Goal: Task Accomplishment & Management: Use online tool/utility

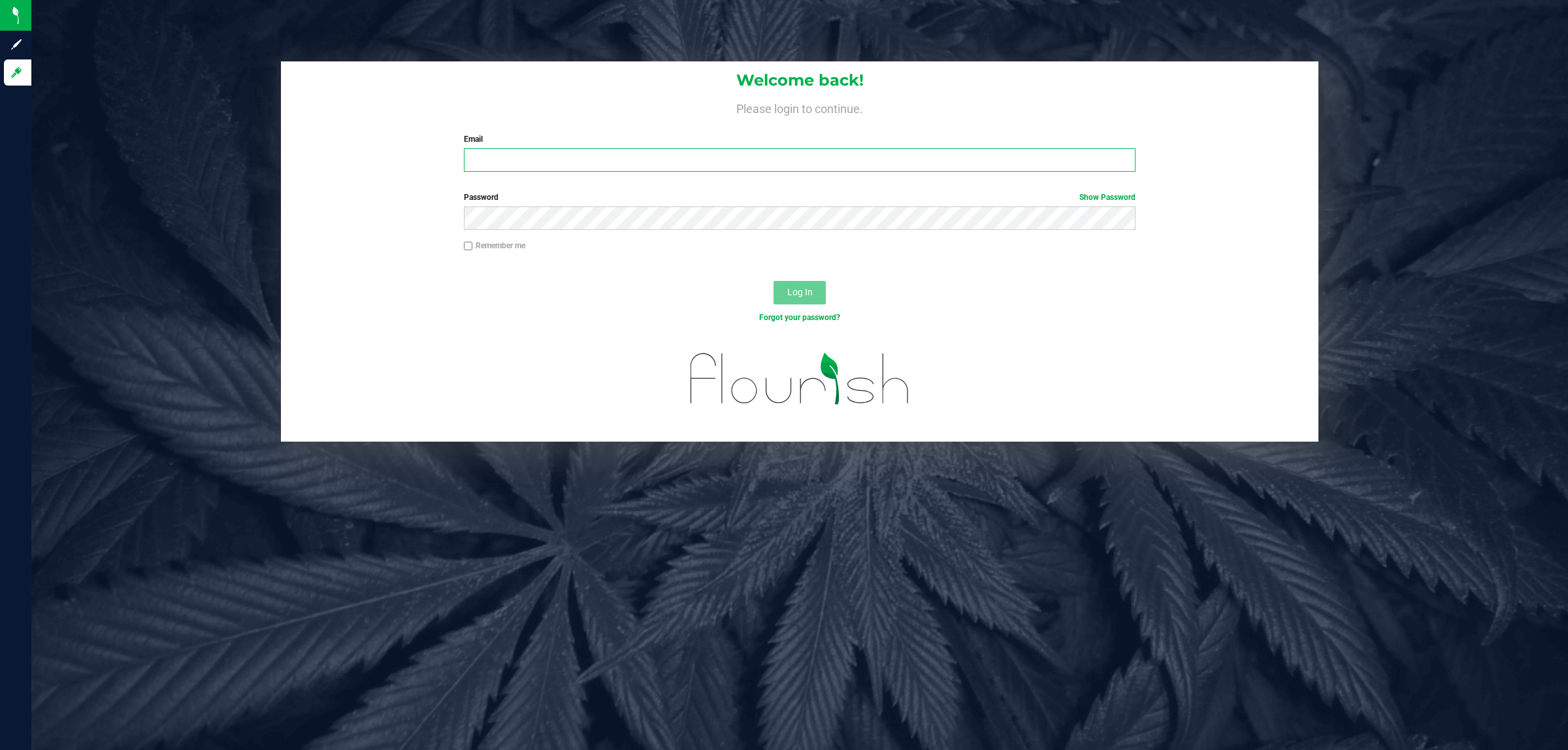
click at [907, 154] on input "Email" at bounding box center [799, 160] width 672 height 24
type input "[EMAIL_ADDRESS][DOMAIN_NAME]"
click at [773, 281] on button "Log In" at bounding box center [799, 293] width 52 height 24
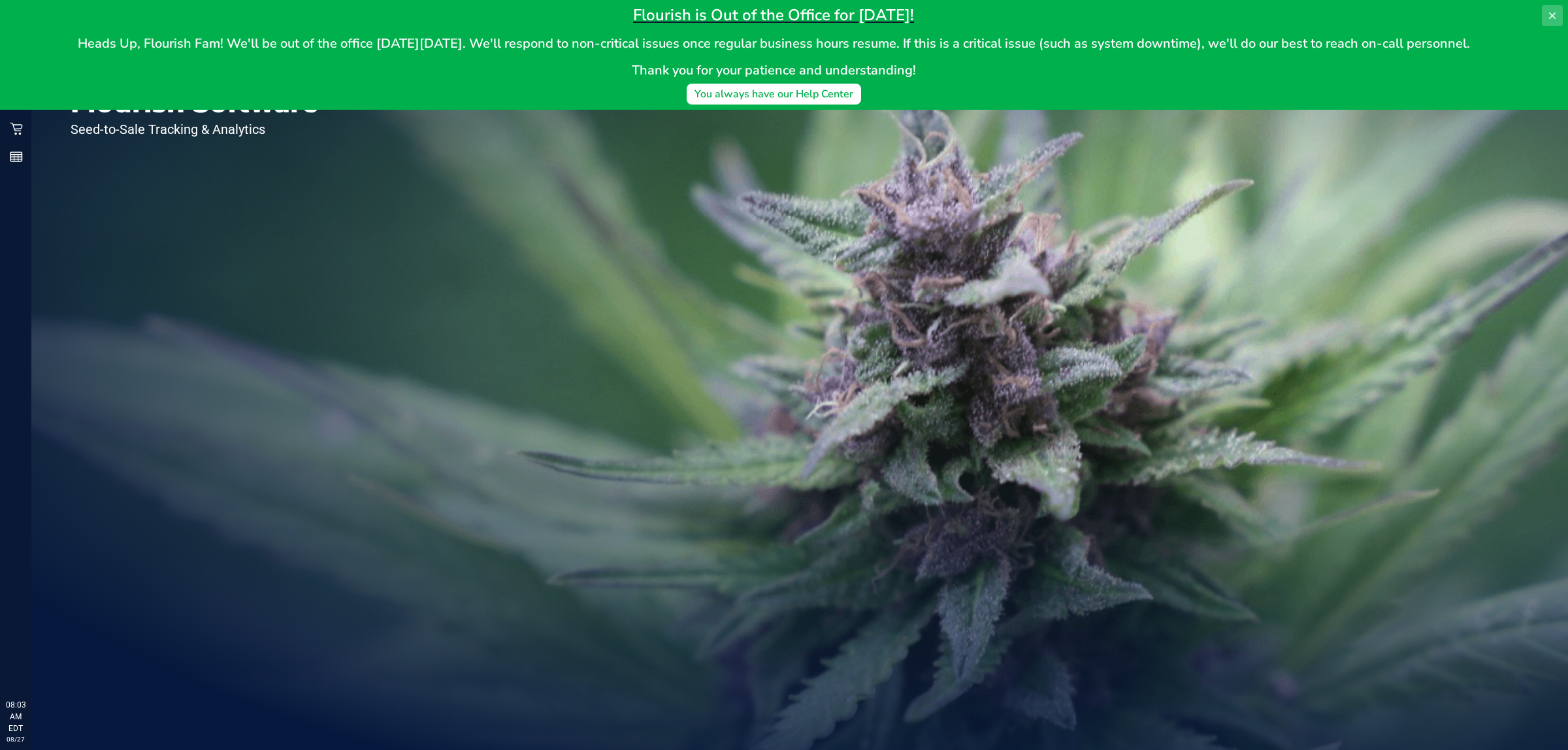
click at [1553, 15] on icon at bounding box center [1553, 15] width 6 height 6
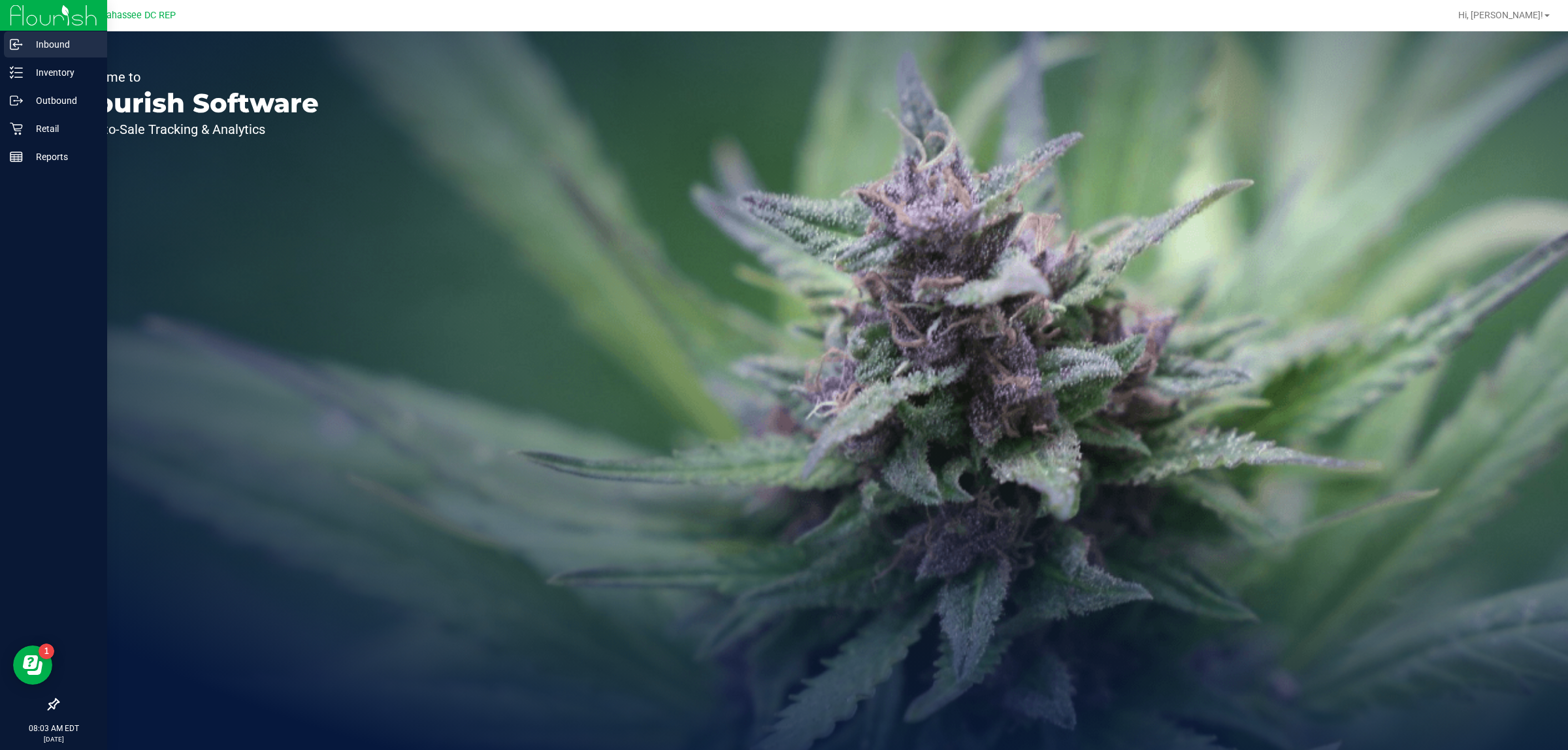
click at [10, 40] on icon at bounding box center [16, 45] width 13 height 13
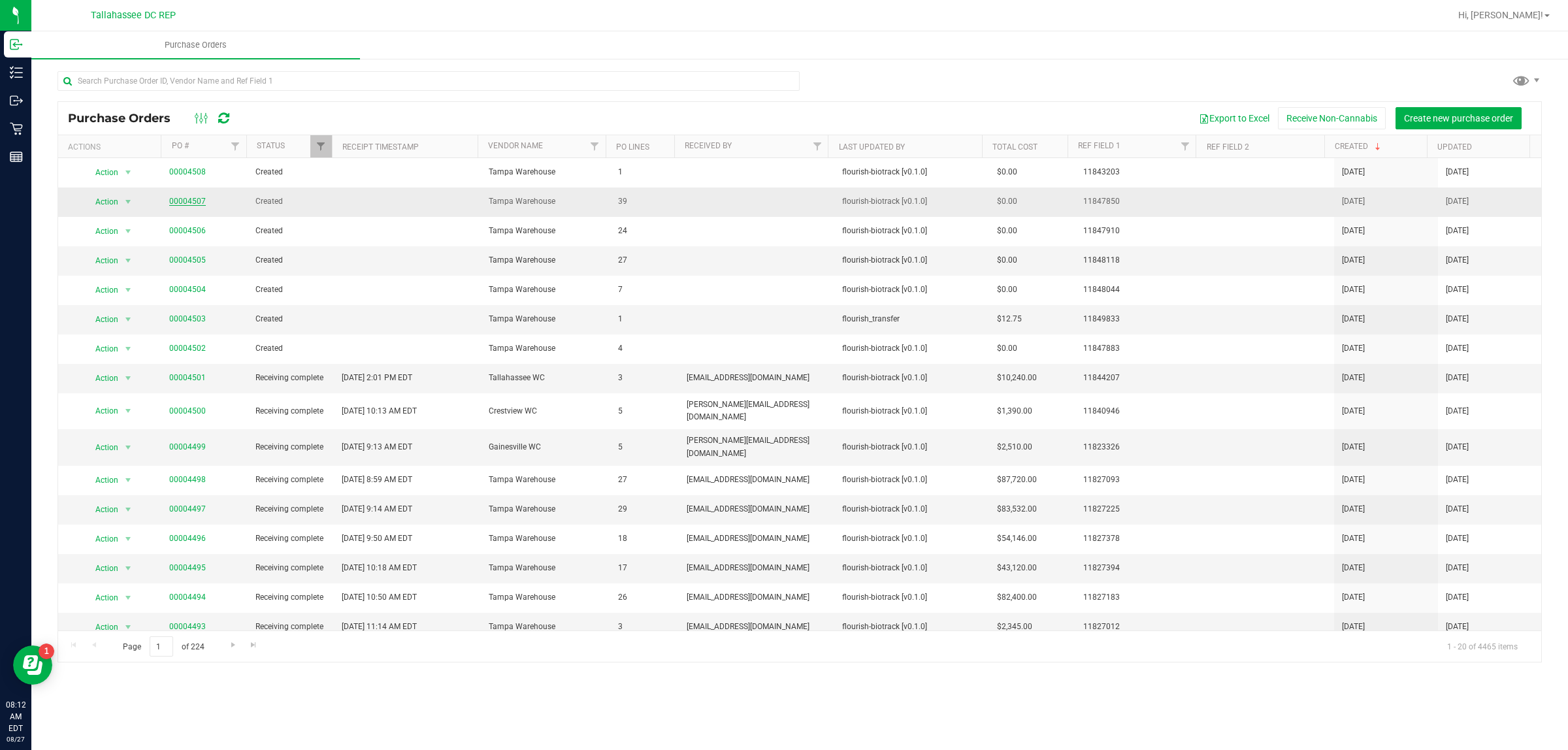
click at [190, 198] on link "00004507" at bounding box center [187, 201] width 36 height 9
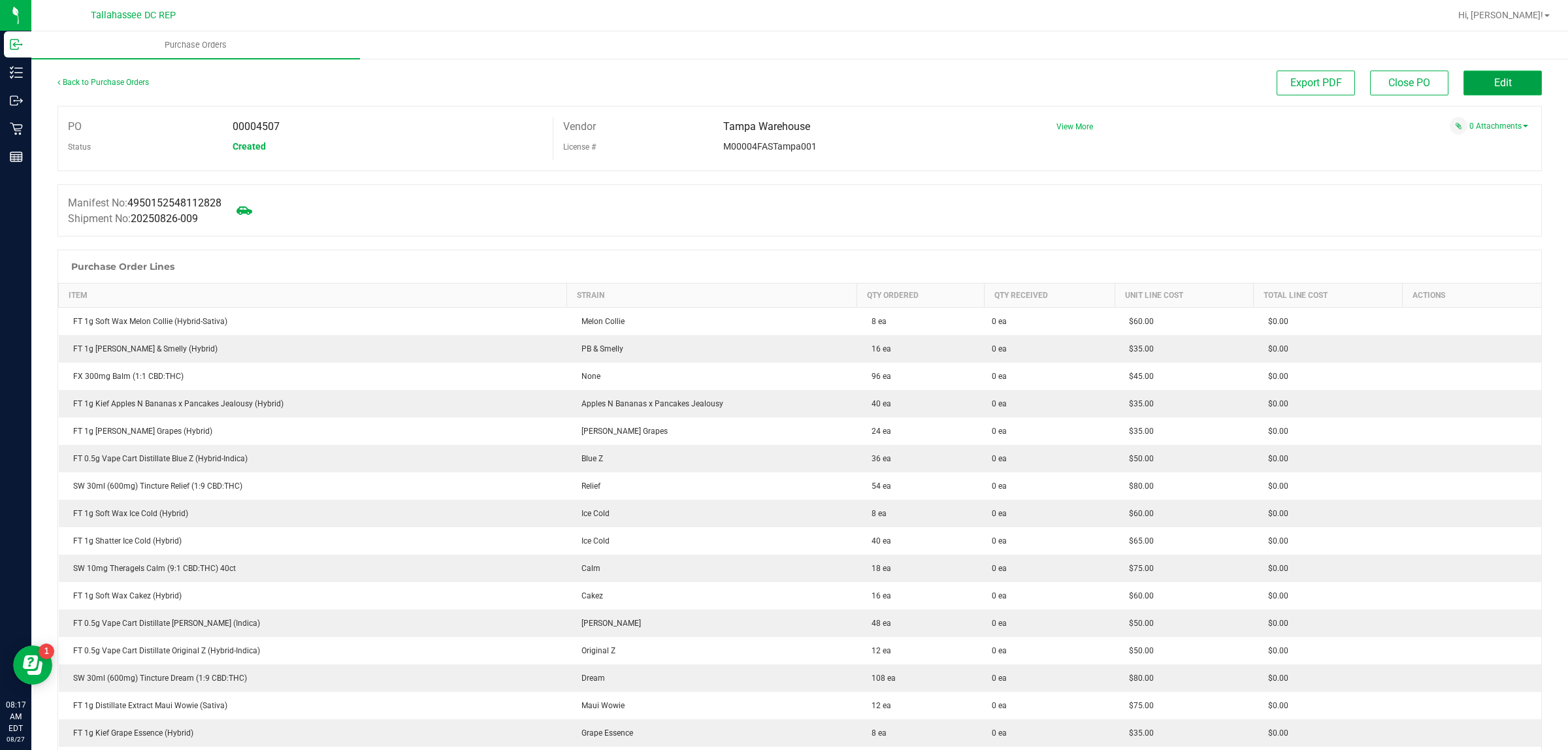
click at [1504, 84] on button "Edit" at bounding box center [1502, 83] width 79 height 25
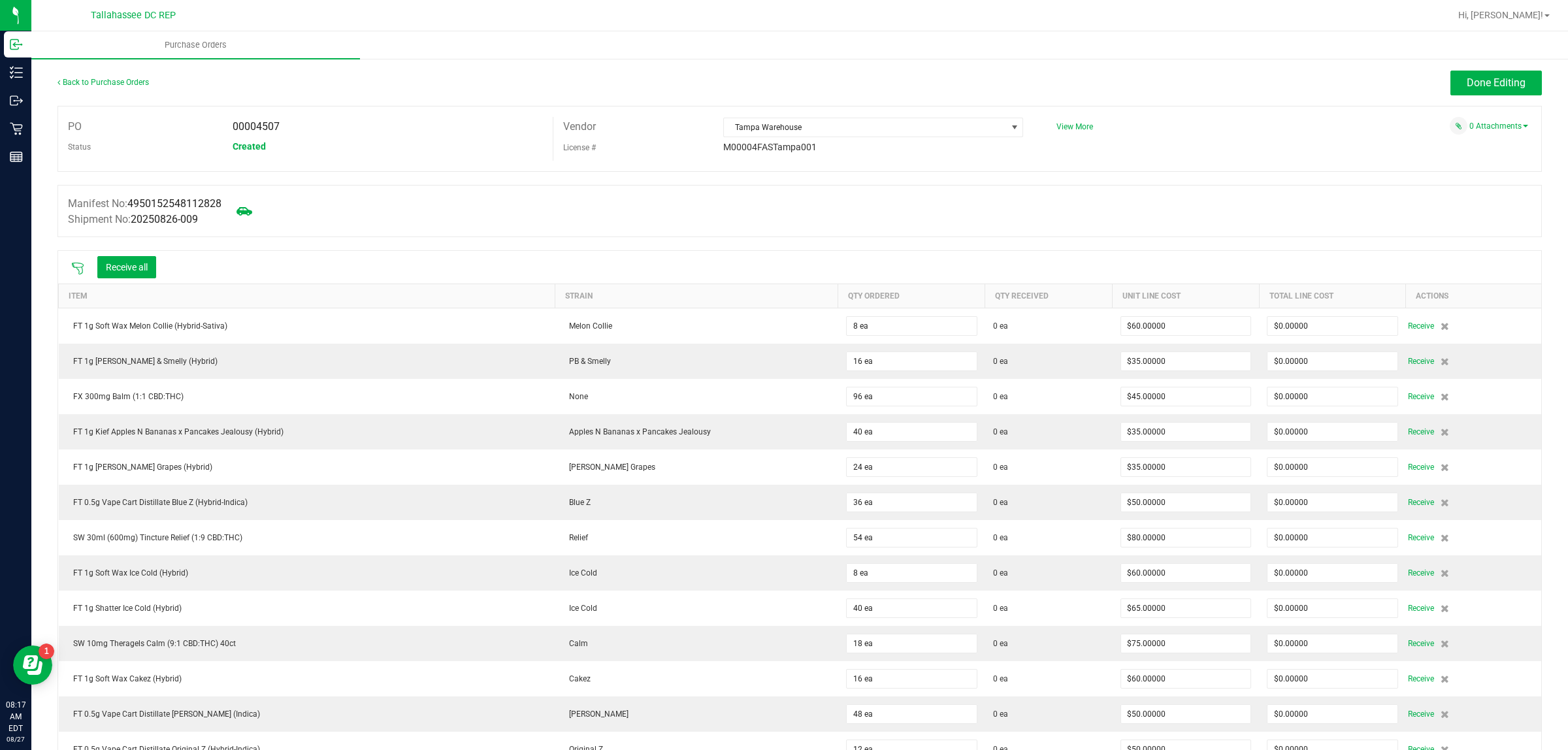
click at [79, 272] on icon at bounding box center [78, 268] width 13 height 13
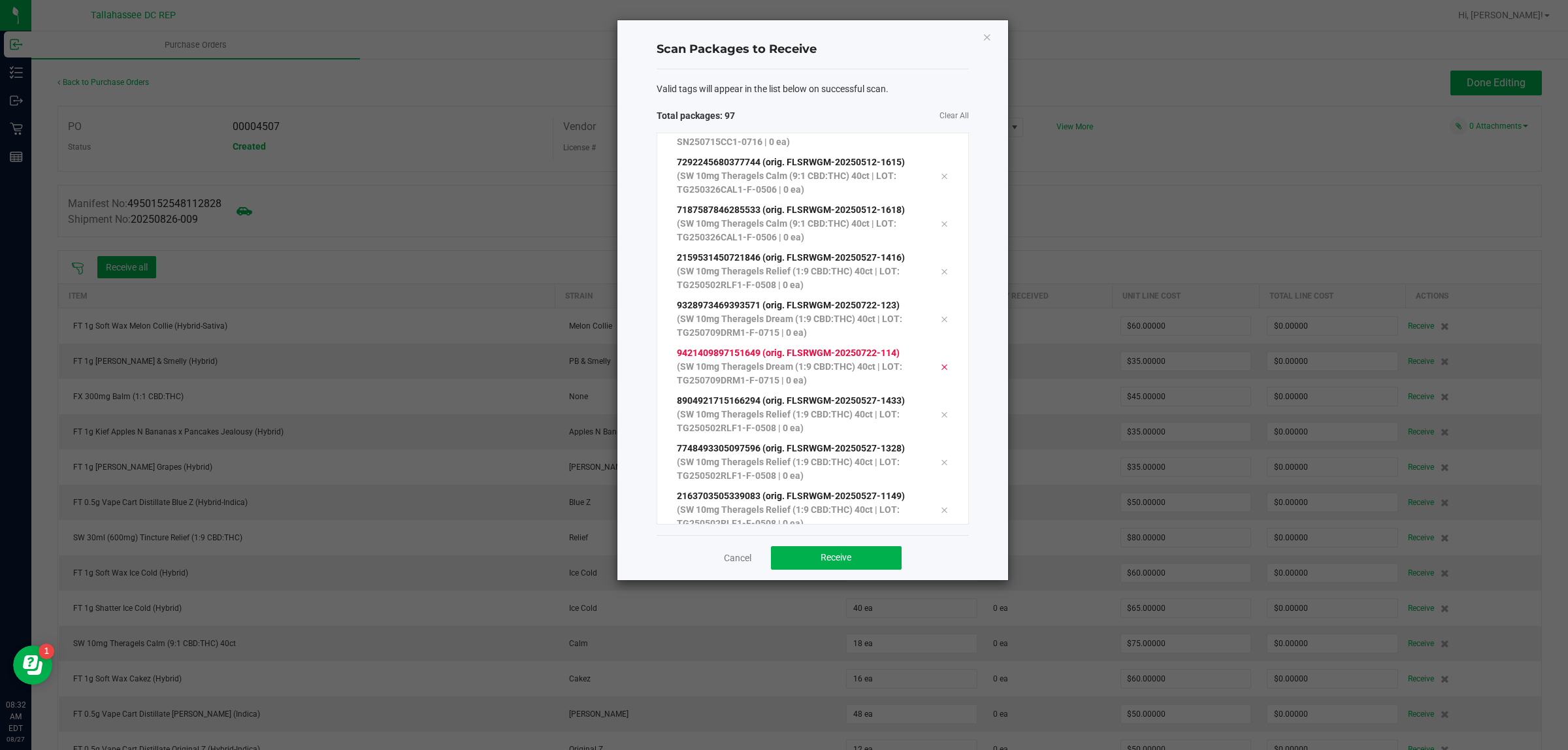
scroll to position [4337, 0]
drag, startPoint x: 824, startPoint y: 559, endPoint x: 824, endPoint y: 566, distance: 7.0
click at [824, 559] on span "Receive" at bounding box center [836, 557] width 31 height 11
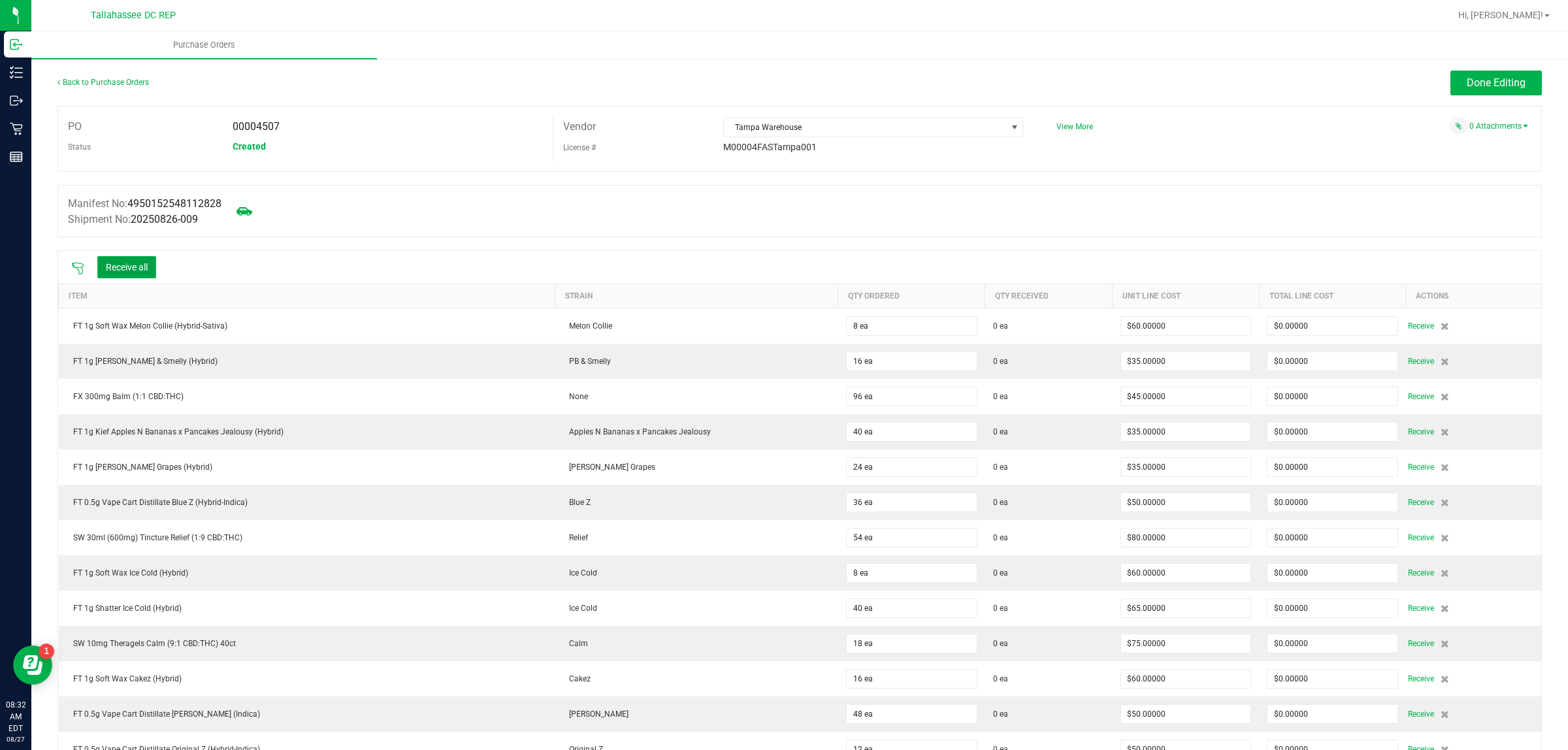
click at [136, 268] on button "Receive all" at bounding box center [126, 267] width 59 height 22
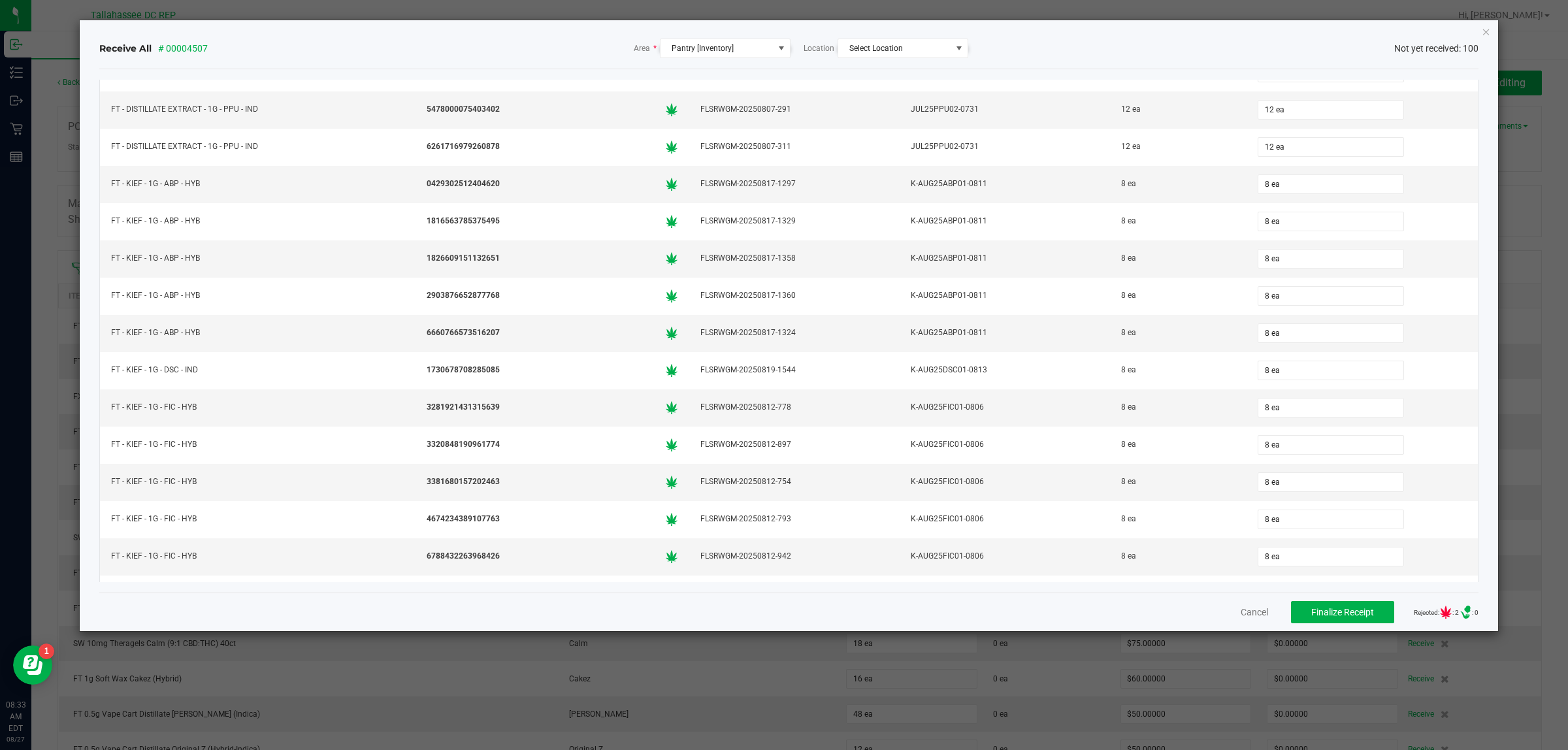
scroll to position [0, 0]
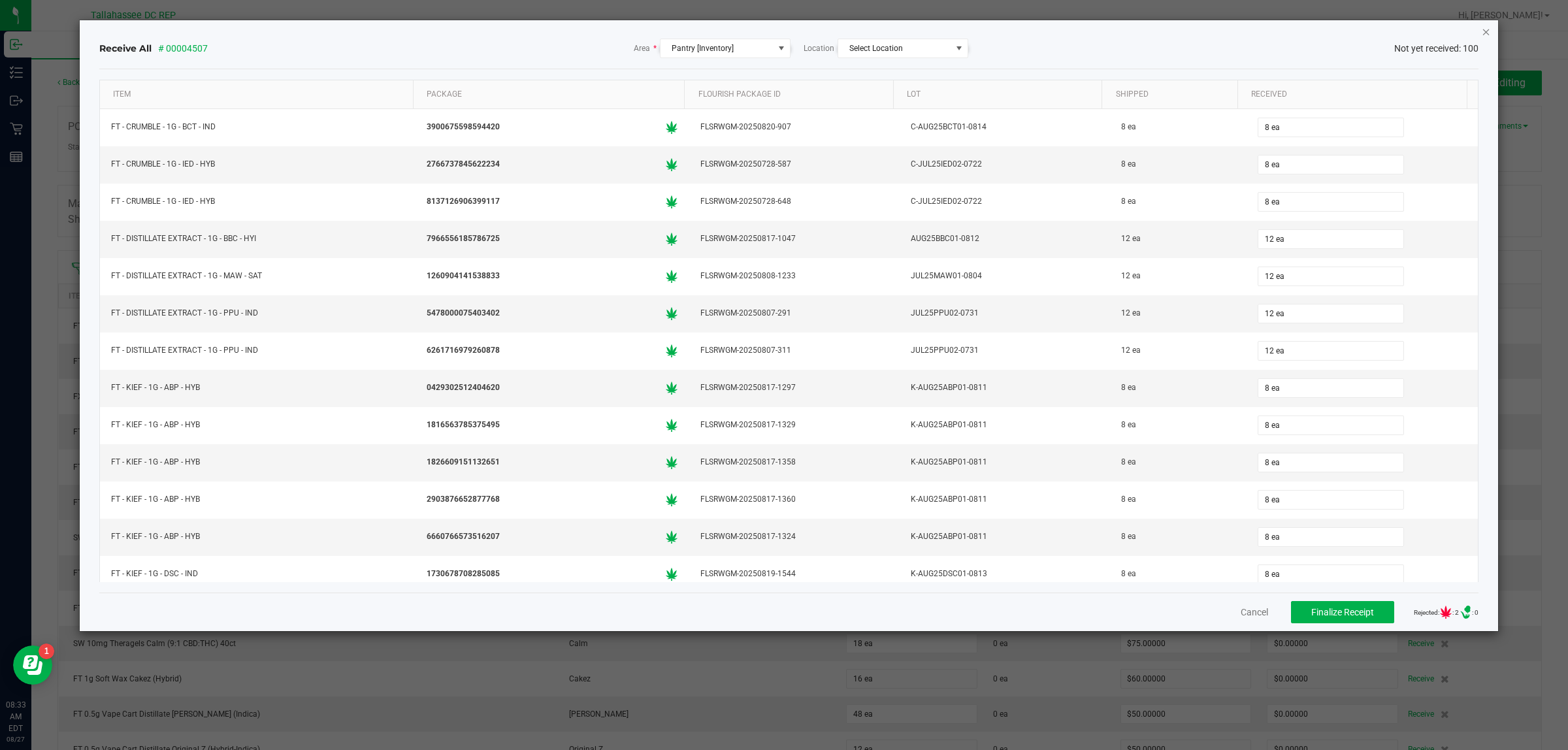
click at [1482, 32] on icon "Close" at bounding box center [1486, 31] width 9 height 15
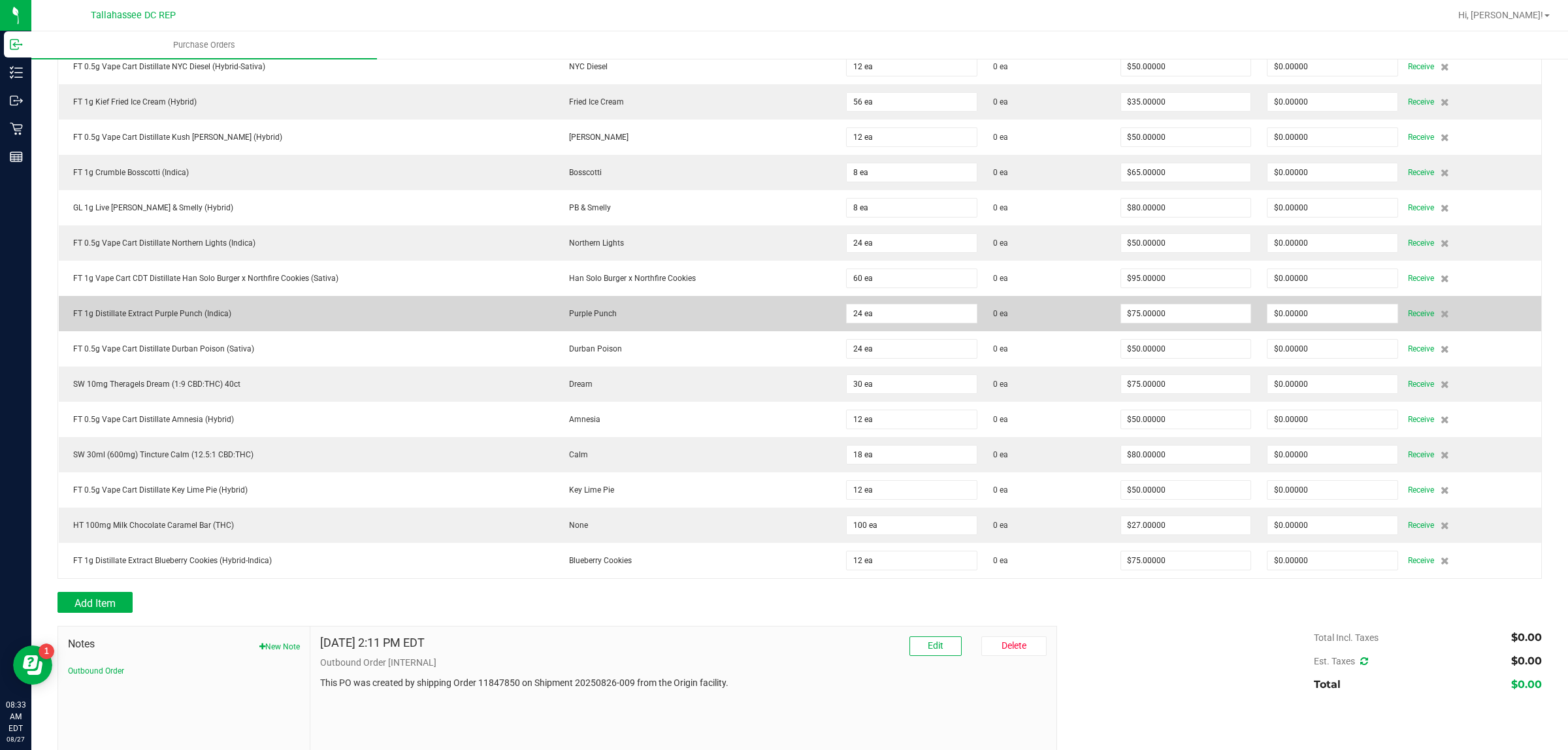
scroll to position [1143, 0]
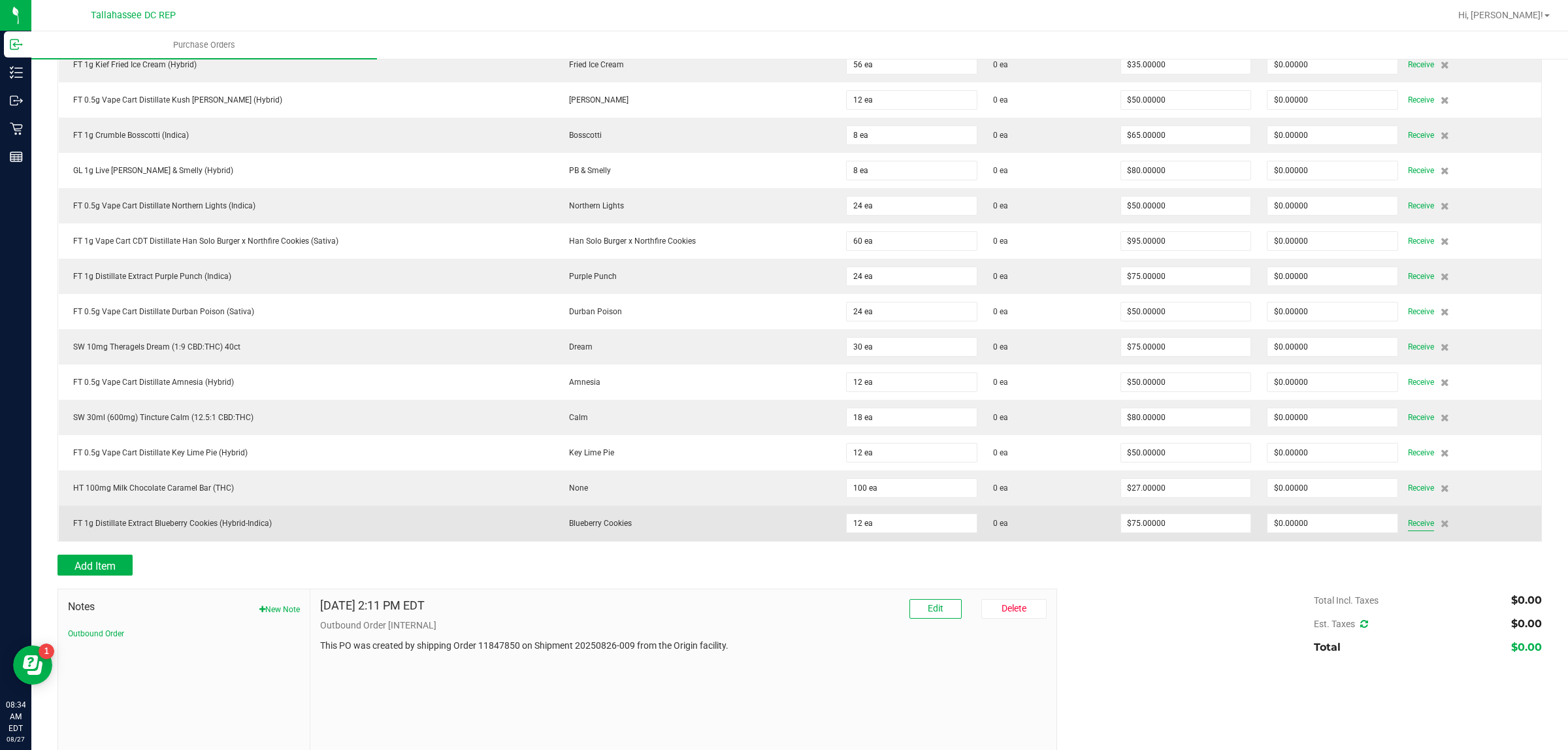
click at [1408, 531] on span "Receive" at bounding box center [1421, 523] width 26 height 15
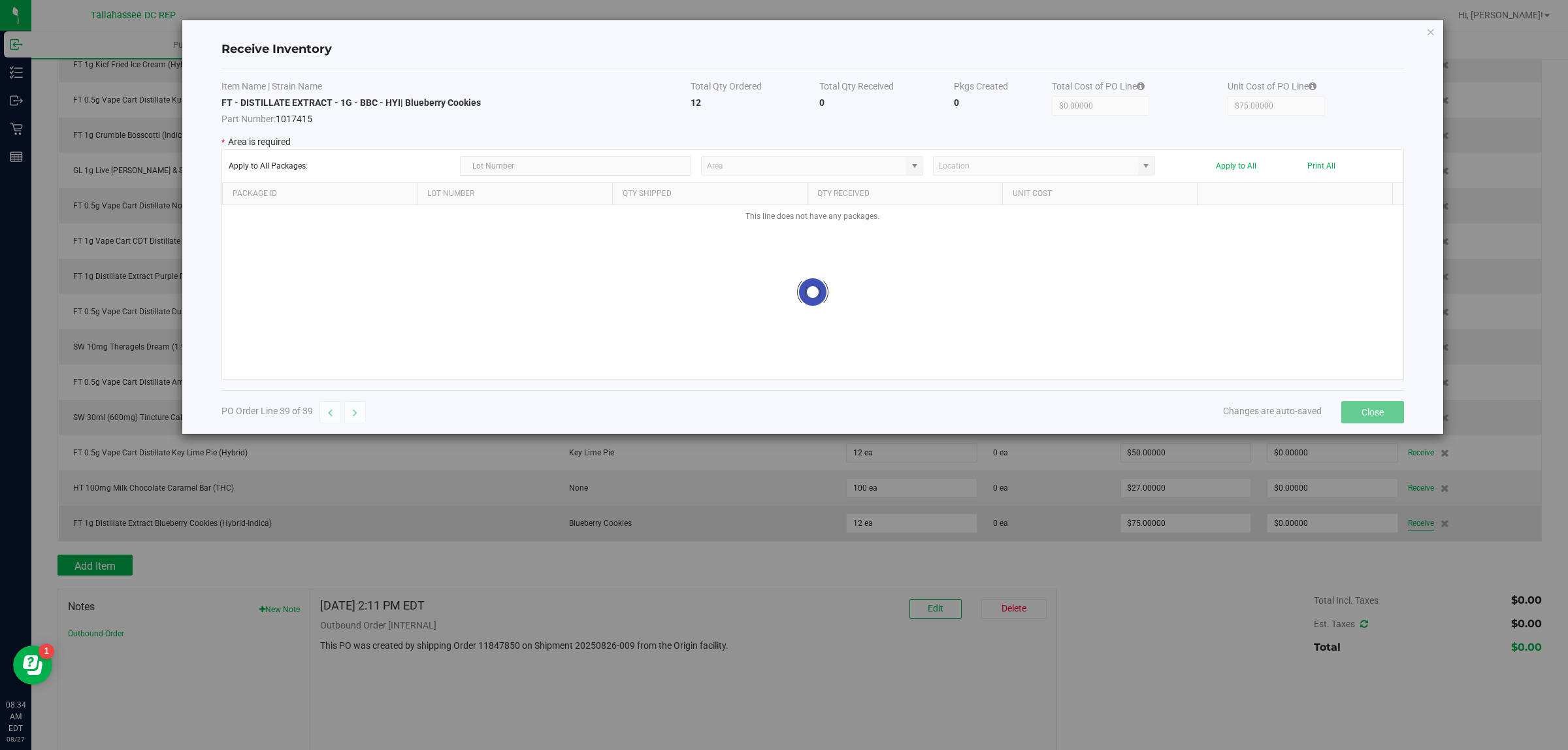
type input "Pantry"
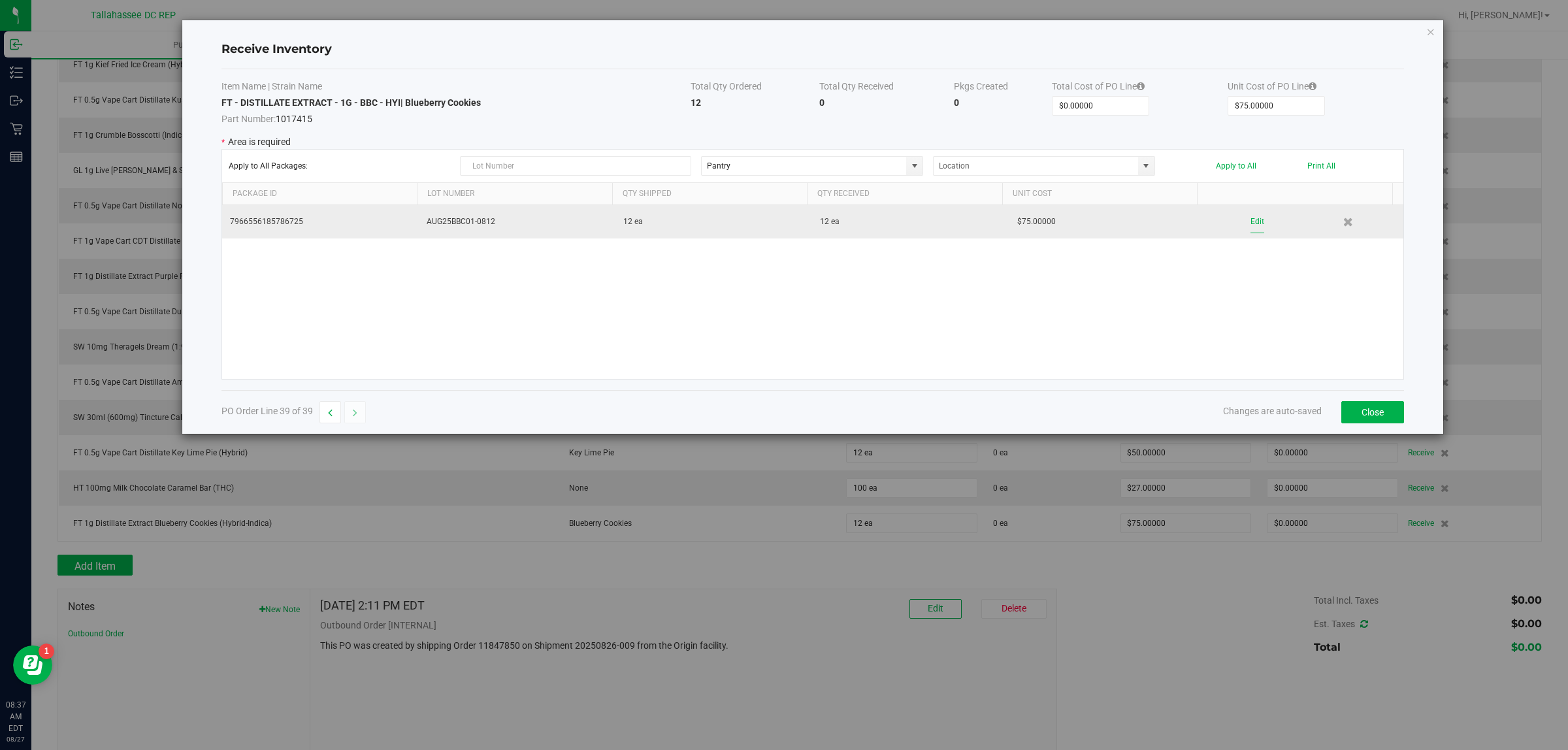
click at [1251, 224] on button "Edit" at bounding box center [1257, 222] width 14 height 23
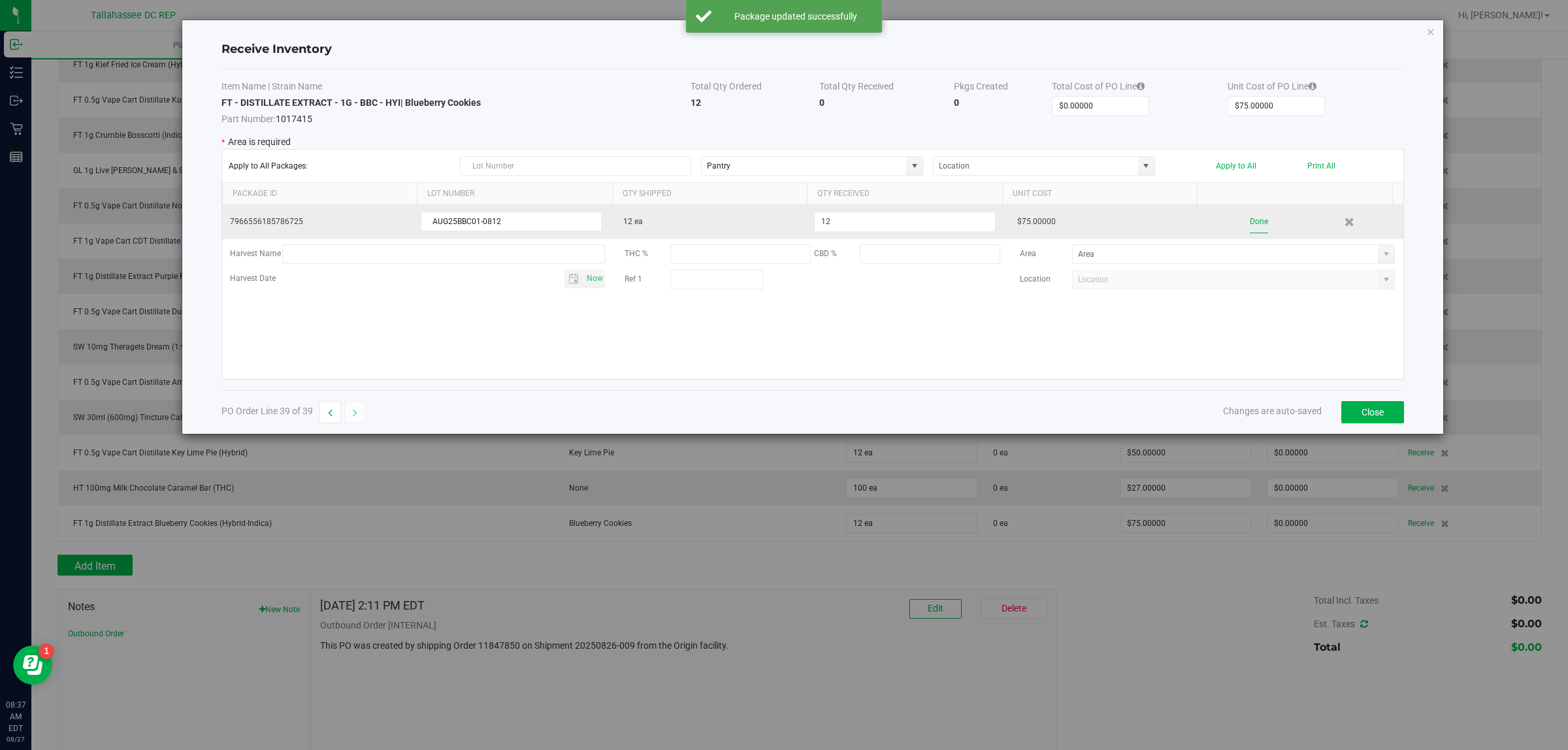
click at [1250, 222] on button "Done" at bounding box center [1259, 222] width 19 height 23
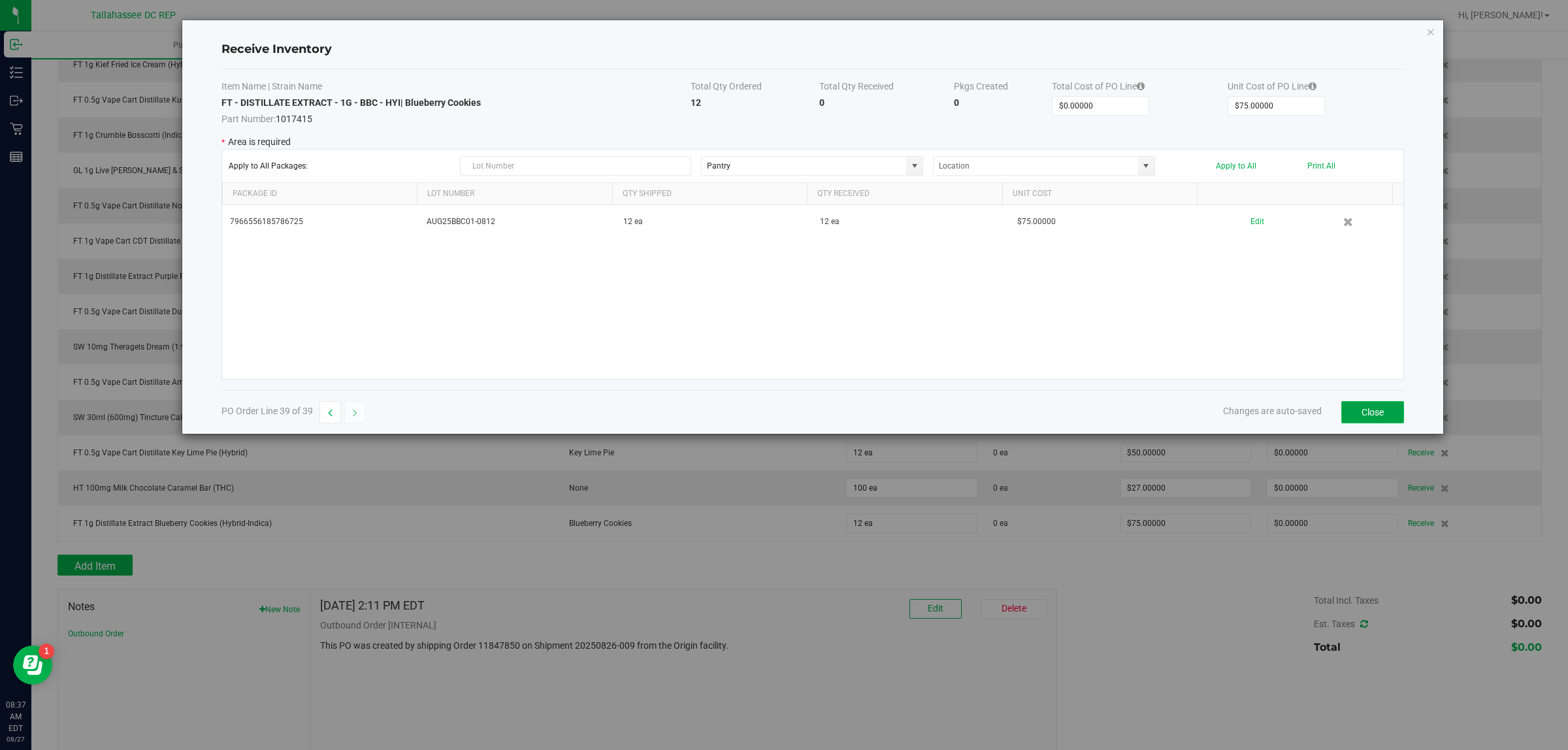
click at [1382, 410] on button "Close" at bounding box center [1373, 412] width 62 height 22
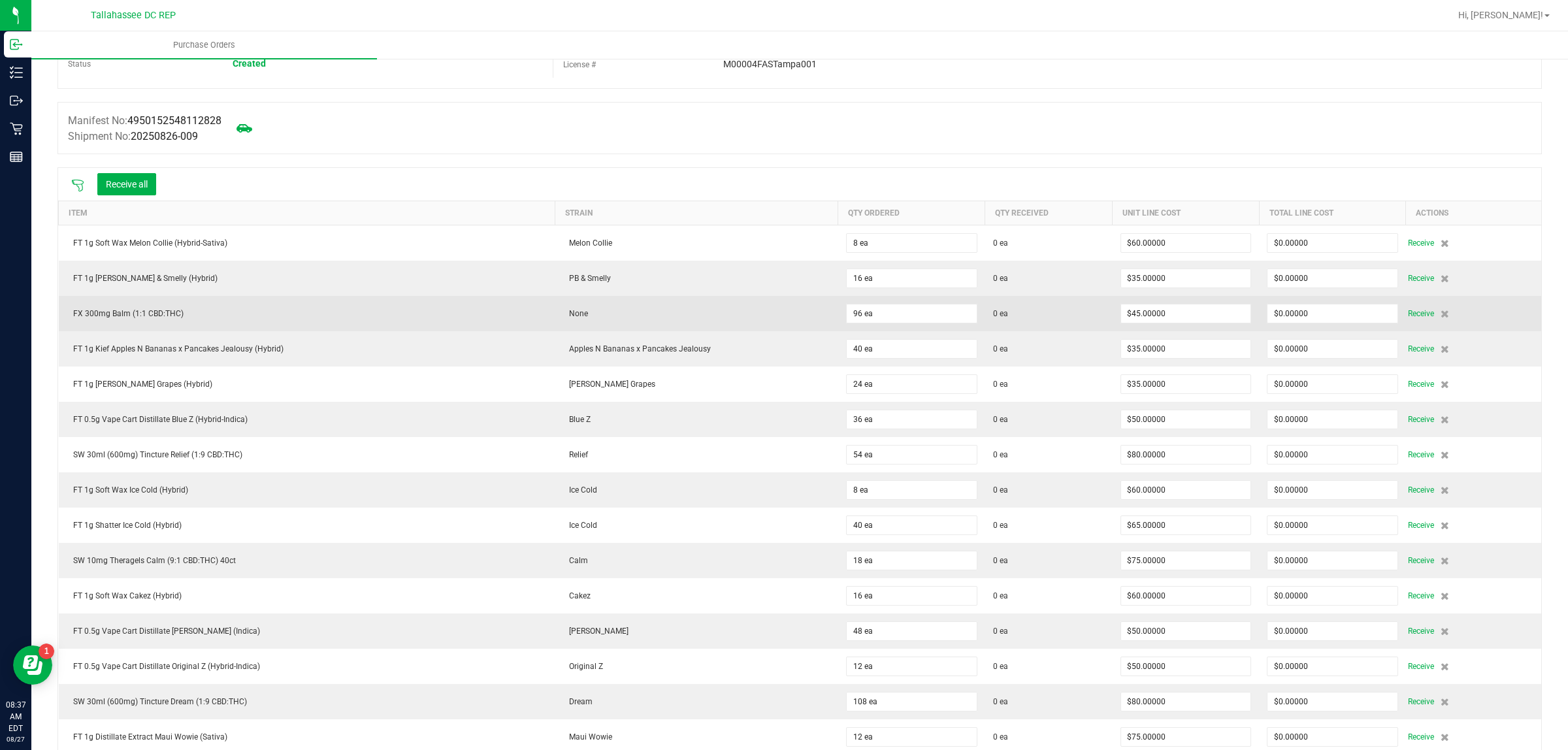
scroll to position [0, 0]
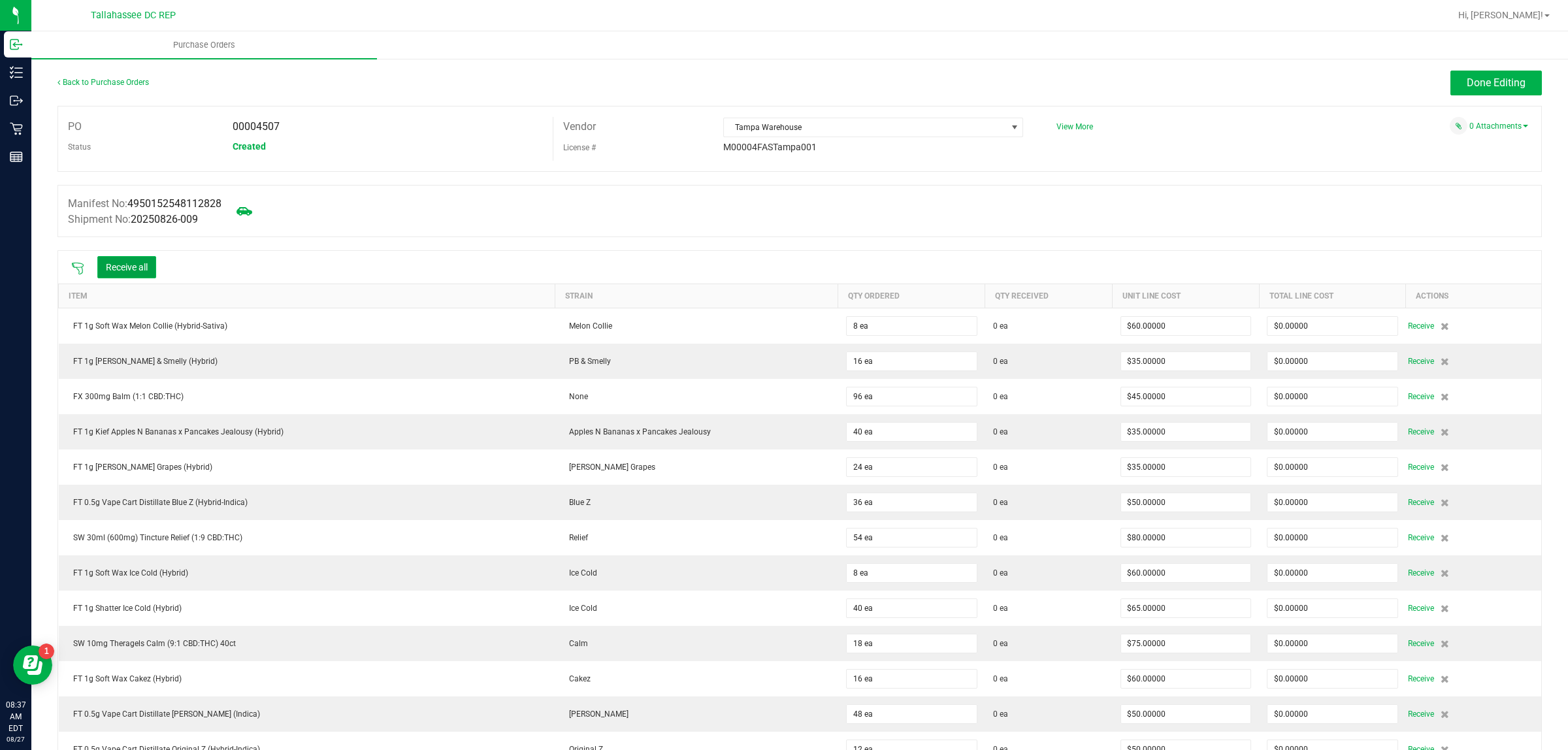
click at [137, 266] on button "Receive all" at bounding box center [126, 267] width 59 height 22
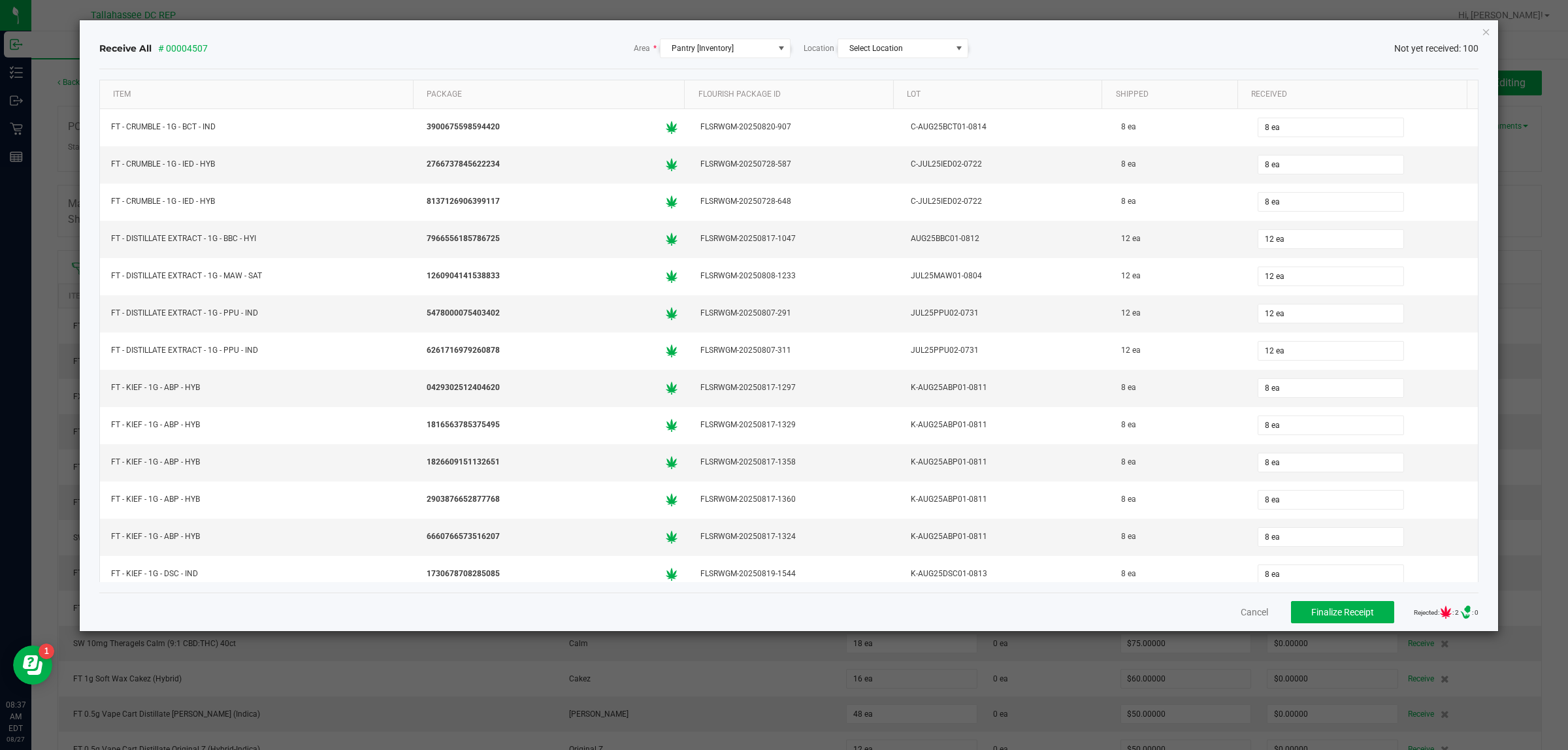
drag, startPoint x: 1478, startPoint y: 106, endPoint x: 1474, endPoint y: 115, distance: 9.8
click at [1477, 126] on div "Item Package Flourish Package ID Lot Shipped Received FT - CRUMBLE - 1G - BCT -…" at bounding box center [790, 331] width 1380 height 503
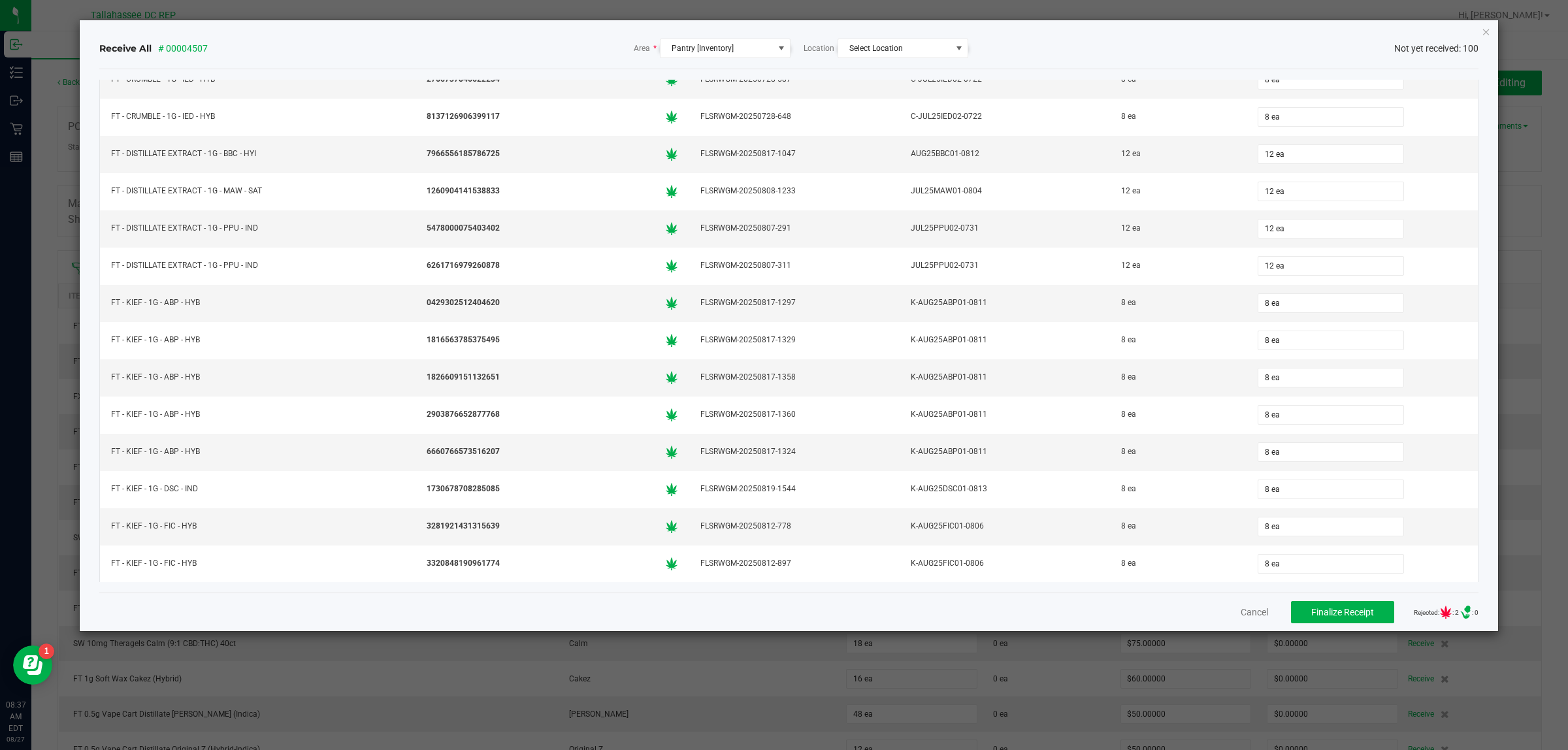
scroll to position [111, 0]
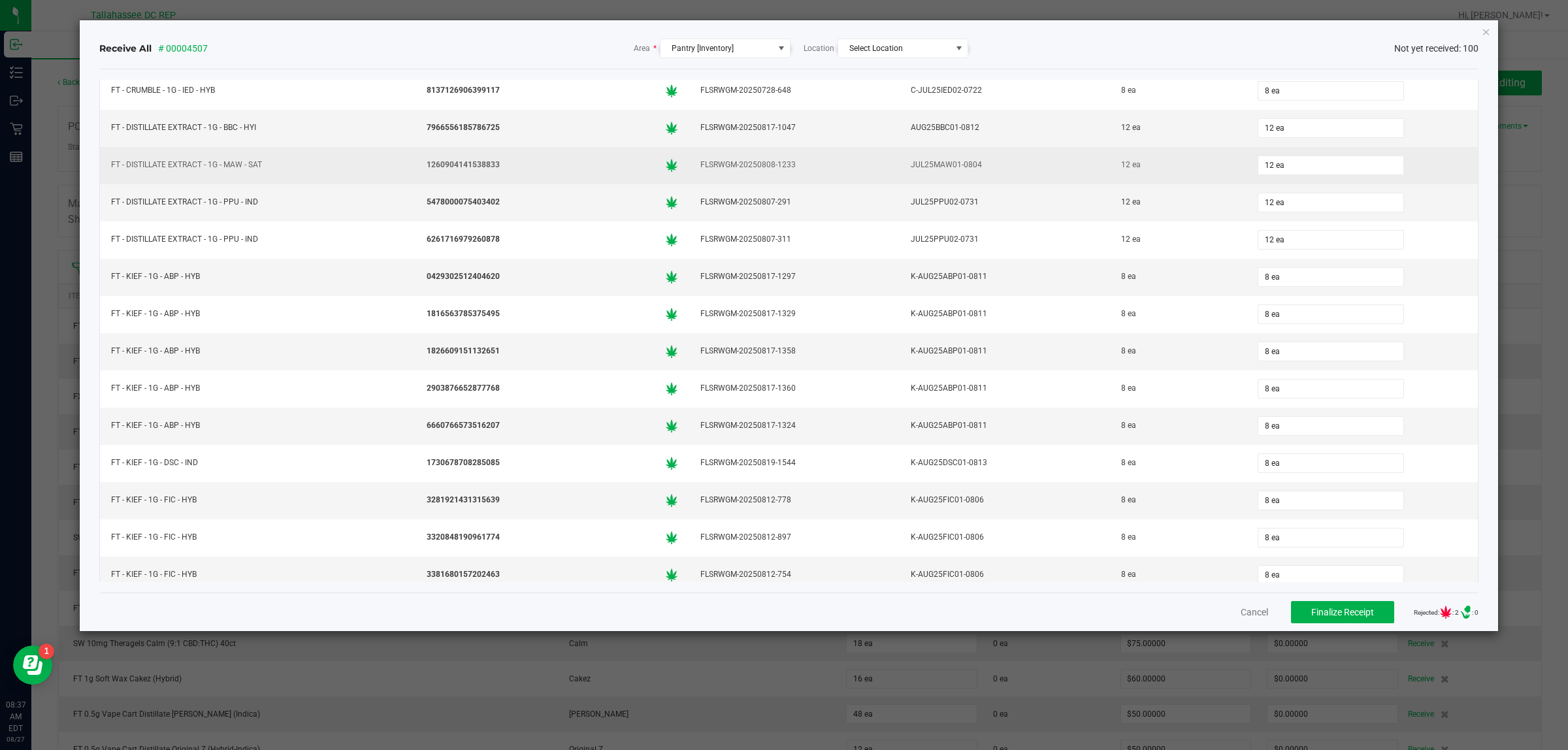
click at [1420, 172] on div "12 ea" at bounding box center [1362, 165] width 216 height 26
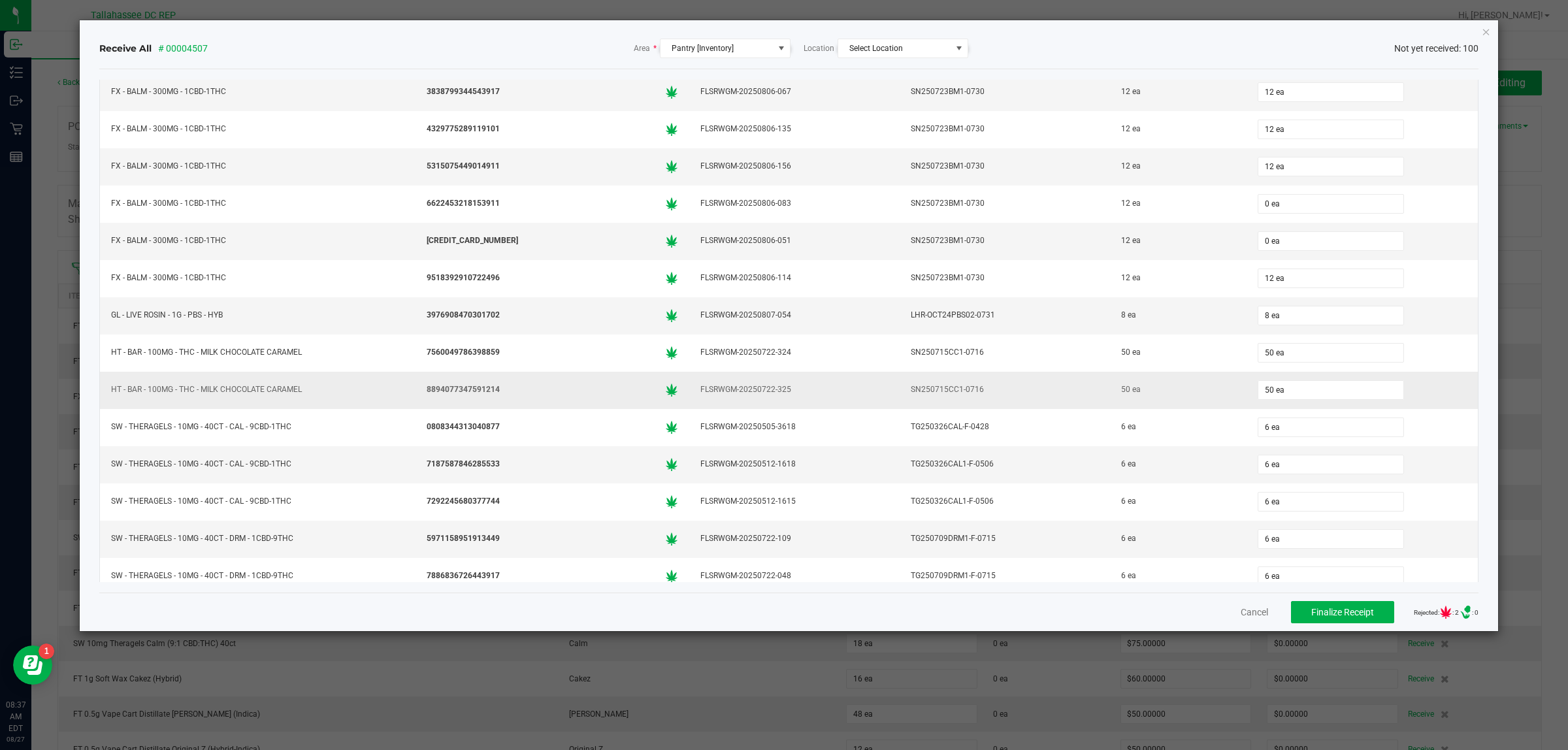
scroll to position [2525, 0]
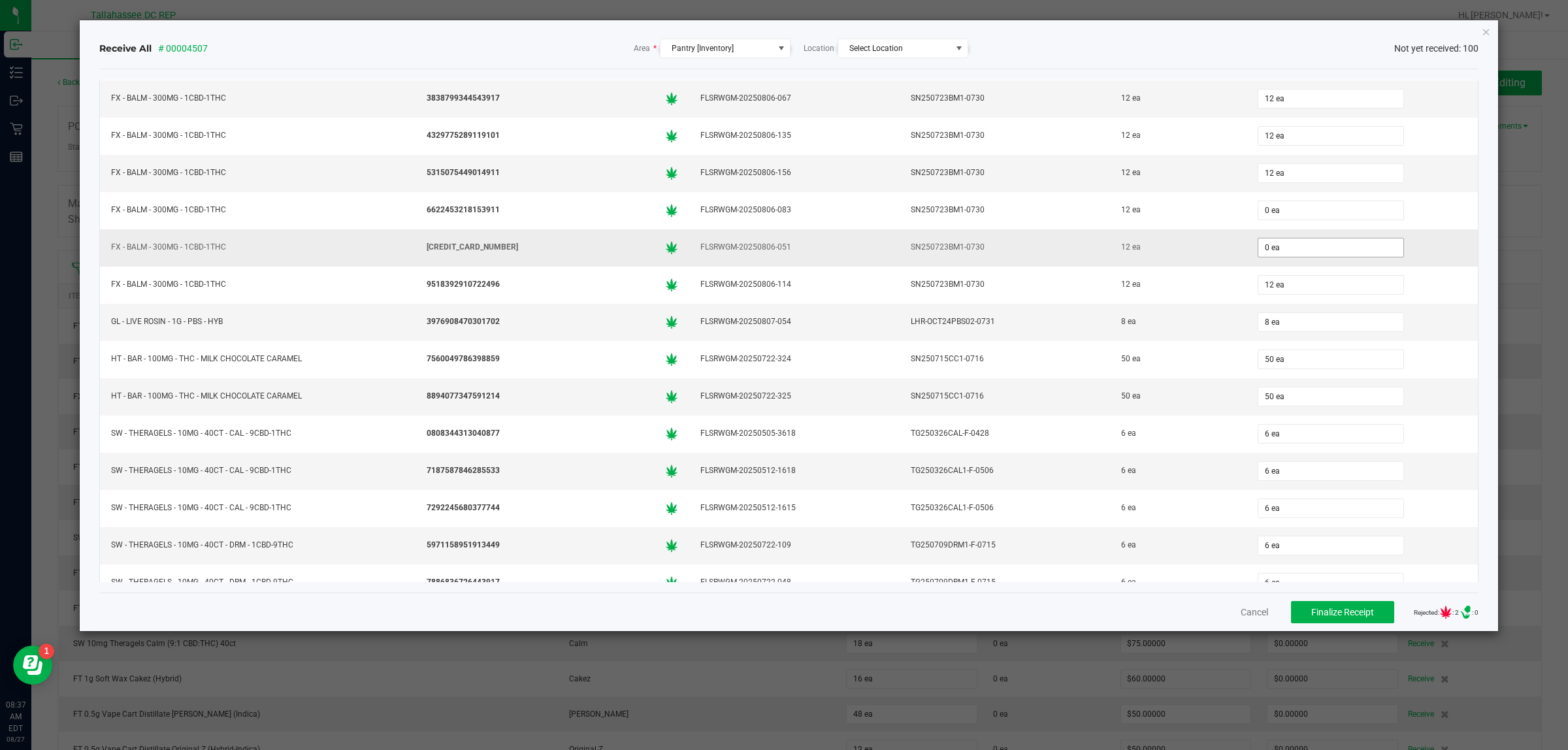
type input "0"
click at [1317, 257] on input "0" at bounding box center [1330, 247] width 145 height 19
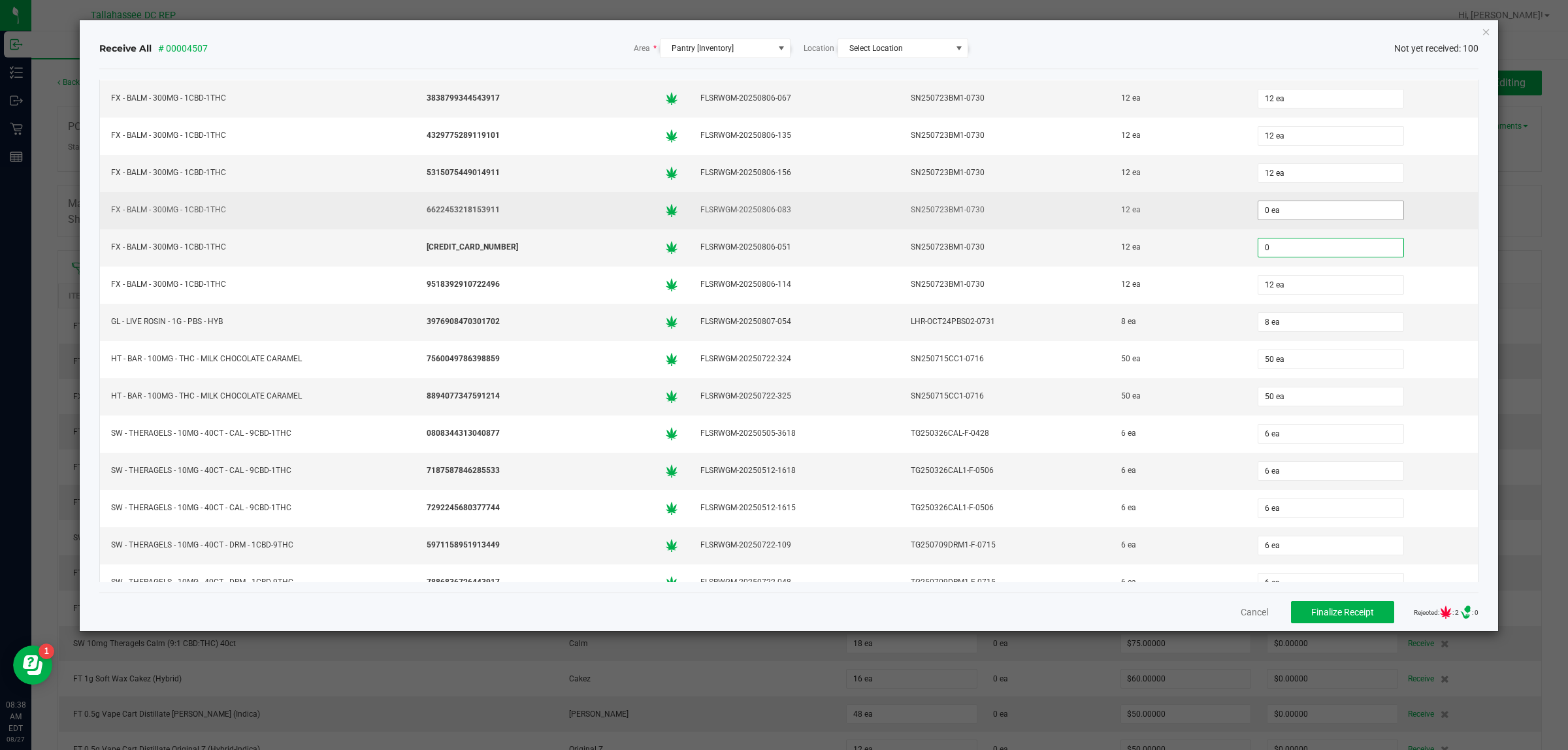
type input "0"
type input "0 ea"
click at [1312, 220] on input "0" at bounding box center [1330, 210] width 145 height 19
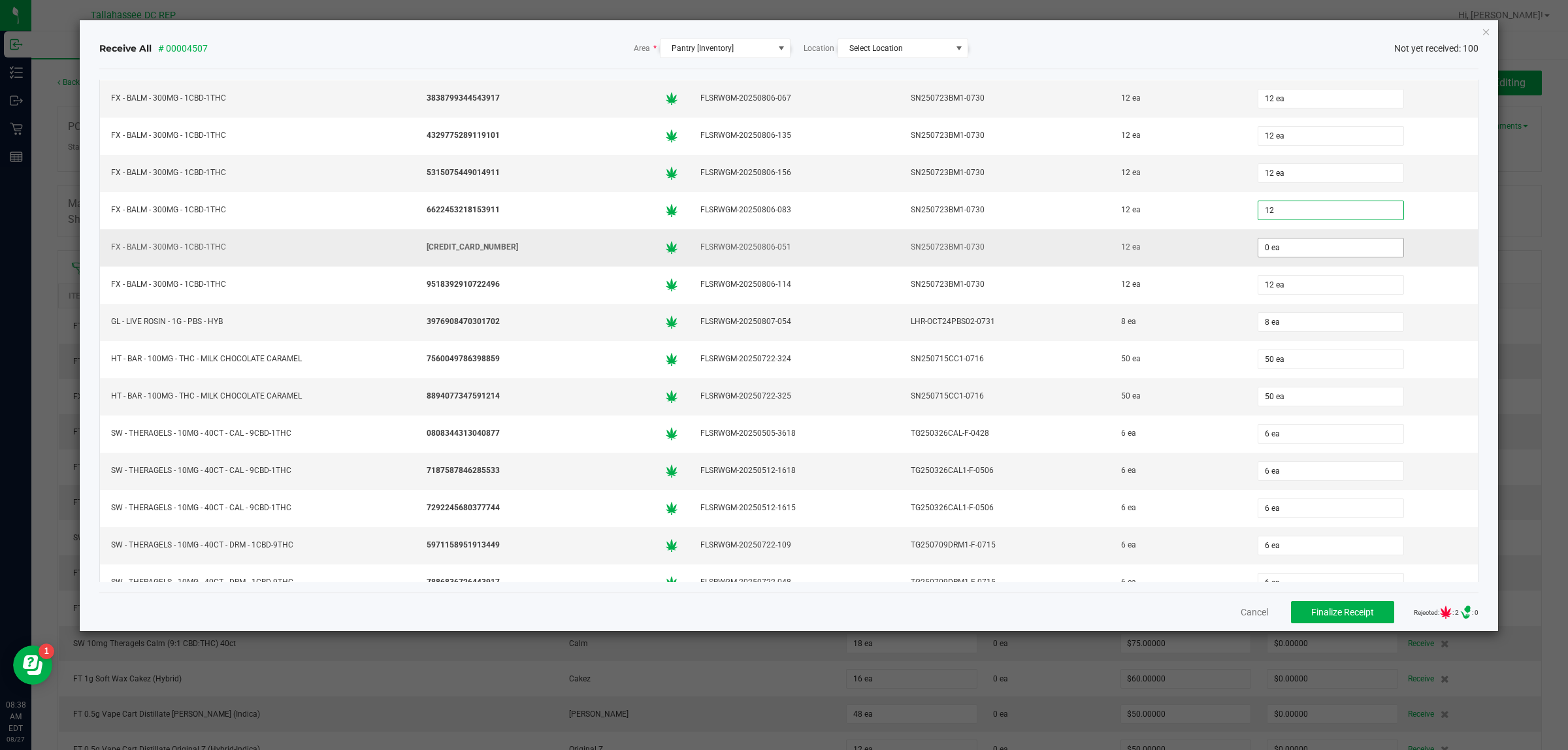
type input "12 ea"
click at [1288, 257] on input "0" at bounding box center [1330, 247] width 145 height 19
type input "12 ea"
click at [1142, 625] on div "Cancel Finalize Receipt Rejected: : 0 .st0{ } : 0" at bounding box center [790, 612] width 1380 height 39
click at [1312, 611] on span "Finalize Receipt" at bounding box center [1343, 612] width 62 height 11
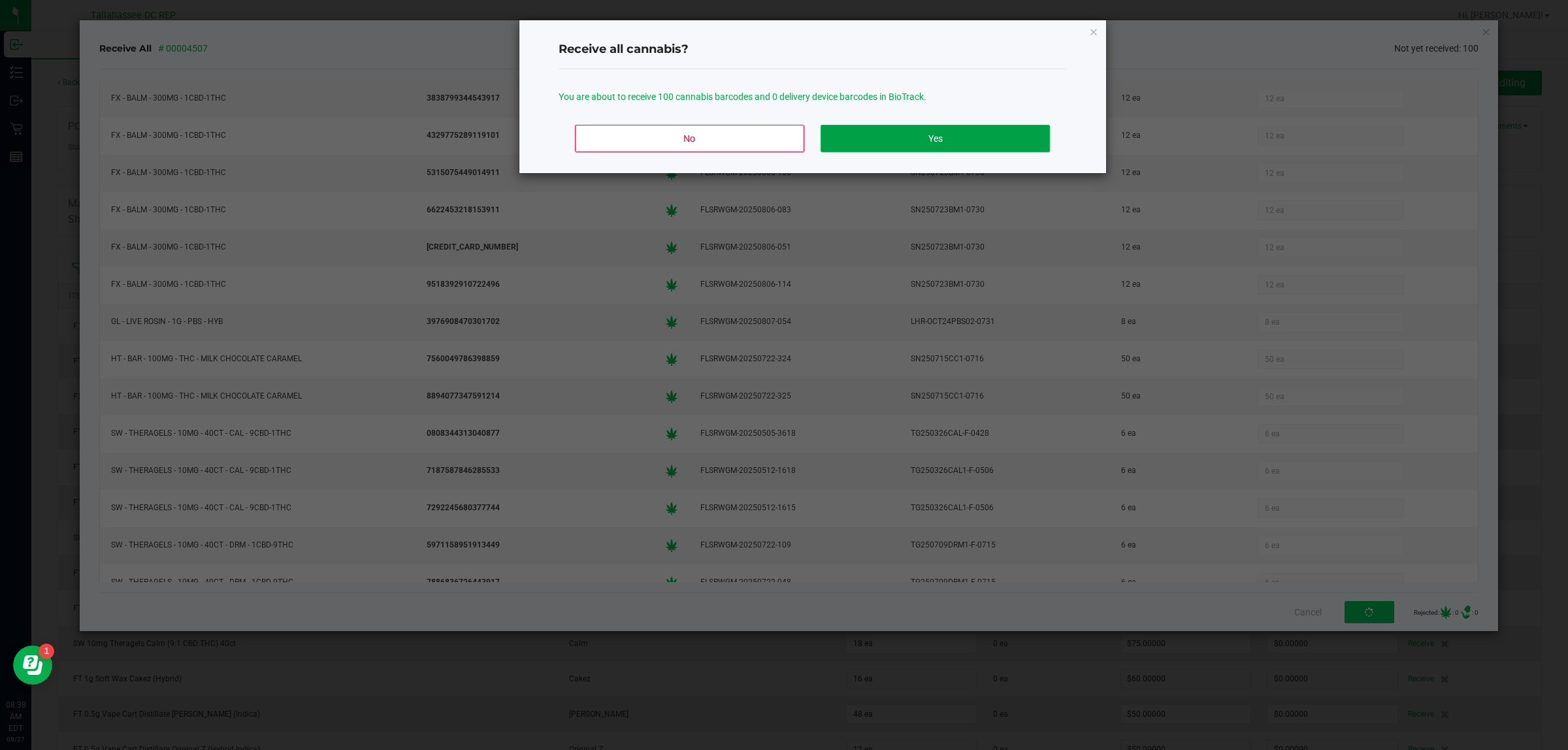
click at [910, 143] on button "Yes" at bounding box center [935, 139] width 229 height 28
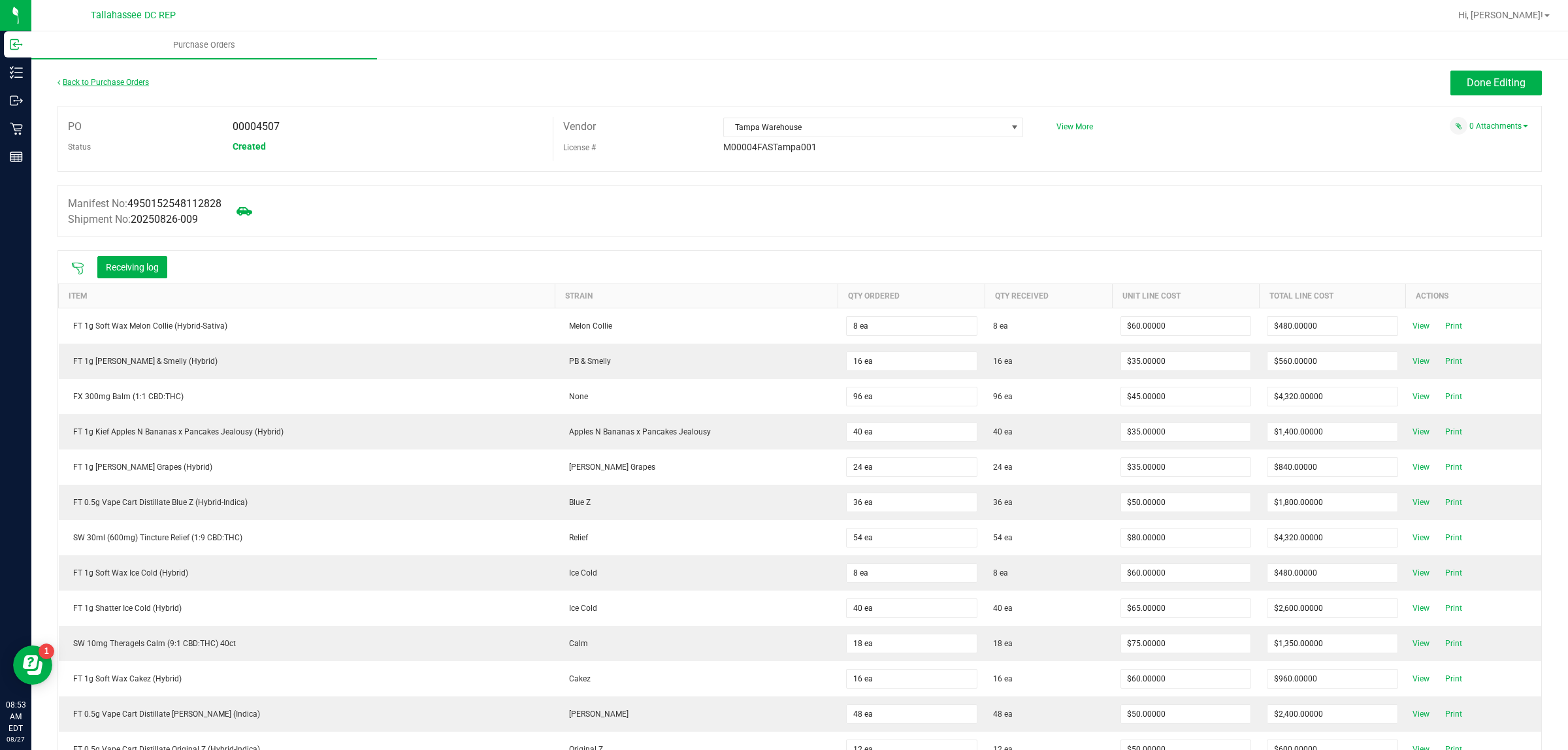
click at [109, 82] on link "Back to Purchase Orders" at bounding box center [103, 82] width 92 height 9
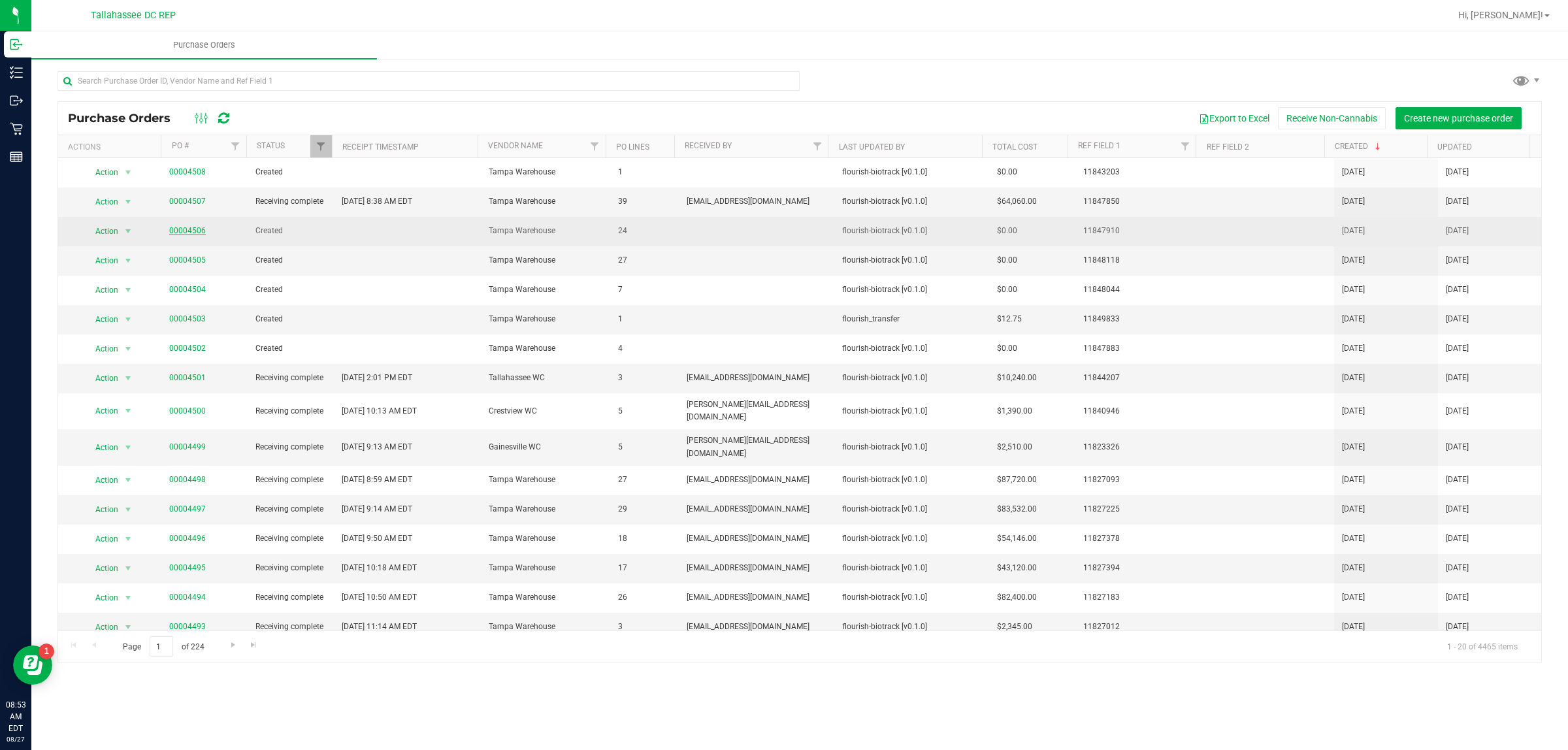
click at [197, 233] on link "00004506" at bounding box center [187, 230] width 36 height 9
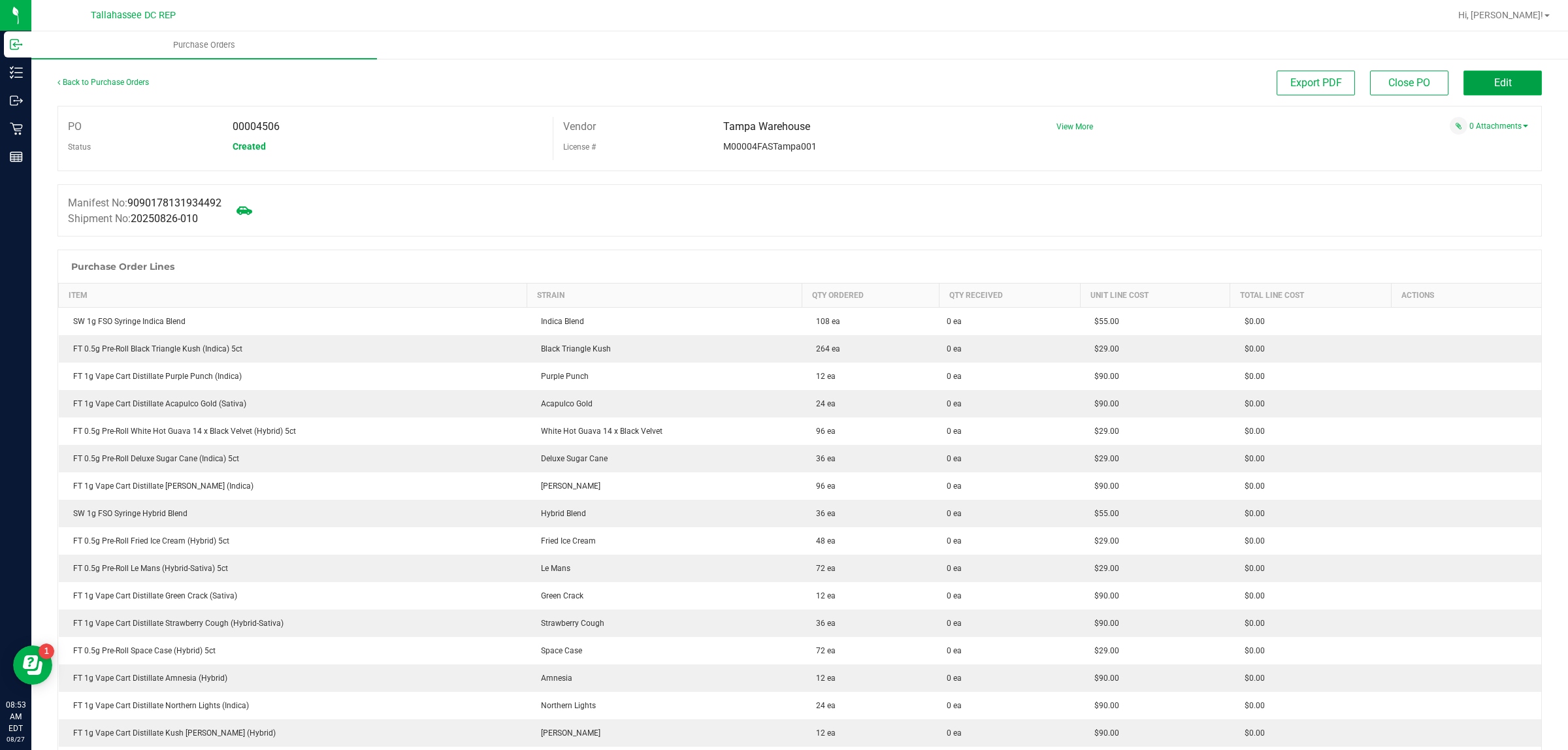
click at [1494, 83] on span "Edit" at bounding box center [1503, 82] width 18 height 12
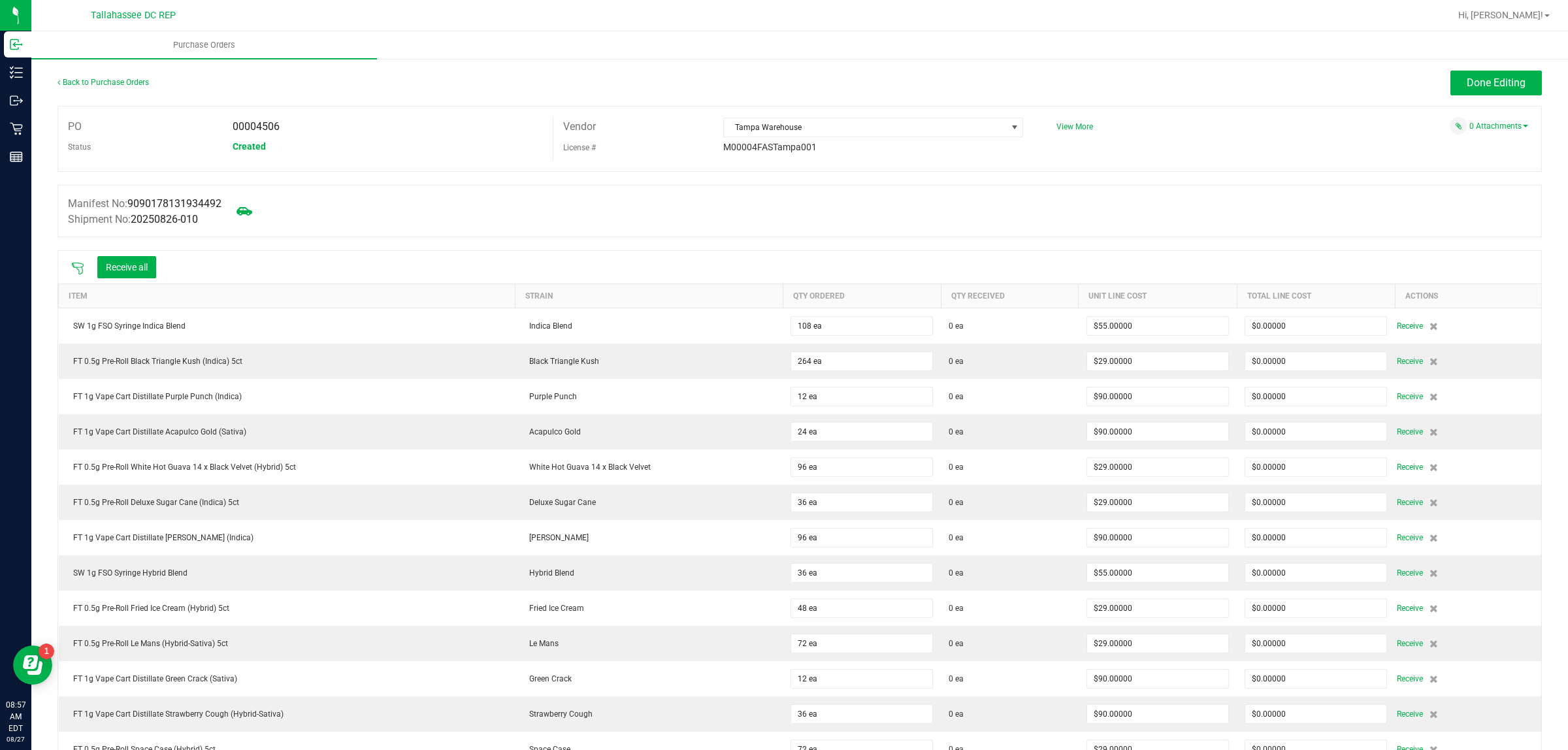
drag, startPoint x: 62, startPoint y: 279, endPoint x: 77, endPoint y: 264, distance: 21.2
click at [66, 276] on div "Receive all" at bounding box center [800, 267] width 1484 height 32
click at [82, 254] on div "Receive all" at bounding box center [114, 268] width 98 height 28
click at [66, 275] on div "Receive all" at bounding box center [114, 268] width 98 height 28
click at [72, 268] on icon at bounding box center [78, 268] width 13 height 13
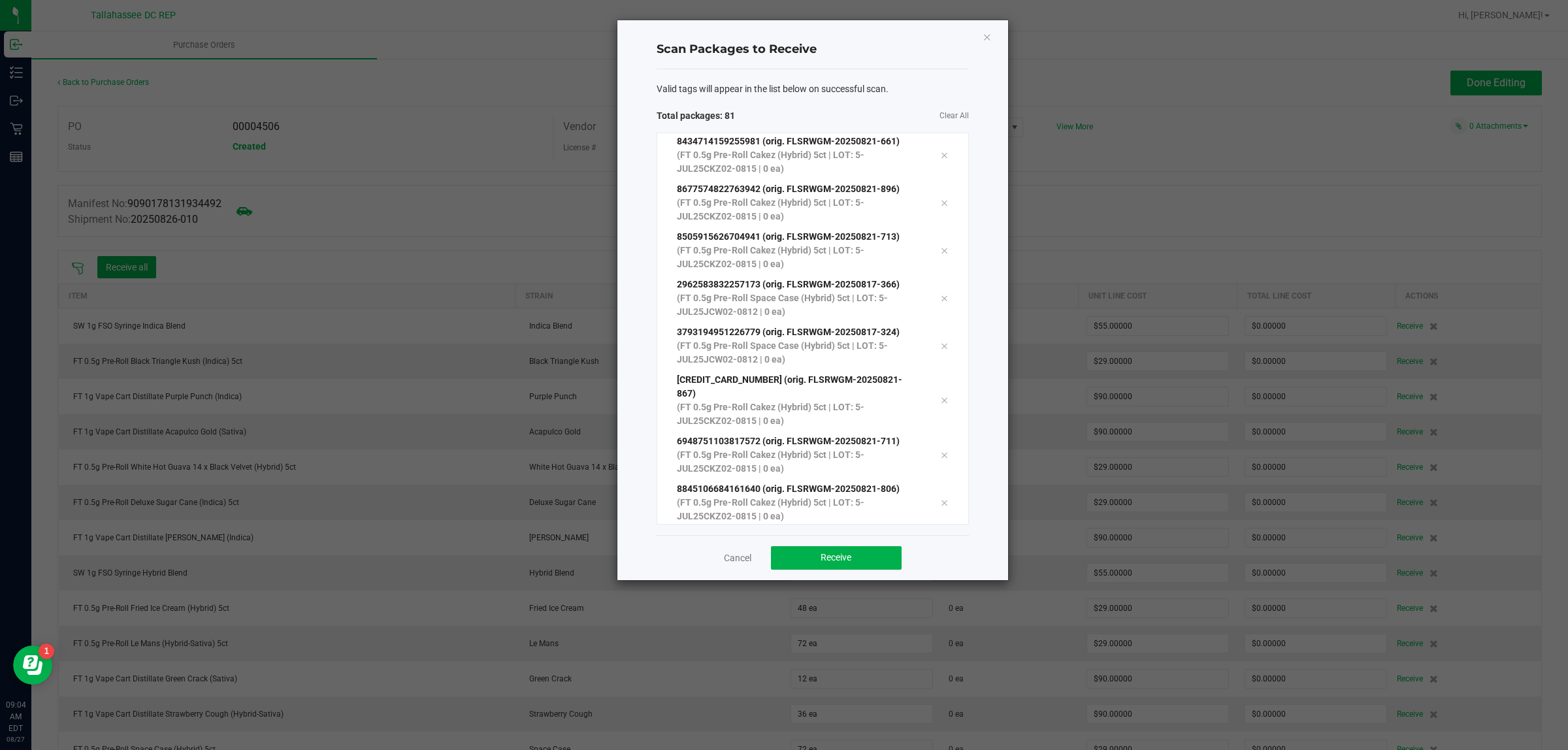
scroll to position [3457, 0]
click at [866, 561] on button "Receive" at bounding box center [836, 558] width 131 height 24
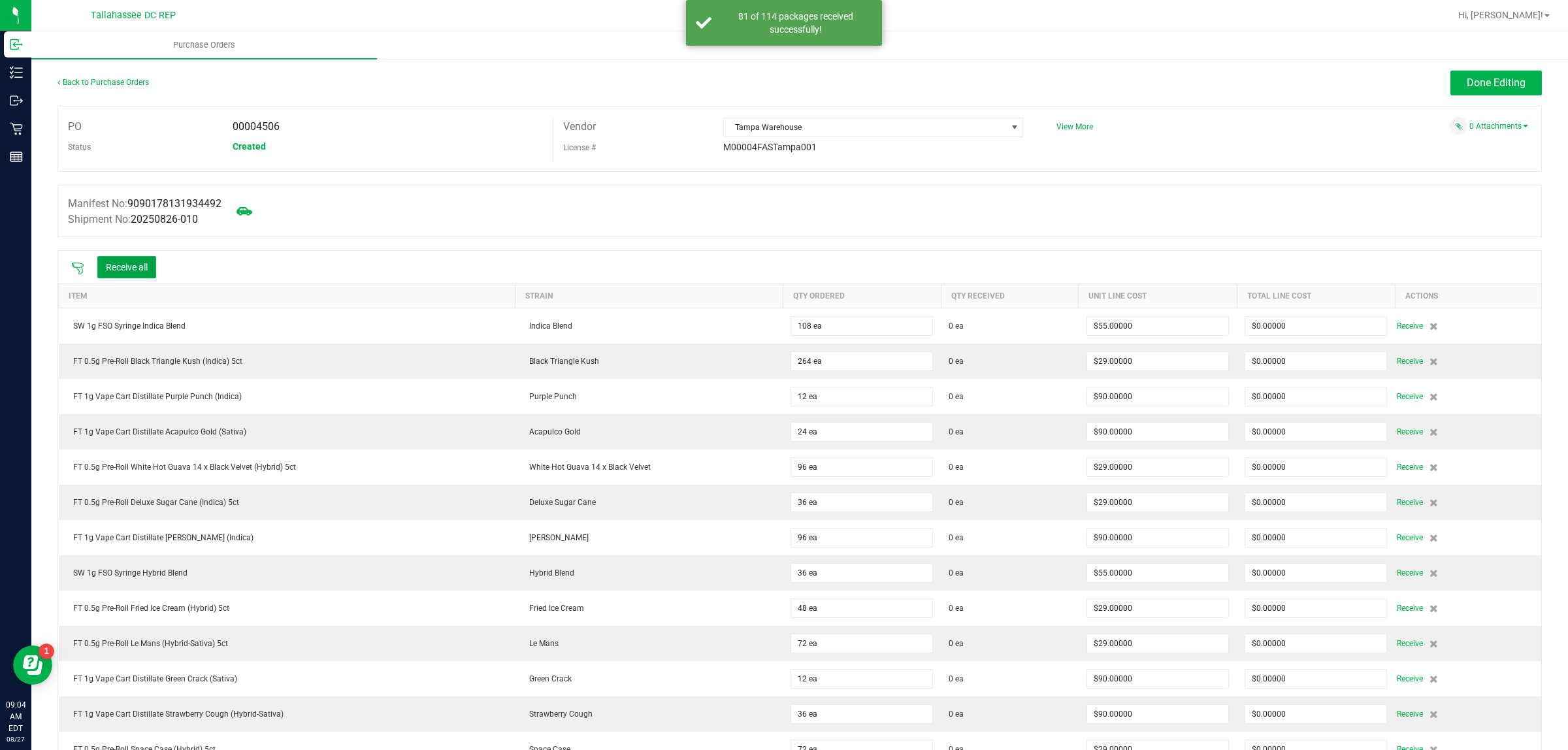
click at [150, 268] on button "Receive all" at bounding box center [126, 267] width 59 height 22
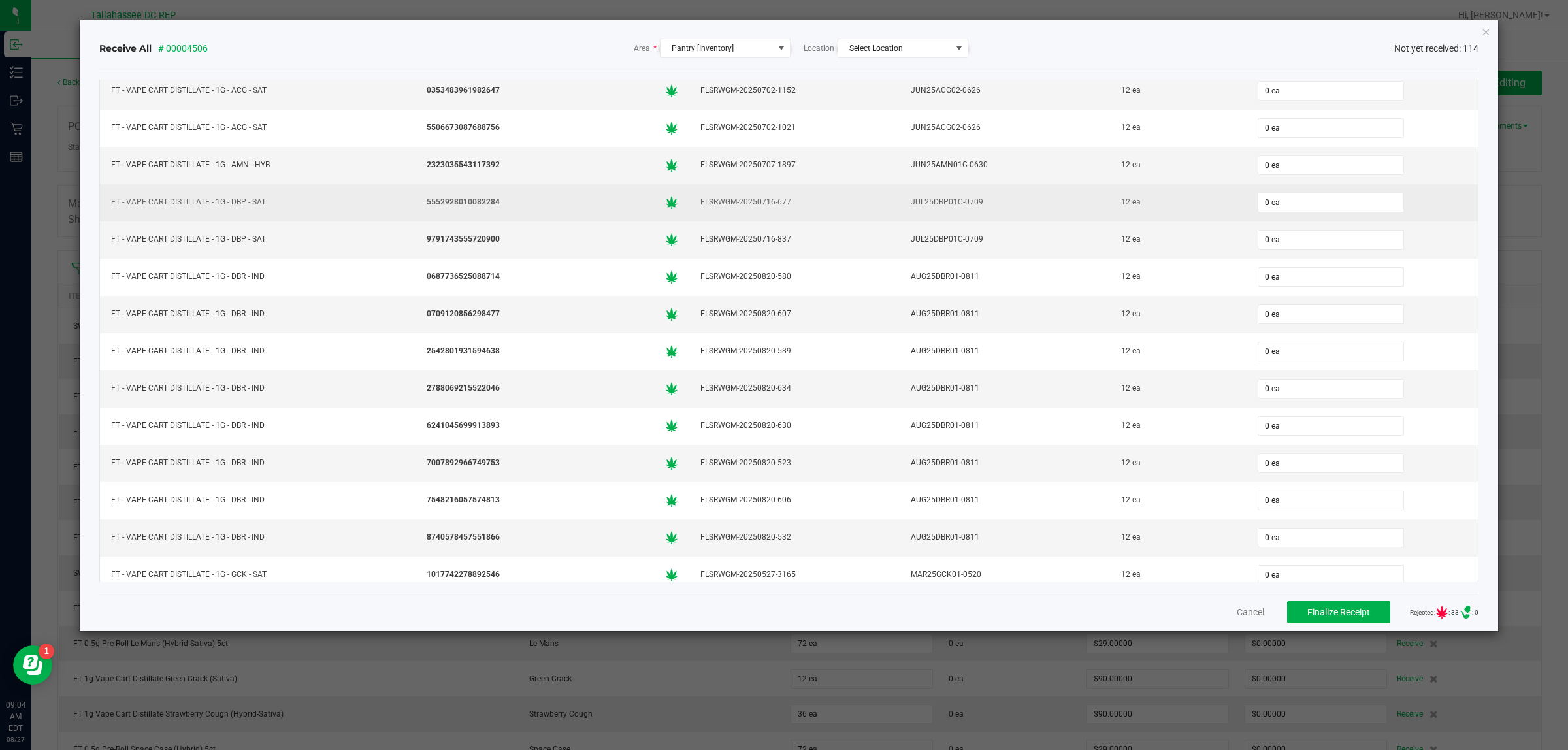
scroll to position [2696, 0]
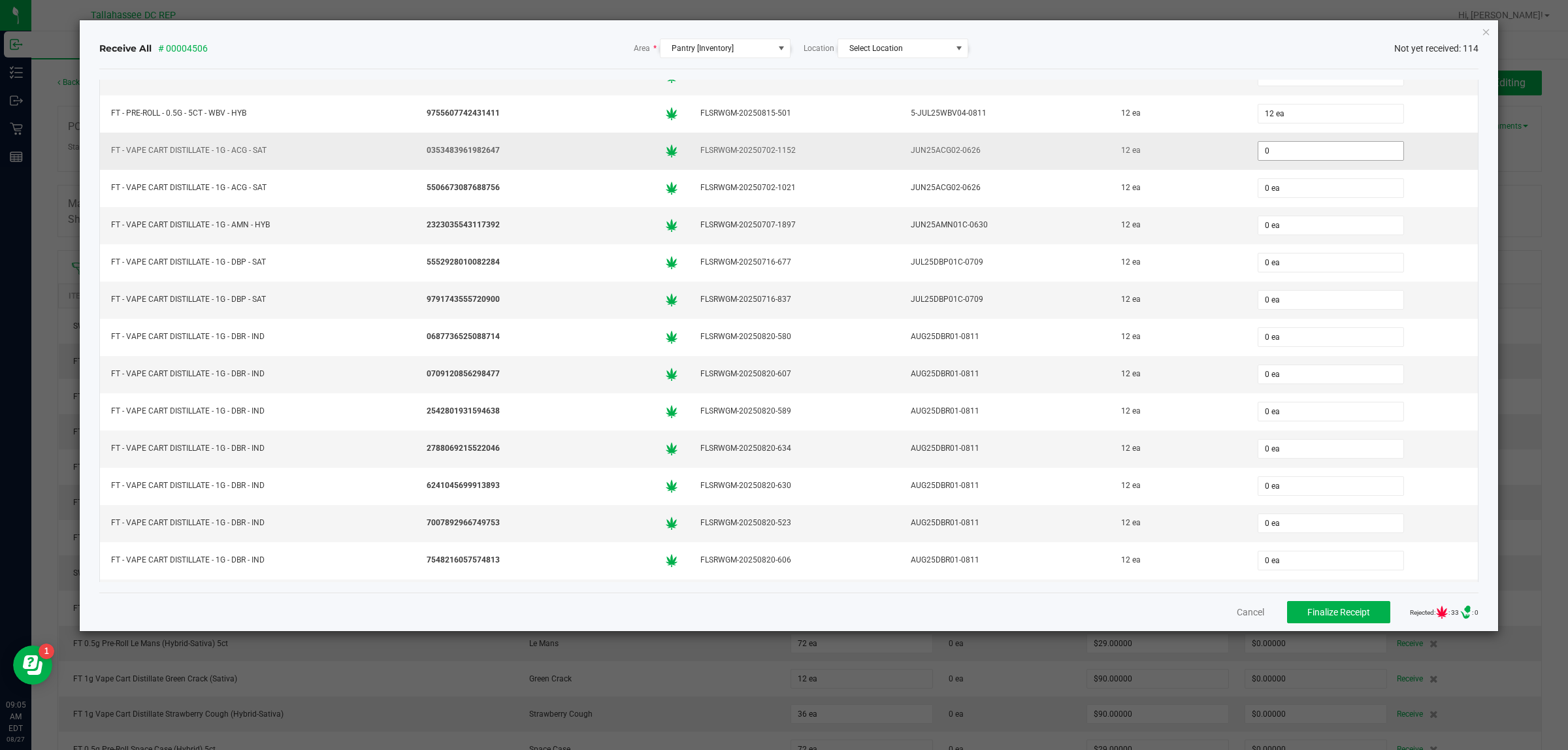
click at [1318, 160] on input "0" at bounding box center [1330, 151] width 145 height 19
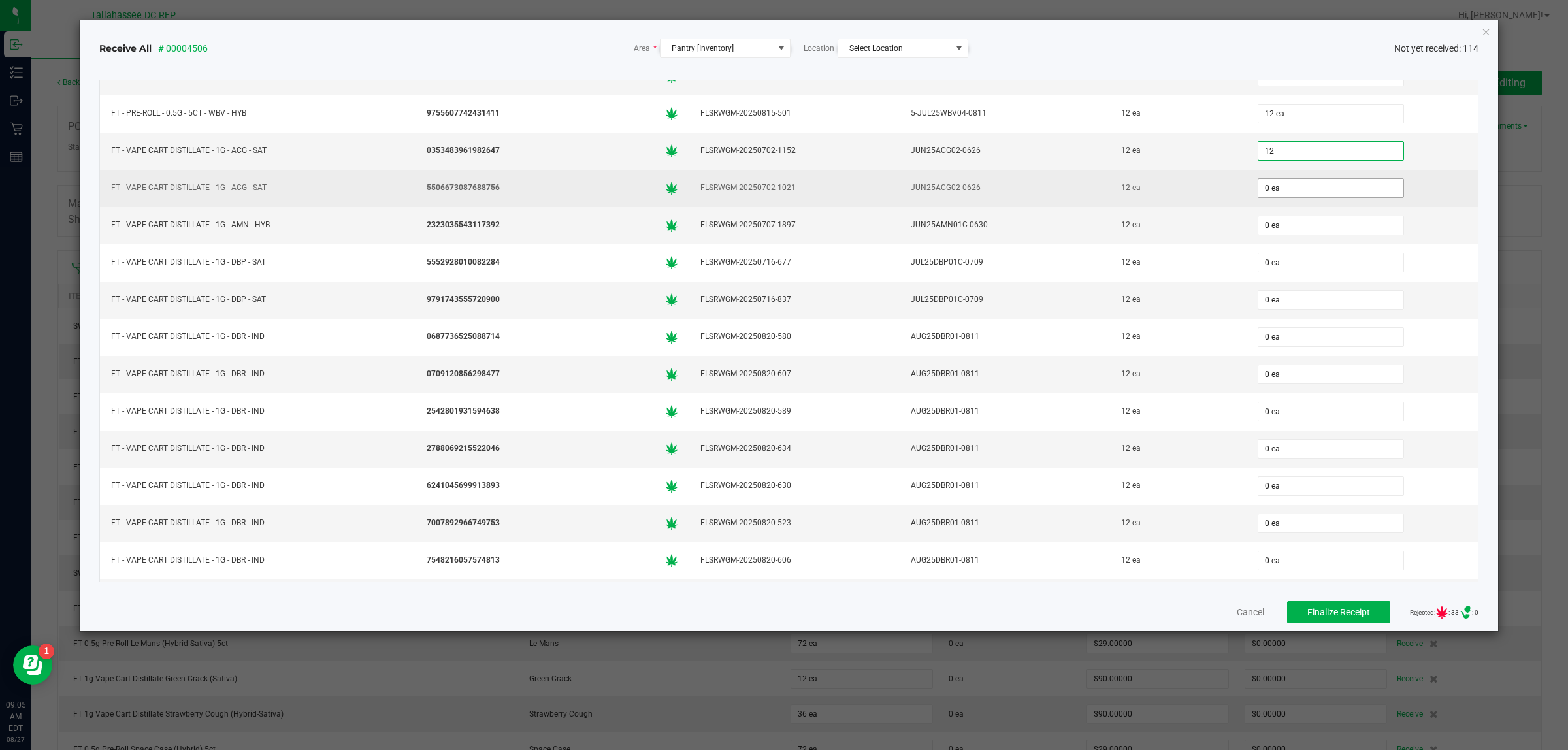
type input "12 ea"
click at [1298, 197] on input "0" at bounding box center [1330, 188] width 145 height 19
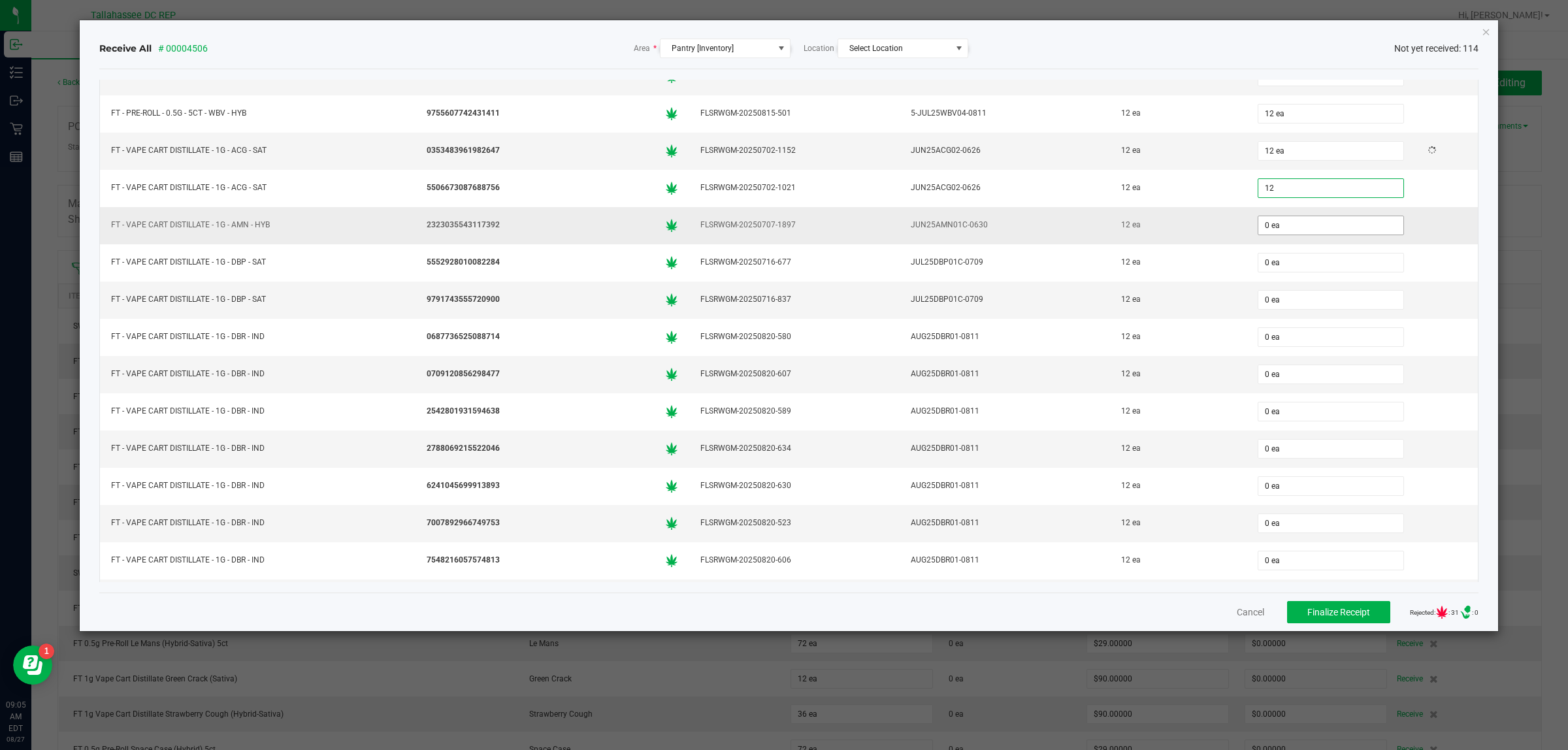
type input "12 ea"
click at [1282, 234] on input "0" at bounding box center [1330, 225] width 145 height 19
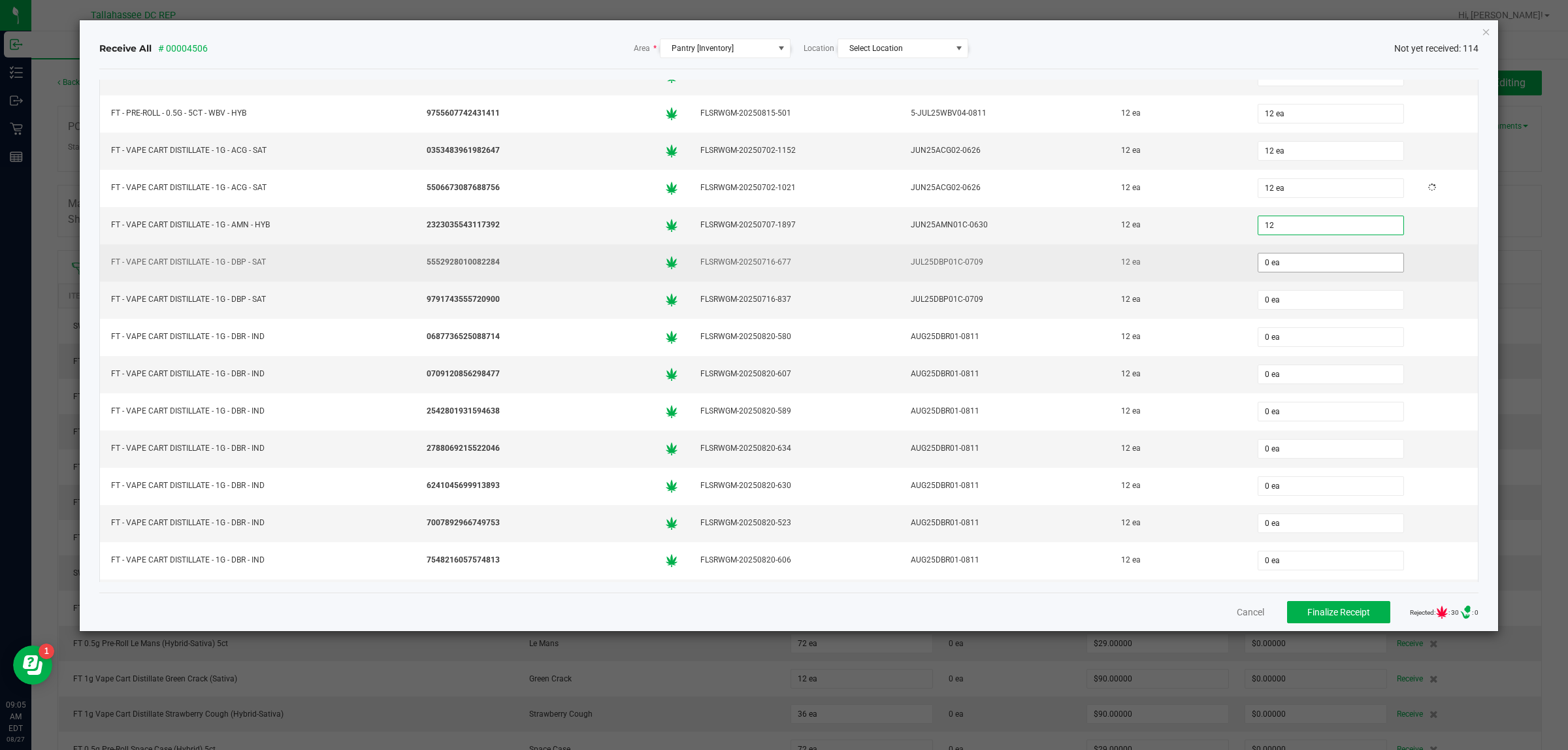
type input "12 ea"
click at [1298, 272] on input "0" at bounding box center [1330, 263] width 145 height 19
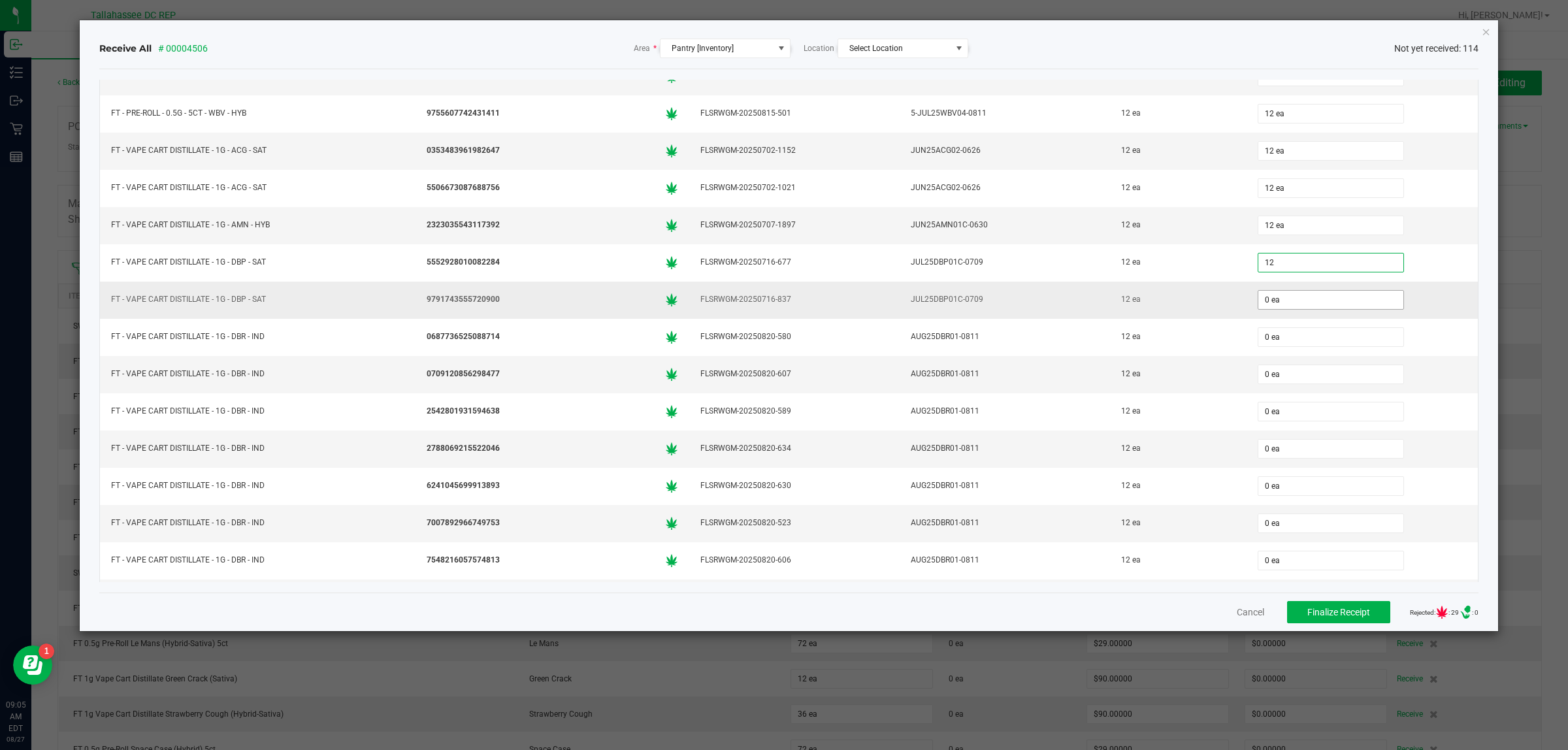
type input "12 ea"
click at [1309, 309] on input "0" at bounding box center [1330, 300] width 145 height 19
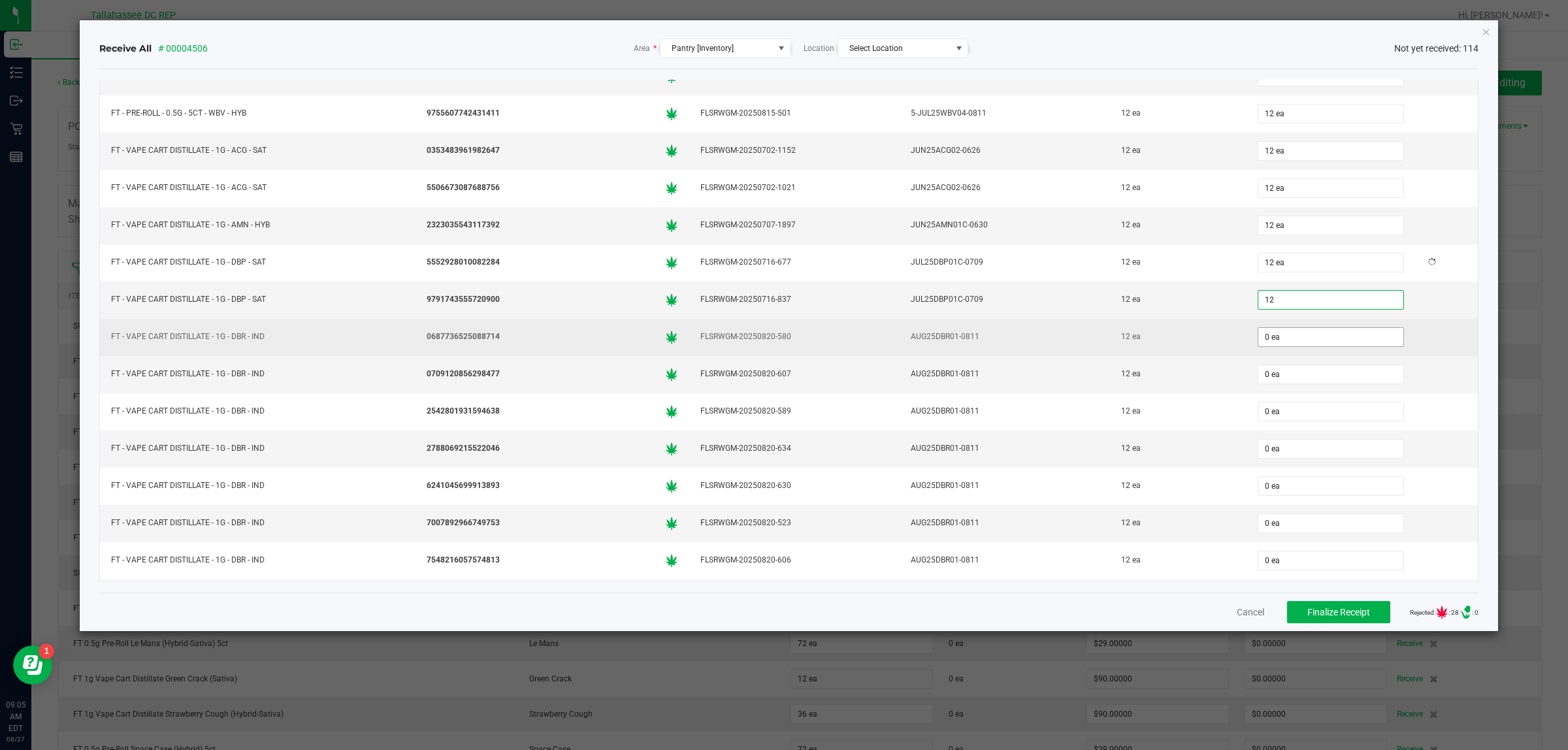
type input "12 ea"
click at [1295, 346] on input "0" at bounding box center [1330, 337] width 145 height 19
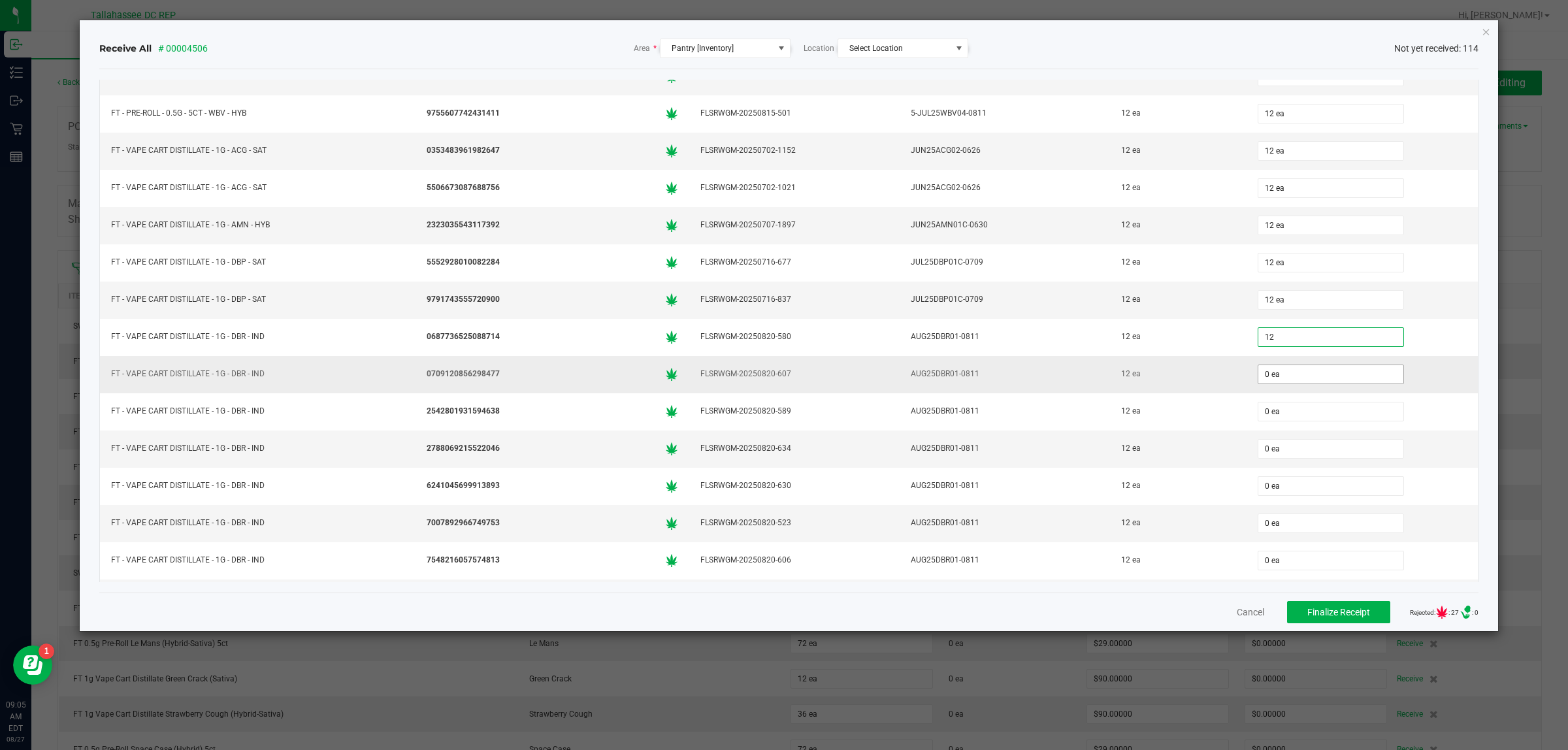
type input "12 ea"
click at [1301, 384] on input "0" at bounding box center [1330, 375] width 145 height 19
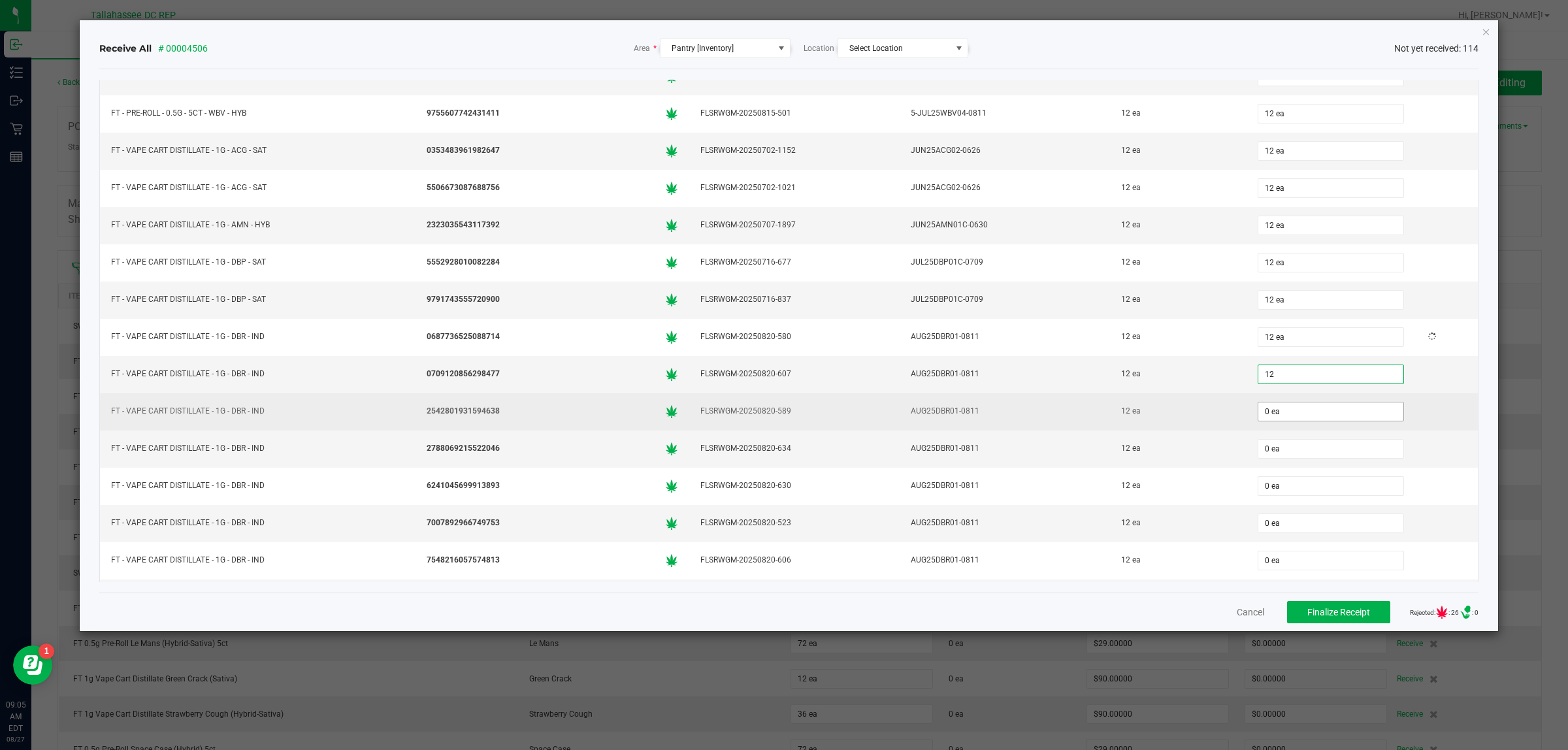
type input "12 ea"
click at [1305, 421] on input "0" at bounding box center [1330, 411] width 145 height 19
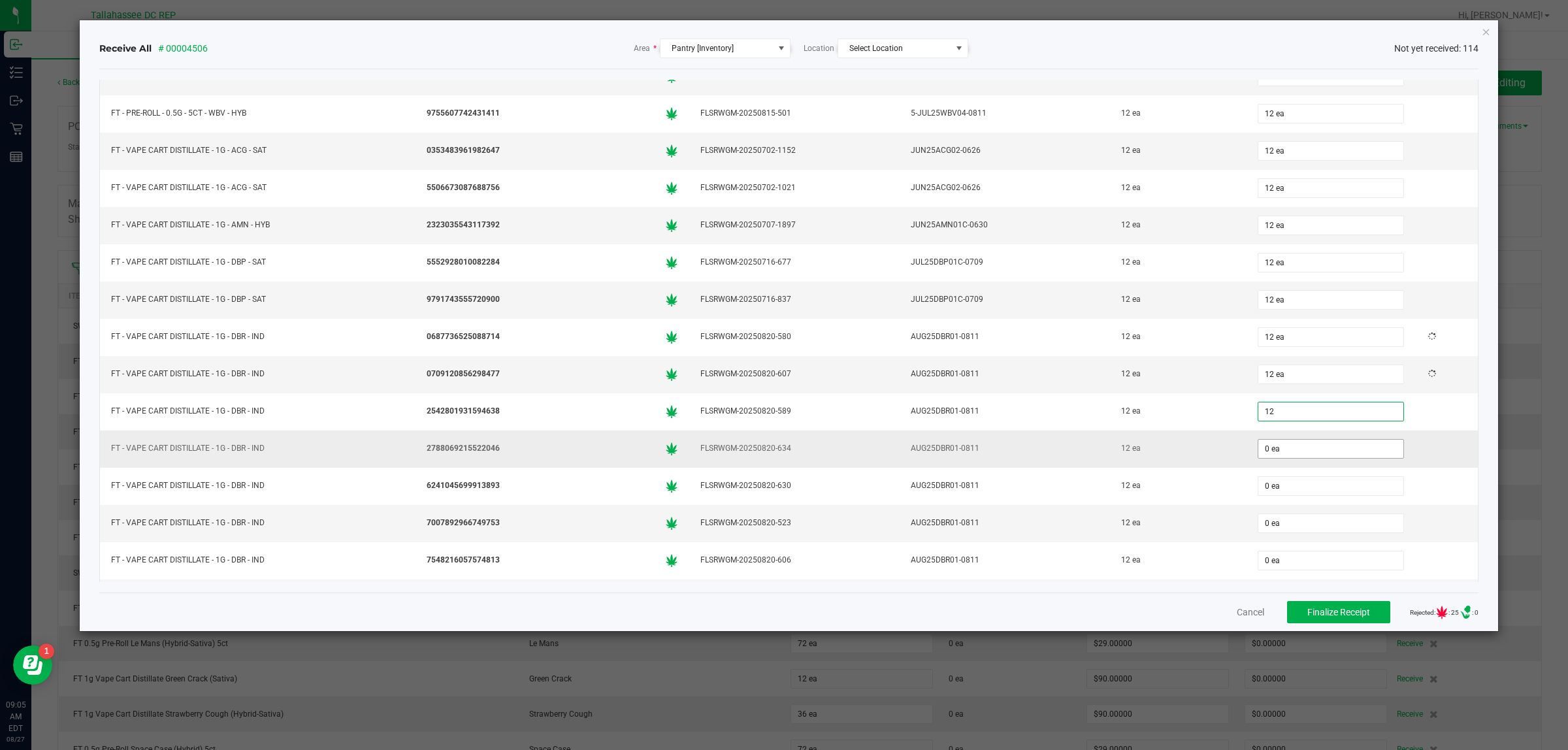
type input "12 ea"
click at [1295, 458] on input "0" at bounding box center [1330, 448] width 145 height 19
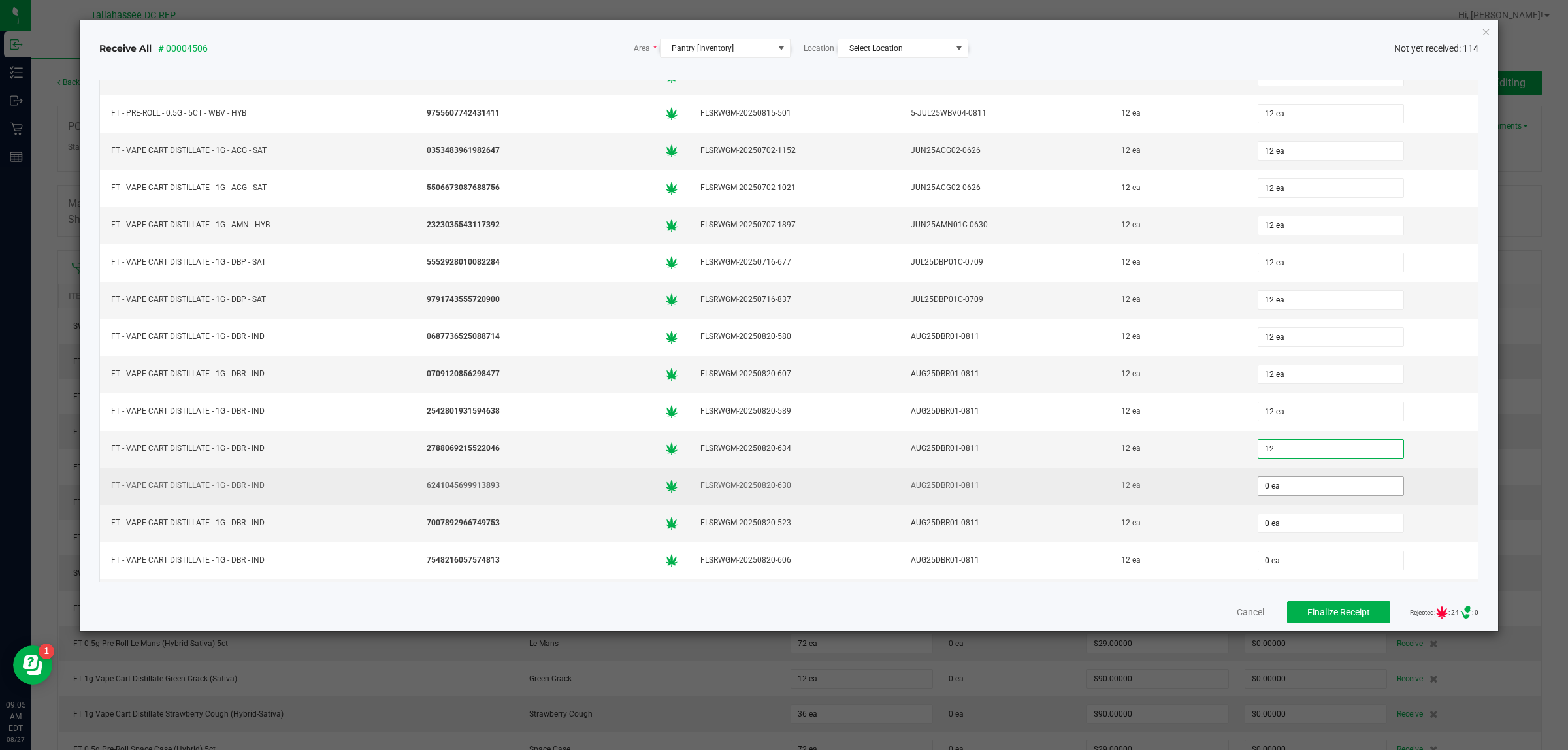
type input "12 ea"
click at [1288, 495] on input "0" at bounding box center [1330, 486] width 145 height 19
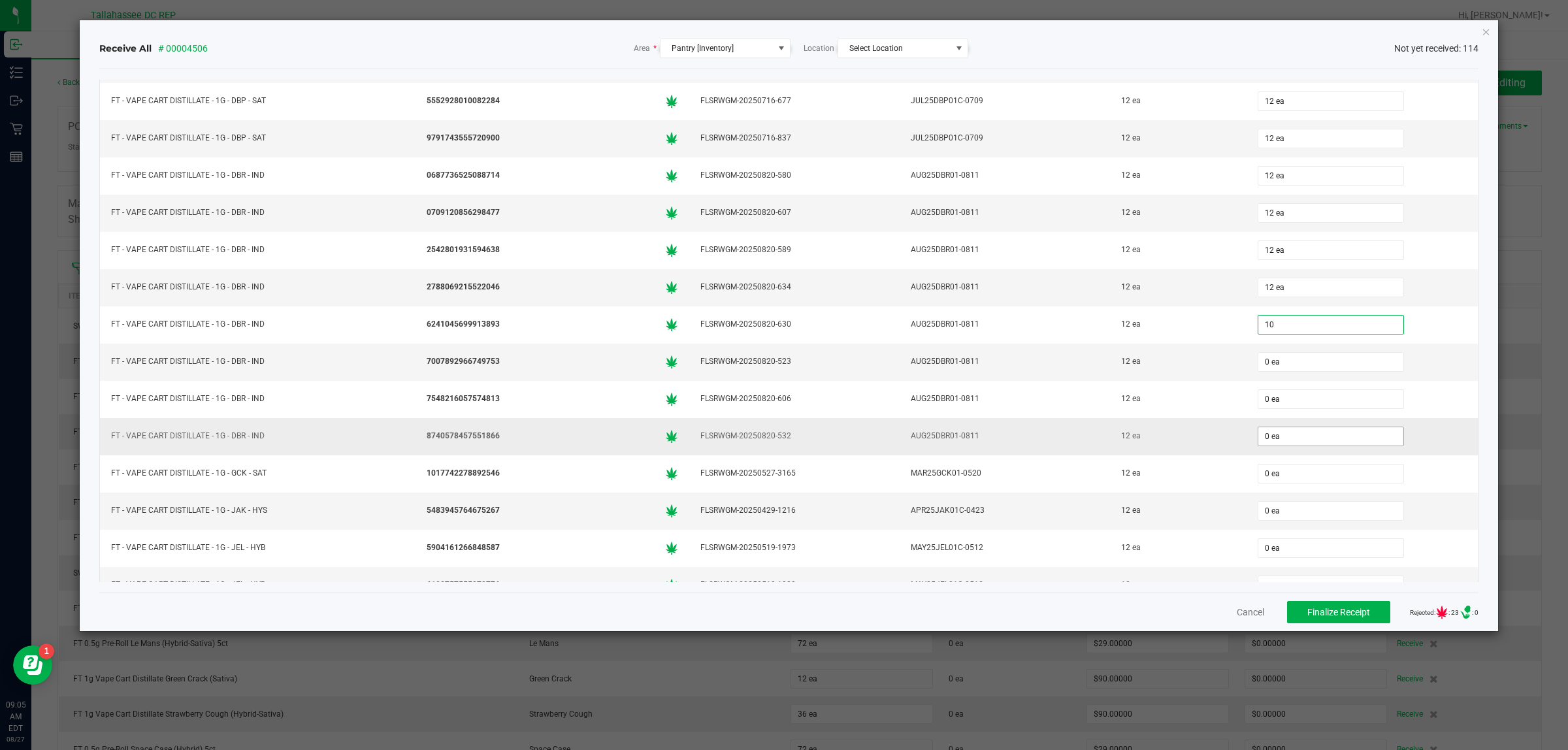
scroll to position [2859, 0]
type input "10 ea"
click at [1309, 369] on input "0" at bounding box center [1330, 360] width 145 height 19
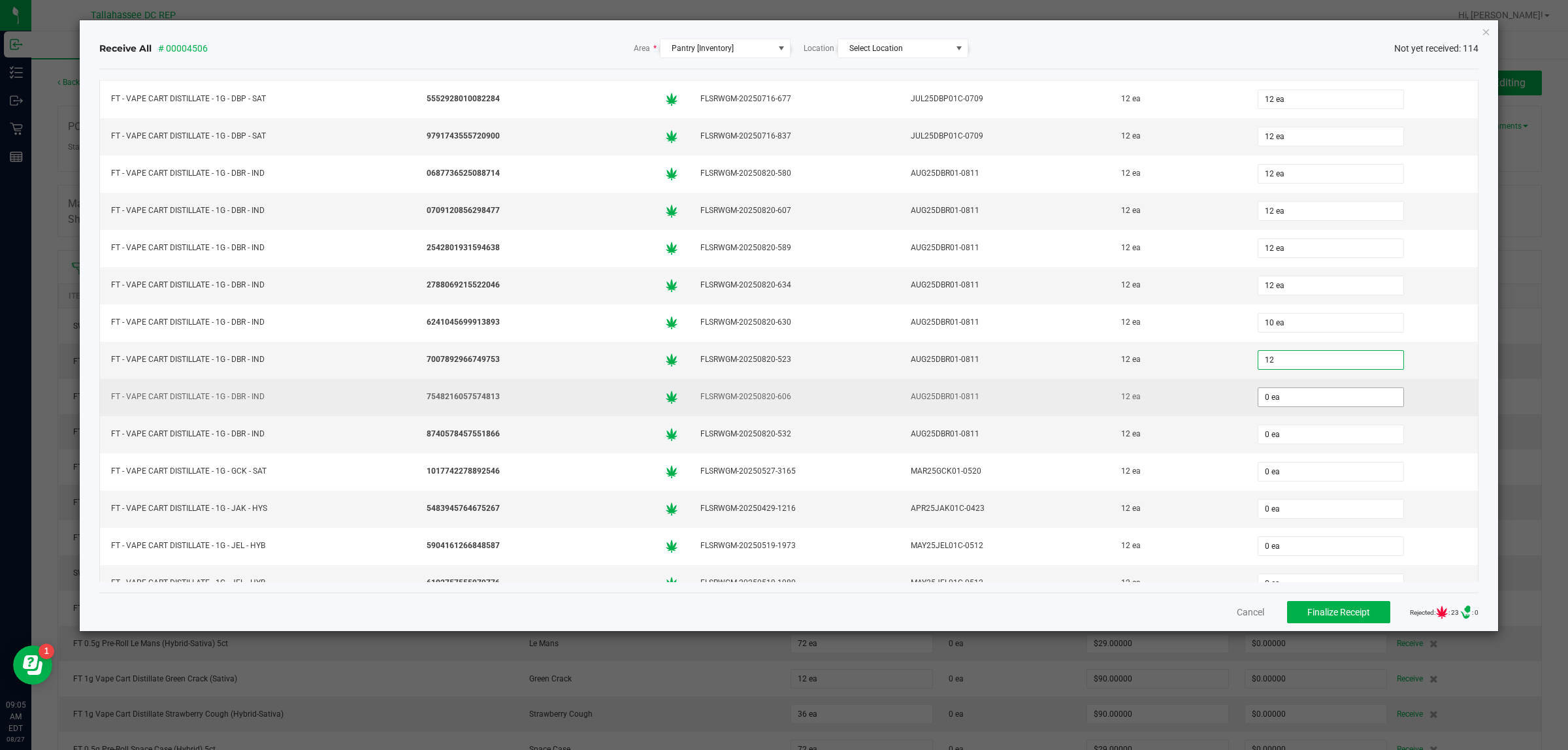
type input "12 ea"
click at [1288, 406] on input "0" at bounding box center [1330, 397] width 145 height 19
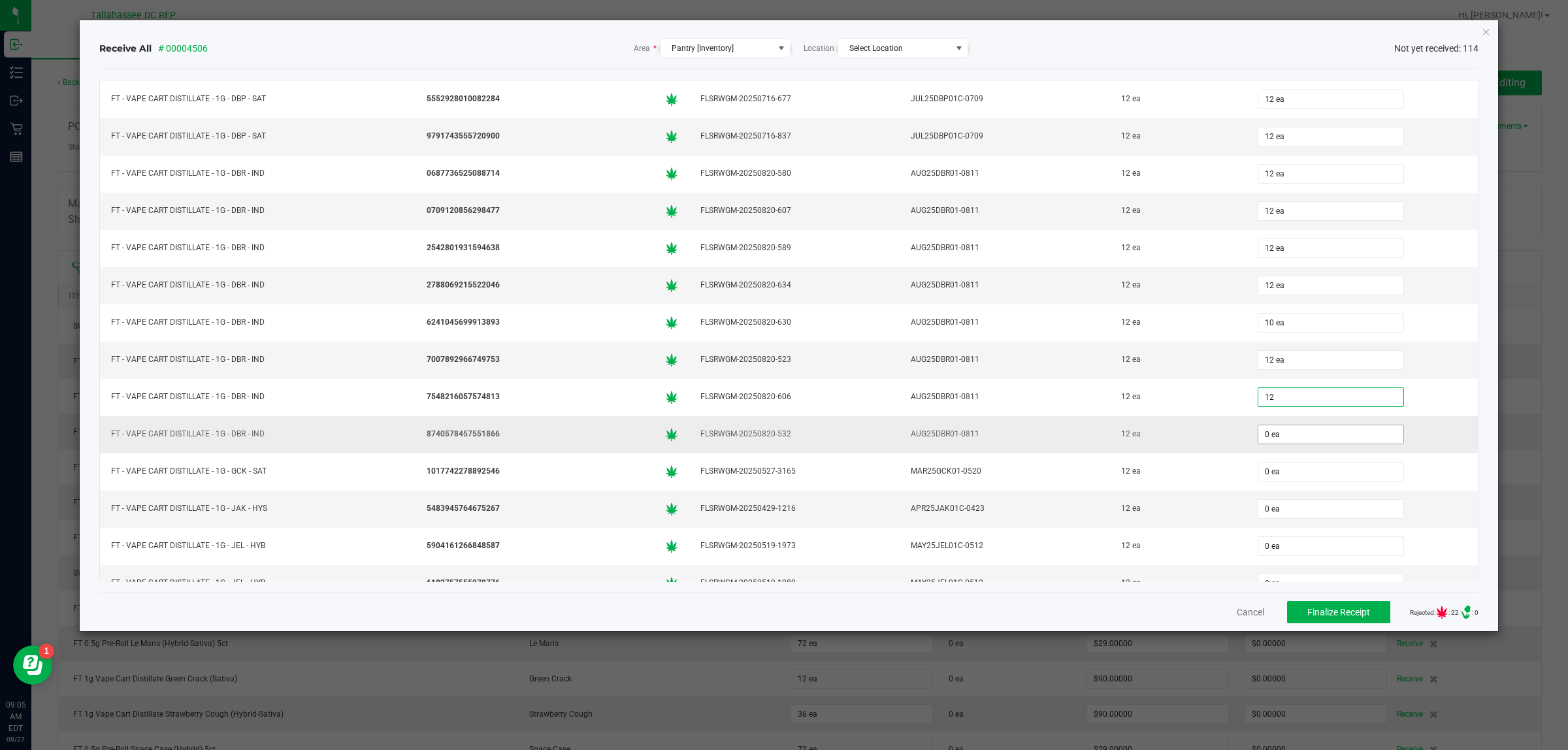
type input "12 ea"
click at [1268, 444] on input "0" at bounding box center [1330, 435] width 145 height 19
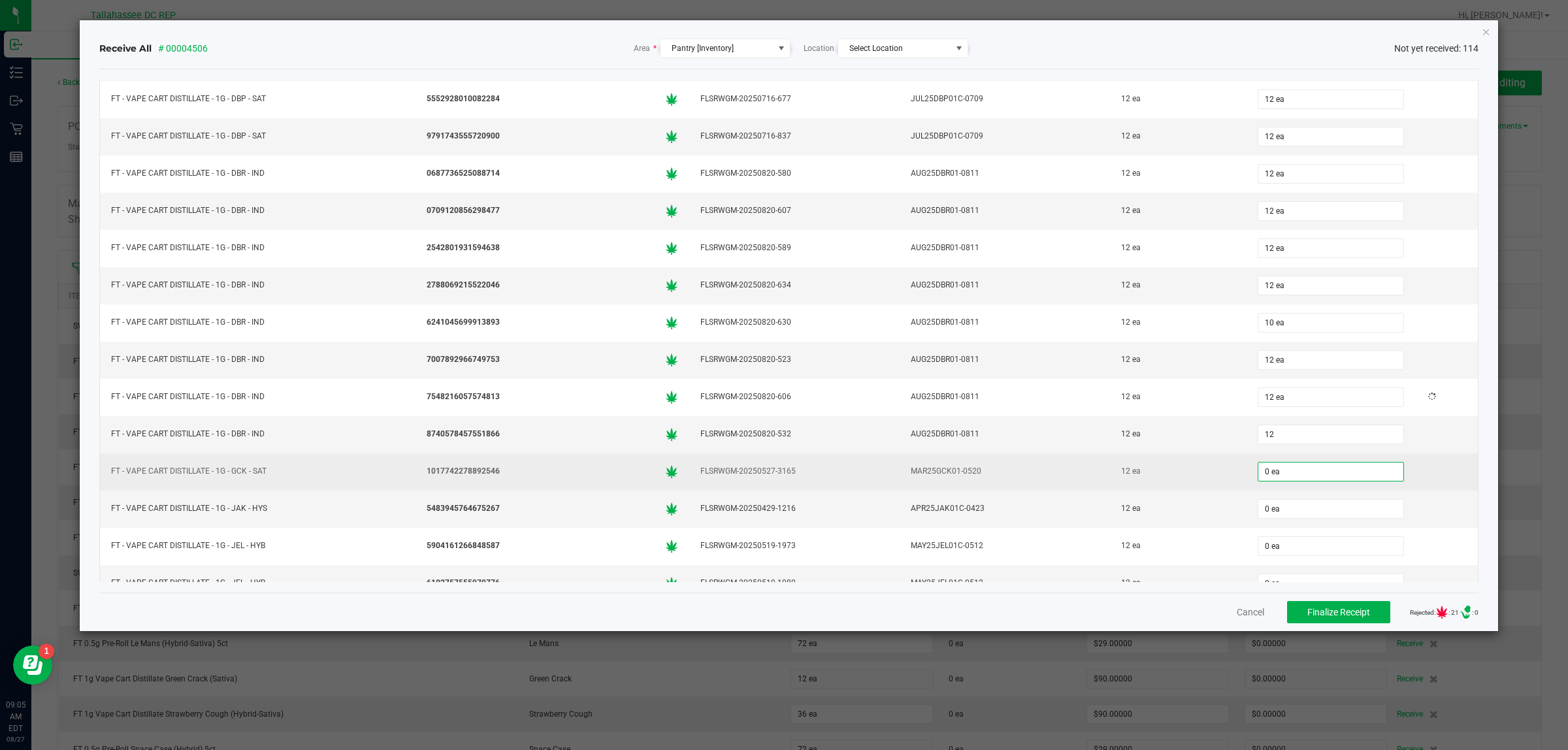
type input "12 ea"
click at [1265, 481] on input "0" at bounding box center [1330, 472] width 145 height 19
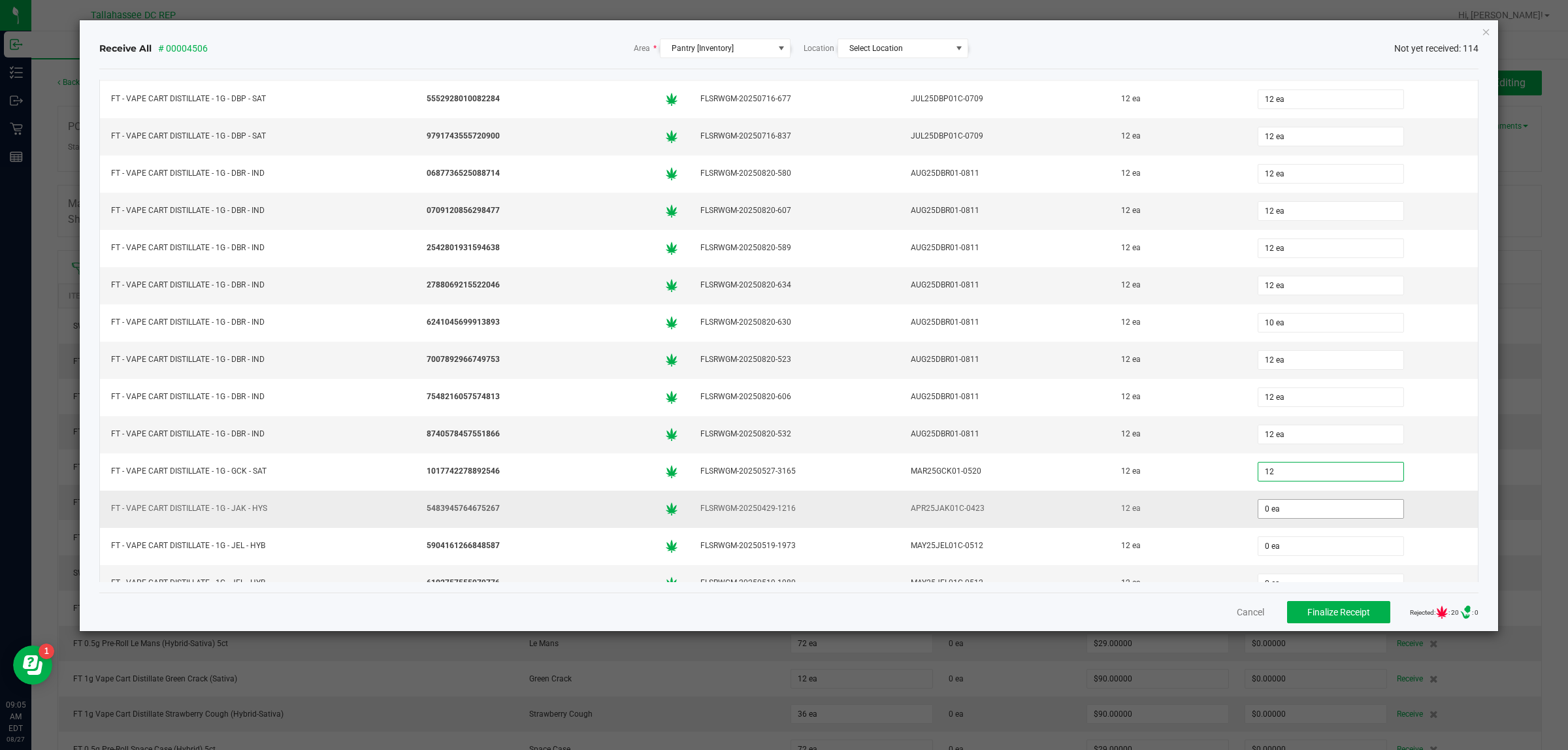
type input "12 ea"
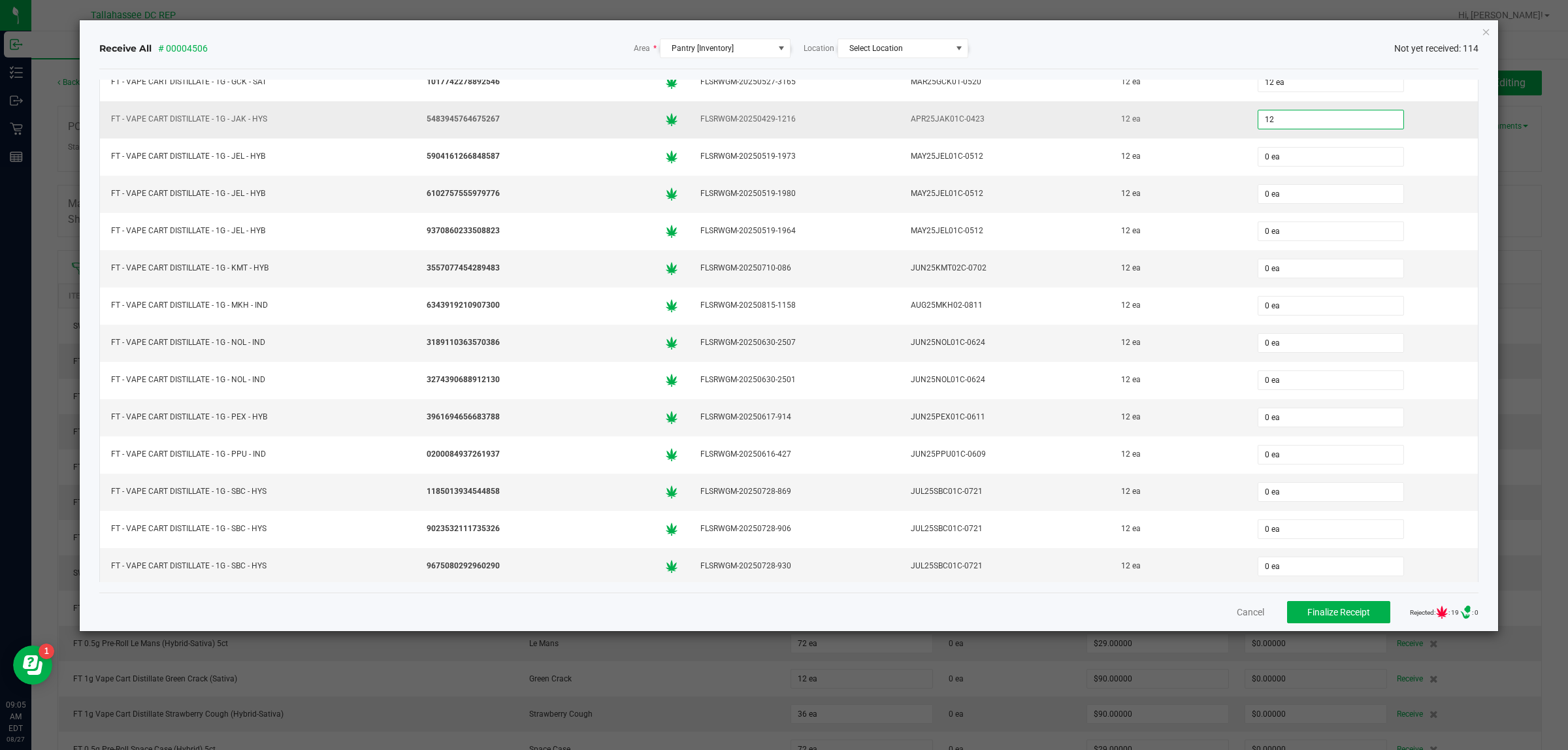
scroll to position [3268, 0]
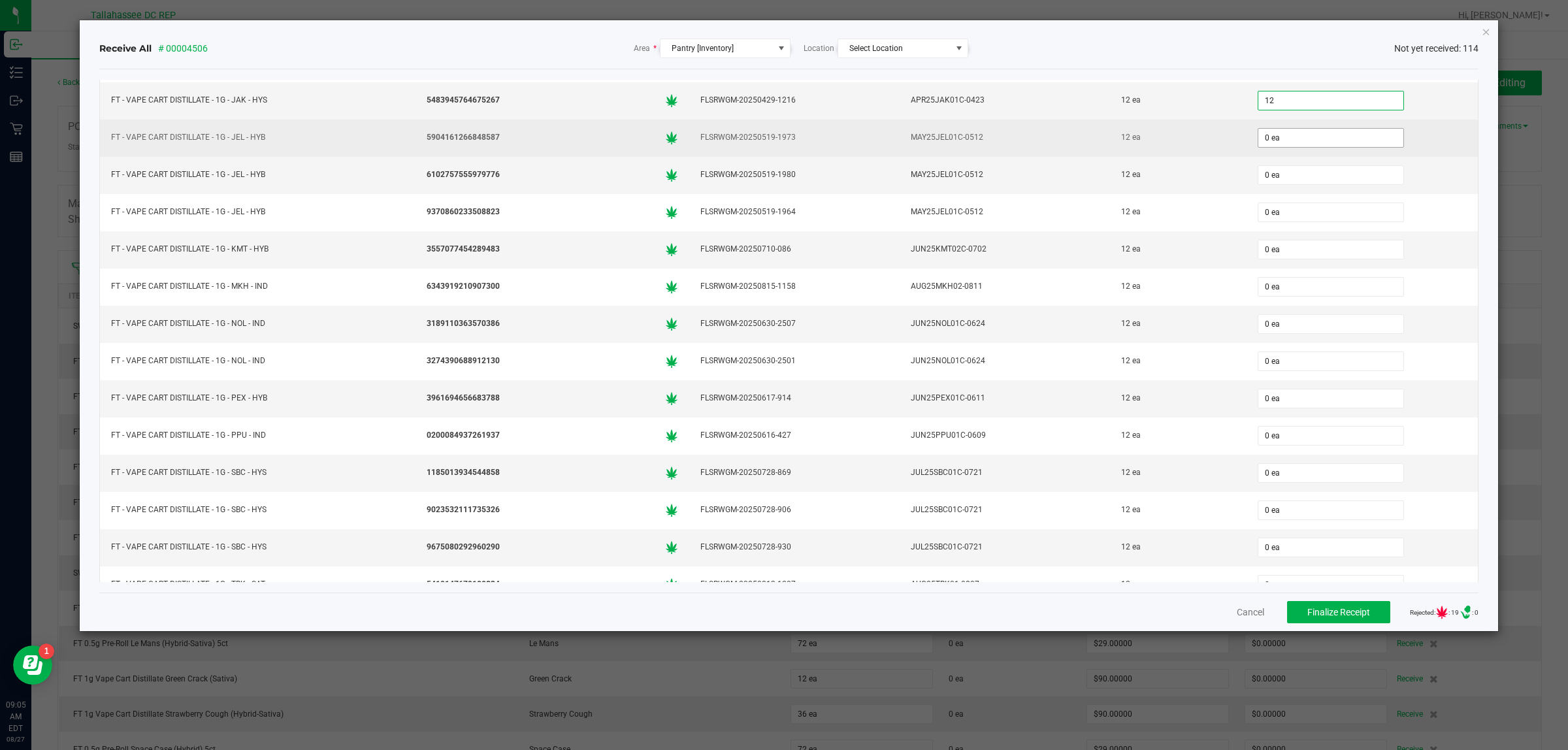
type input "12 ea"
click at [1268, 147] on input "0" at bounding box center [1330, 138] width 145 height 19
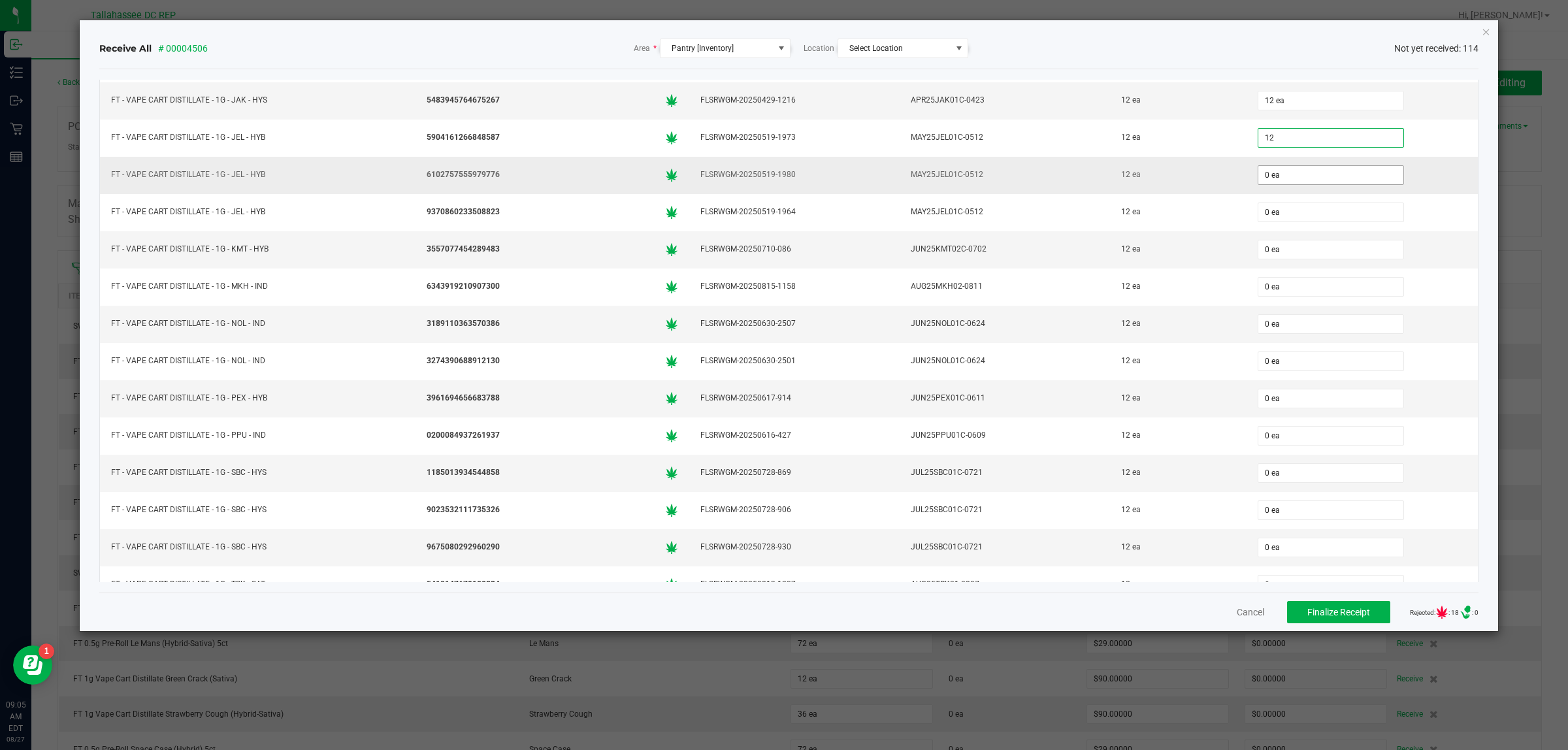
type input "12 ea"
click at [1268, 184] on input "0" at bounding box center [1330, 175] width 145 height 19
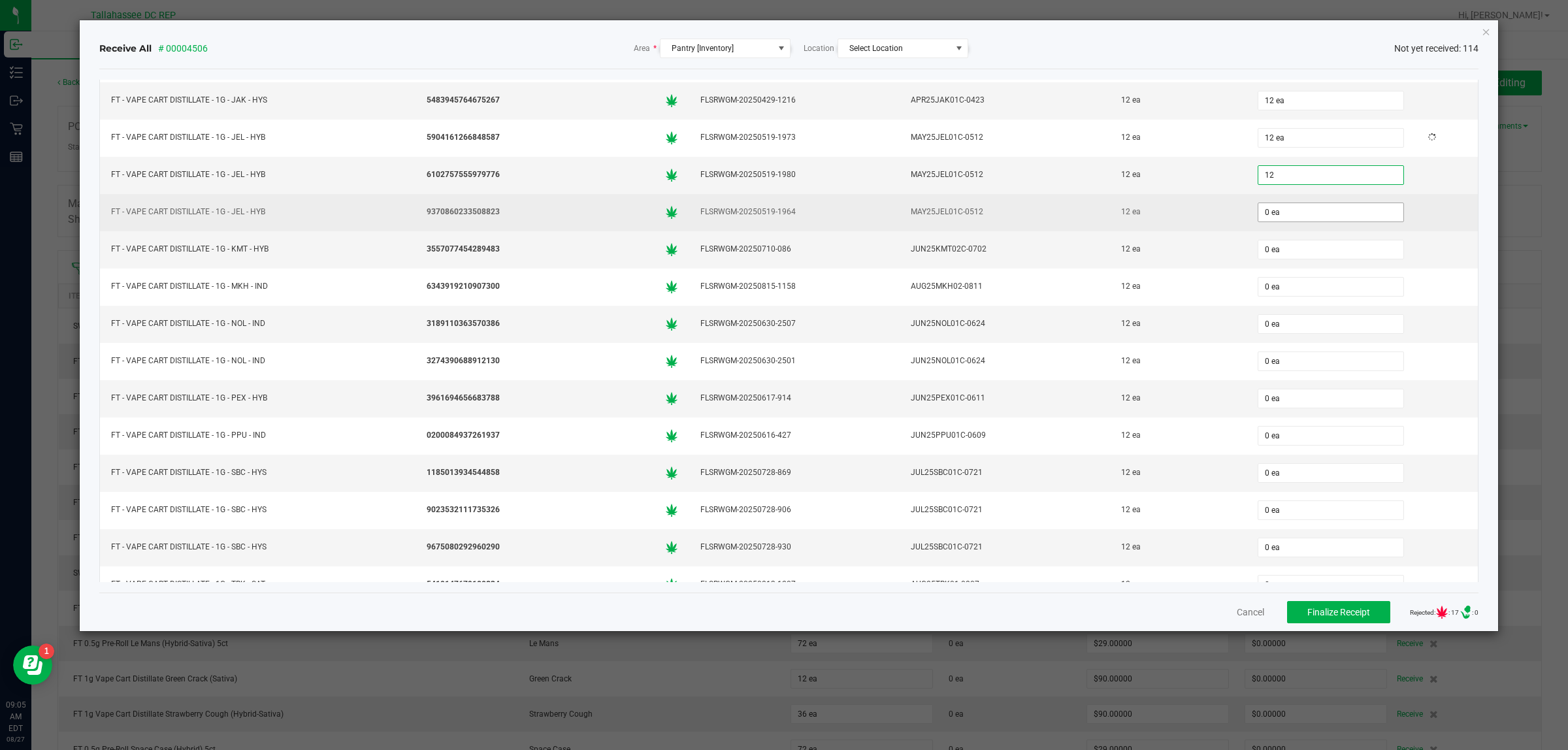
type input "12 ea"
click at [1258, 221] on input "0" at bounding box center [1330, 212] width 145 height 19
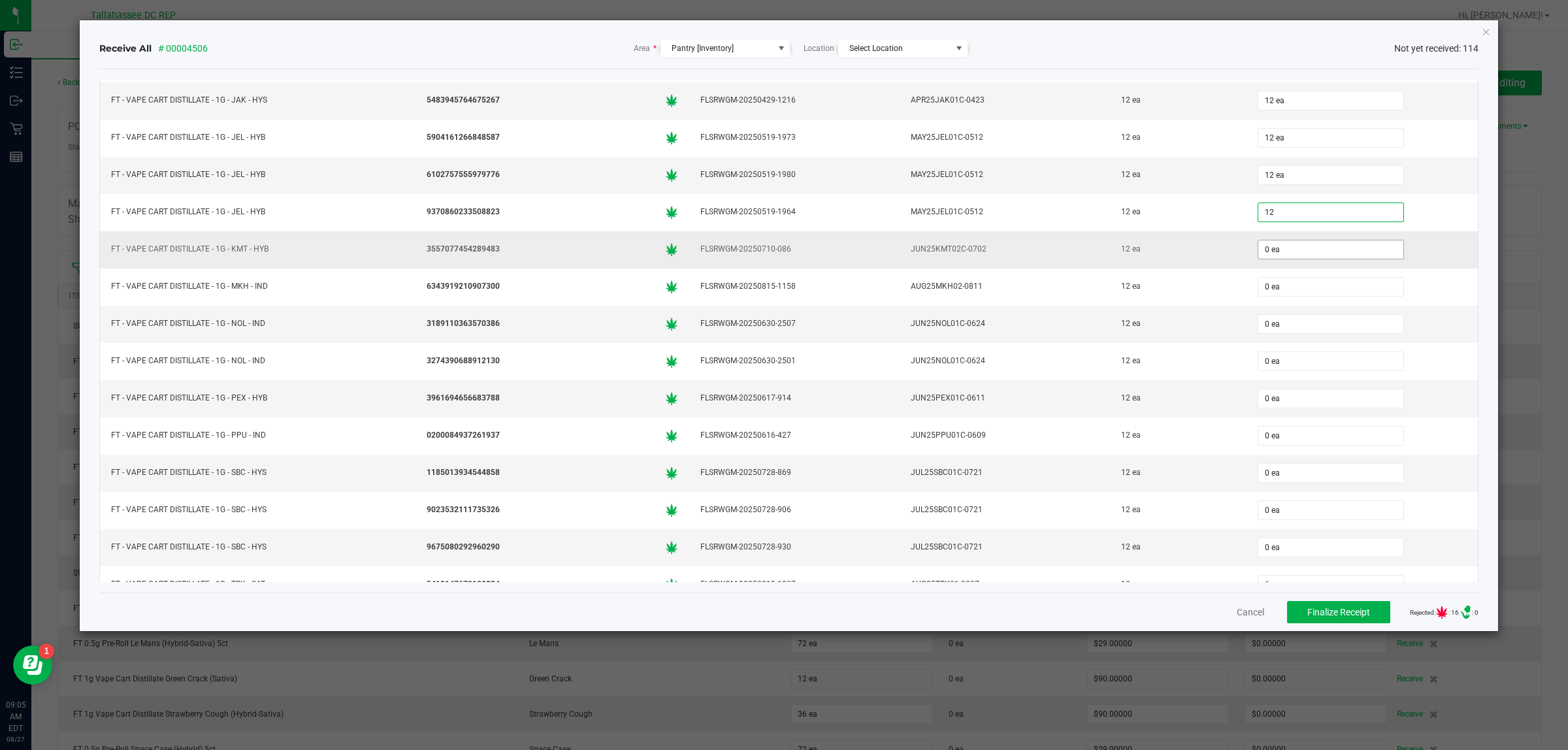
type input "12 ea"
click at [1265, 259] on input "0" at bounding box center [1330, 250] width 145 height 19
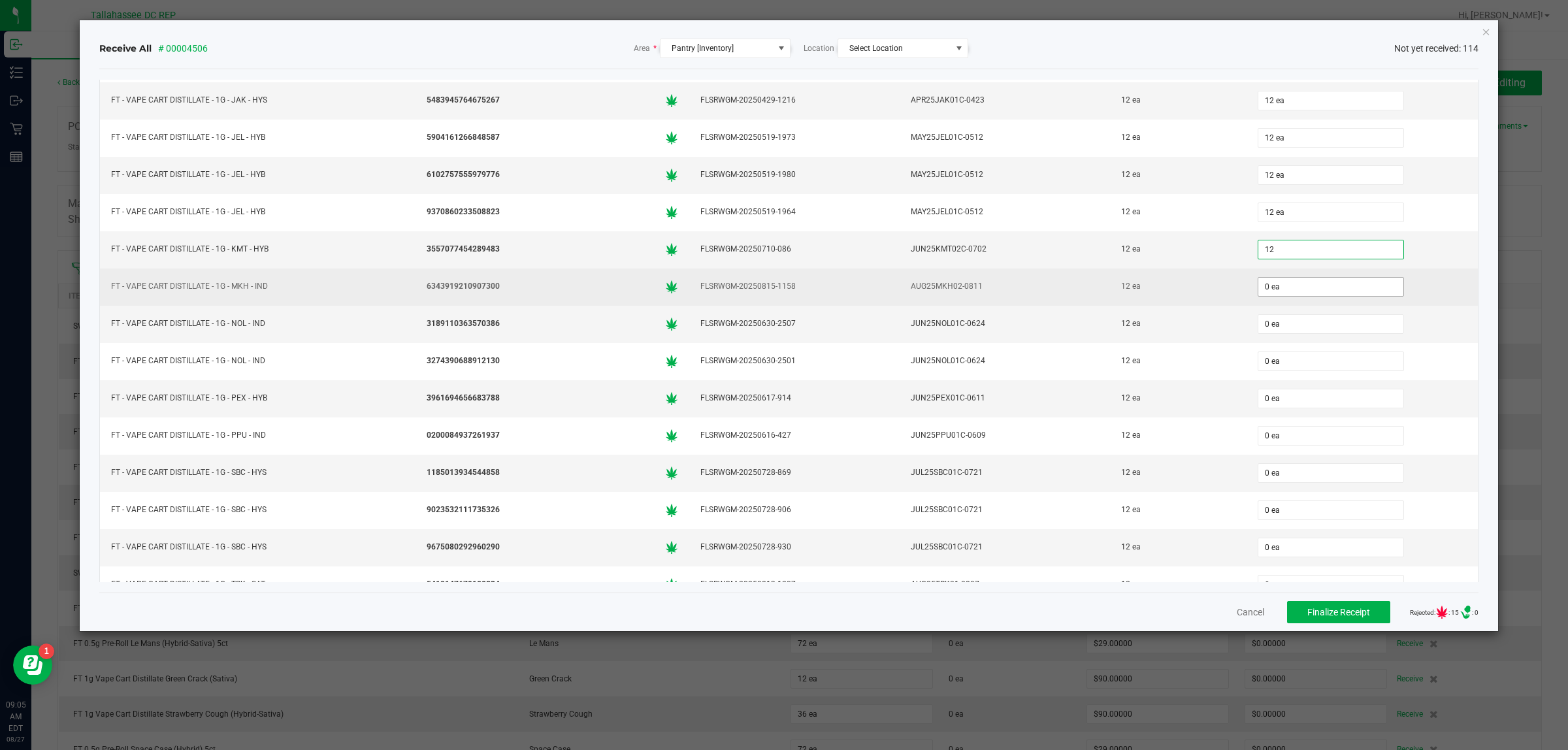
type input "12 ea"
click at [1258, 296] on input "0" at bounding box center [1330, 287] width 145 height 19
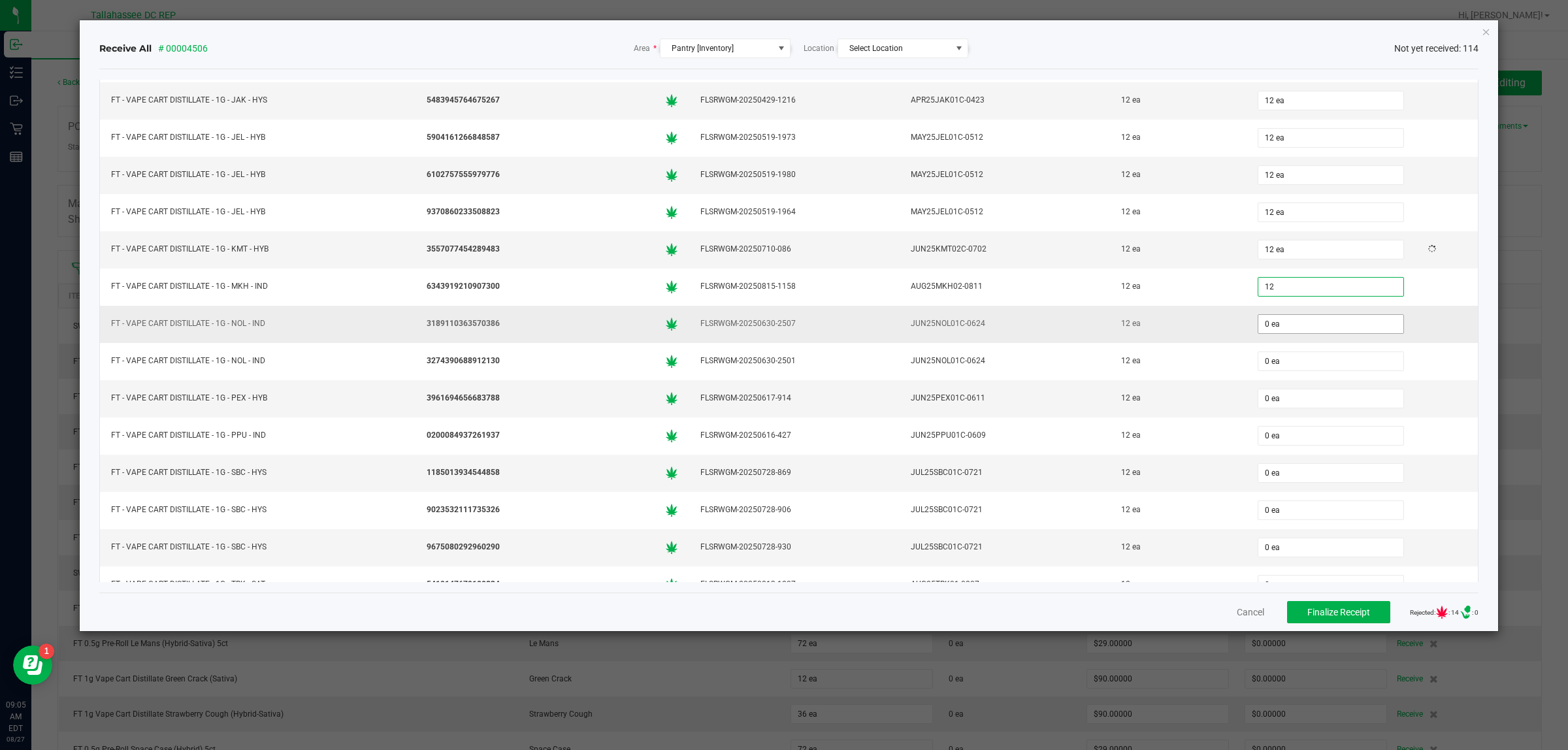
type input "12 ea"
click at [1258, 333] on input "0" at bounding box center [1330, 324] width 145 height 19
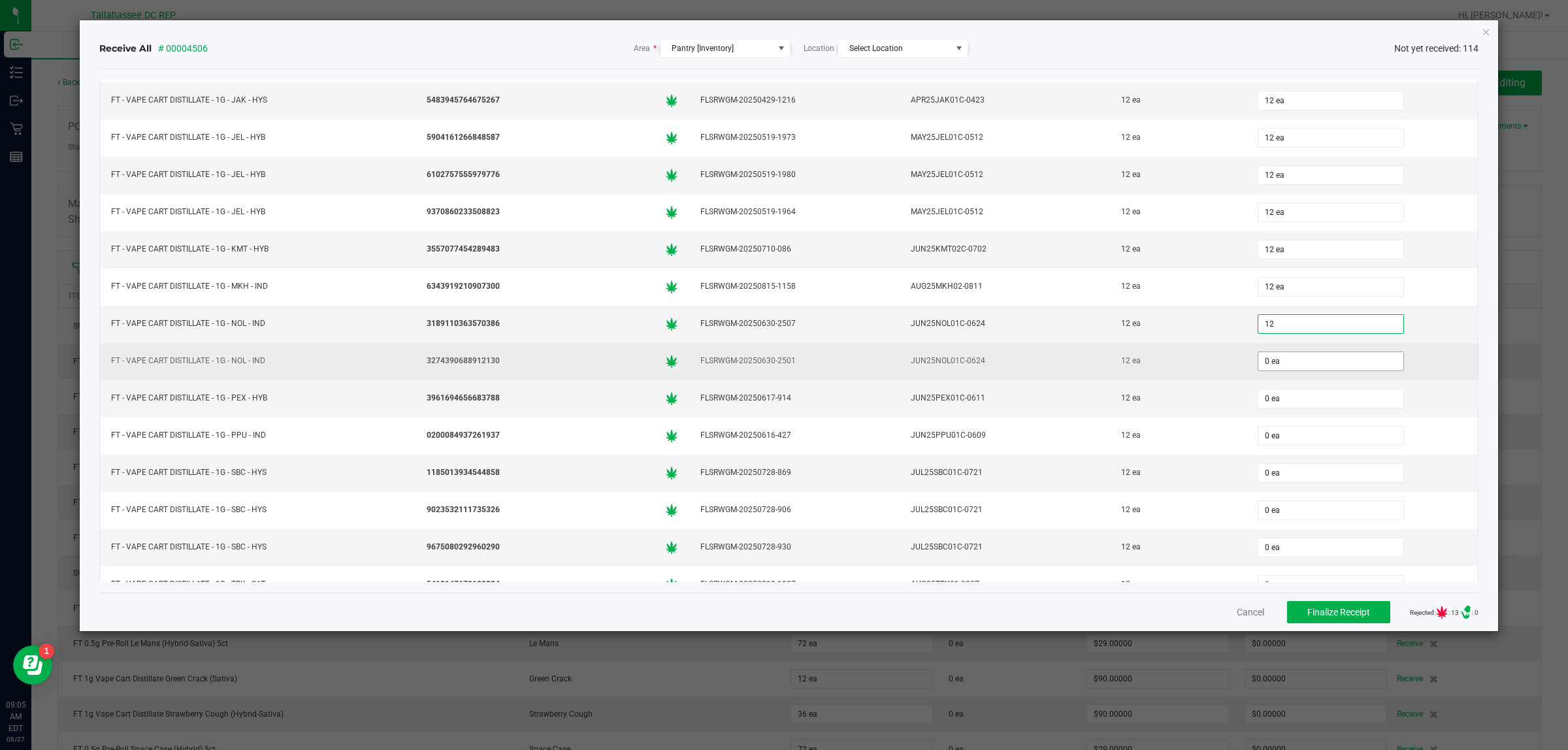
type input "12 ea"
click at [1262, 371] on input "0" at bounding box center [1330, 361] width 145 height 19
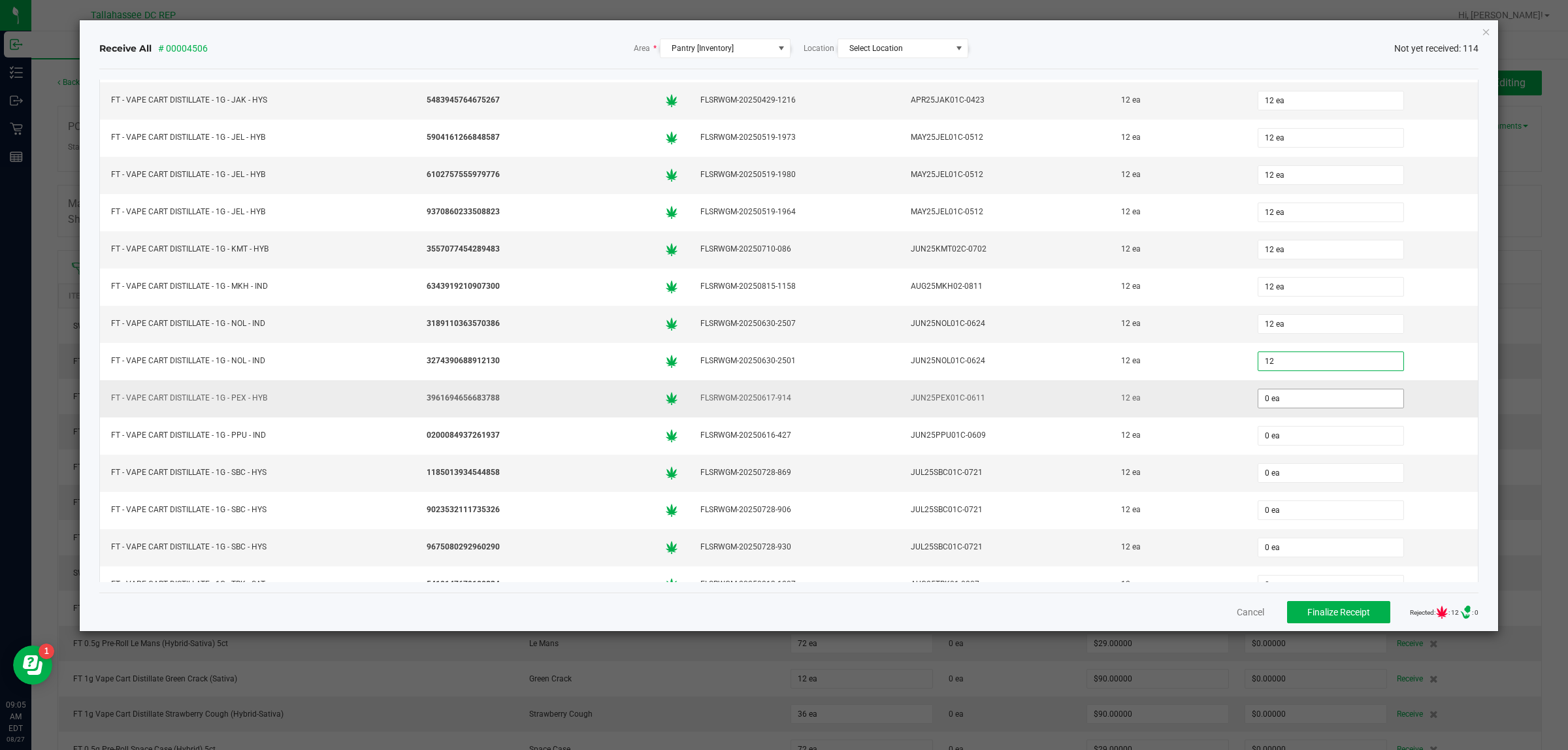
type input "12 ea"
click at [1258, 408] on input "0" at bounding box center [1330, 398] width 145 height 19
type input "12 ea"
drag, startPoint x: 1292, startPoint y: 481, endPoint x: 1292, endPoint y: 524, distance: 43.0
click at [1292, 445] on input "0" at bounding box center [1330, 435] width 145 height 19
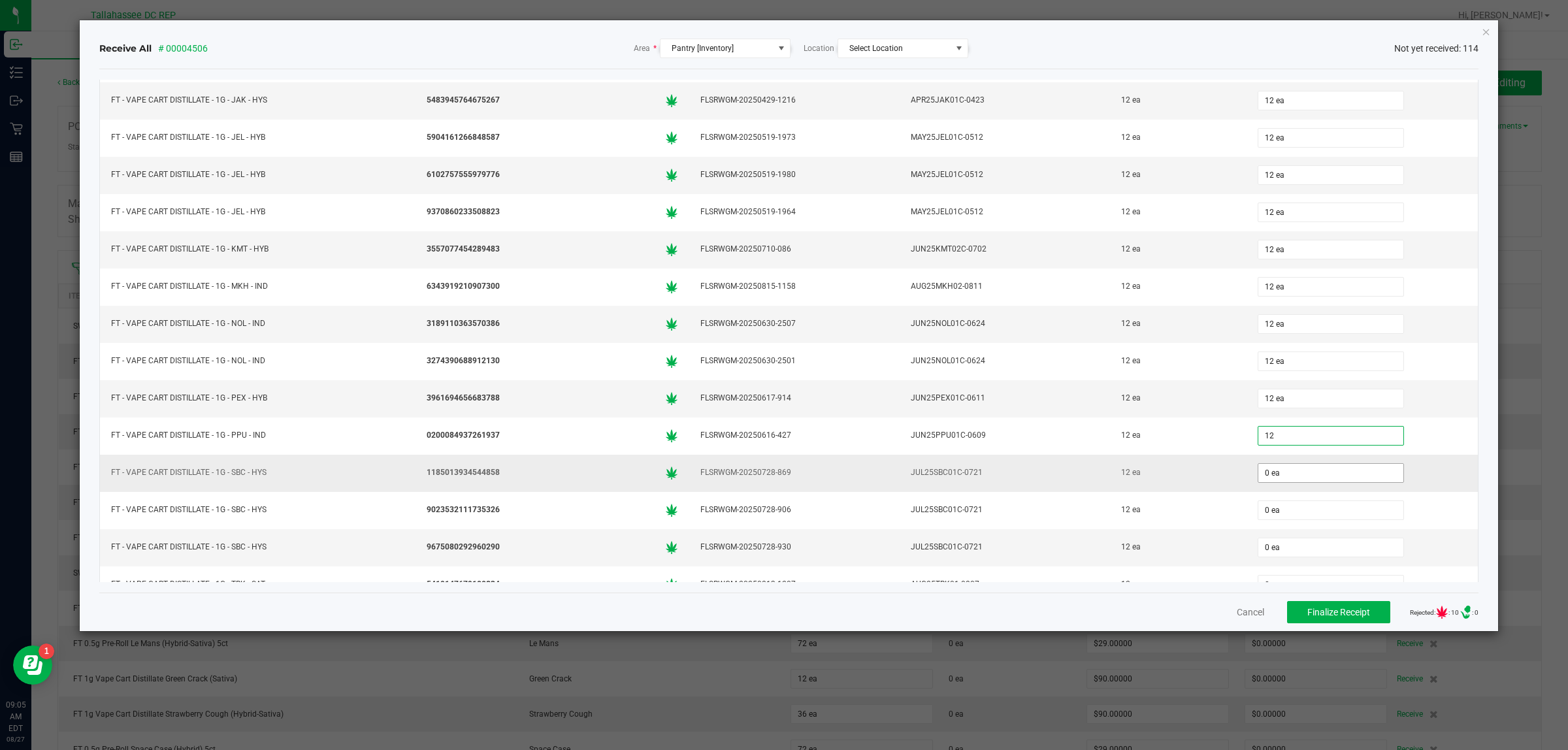
type input "12 ea"
click at [1304, 482] on input "0" at bounding box center [1330, 473] width 145 height 19
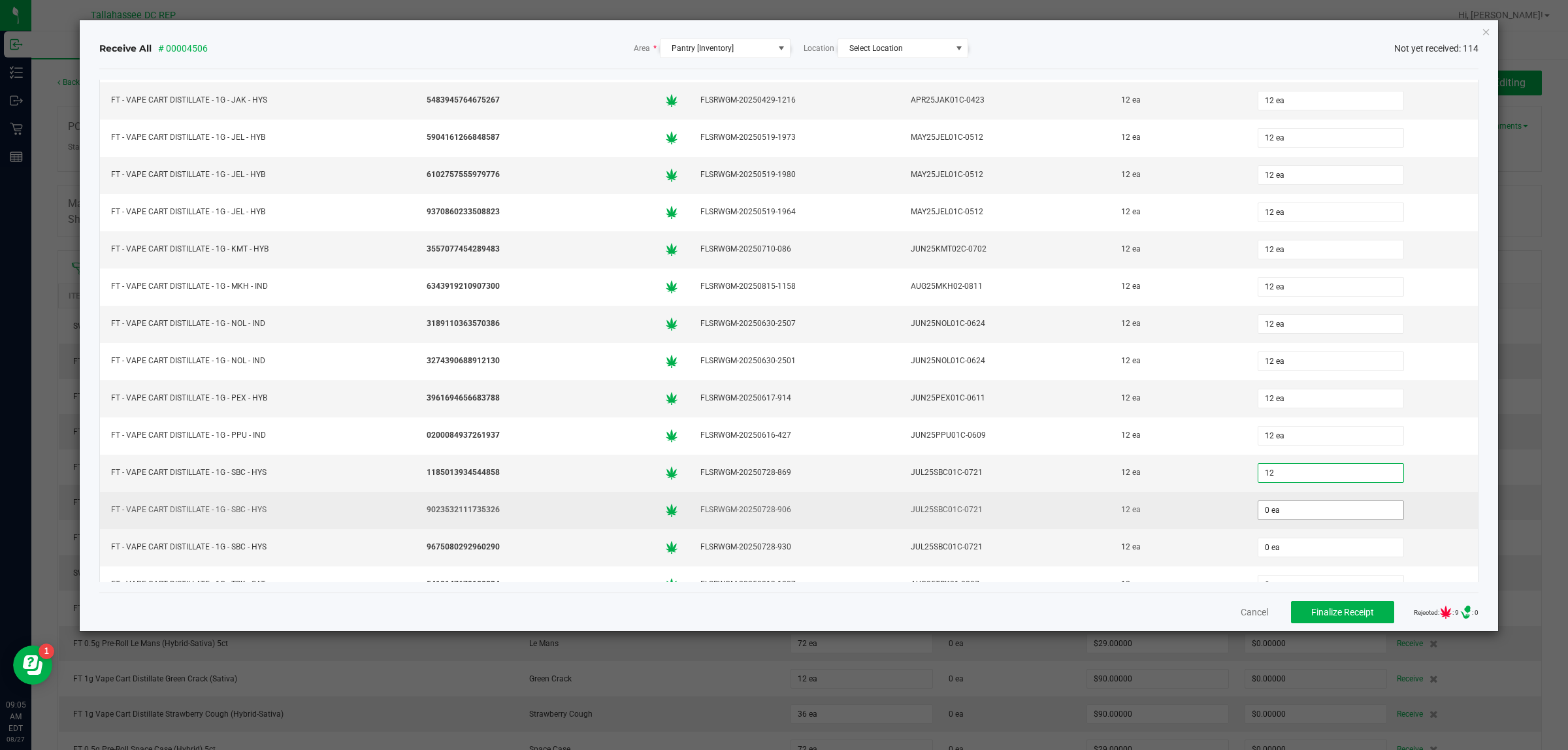
type input "12 ea"
click at [1313, 520] on input "0" at bounding box center [1330, 510] width 145 height 19
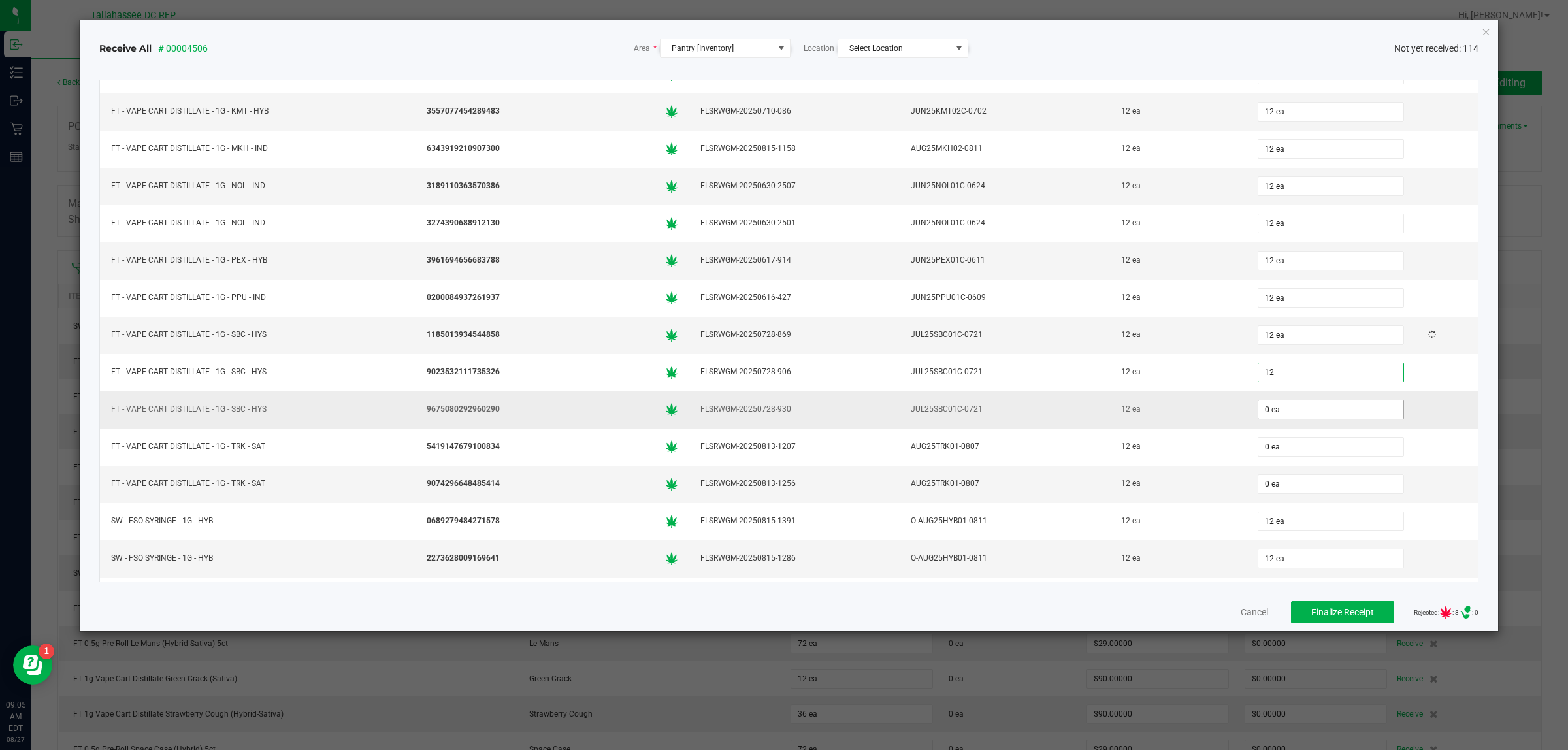
scroll to position [3594, 0]
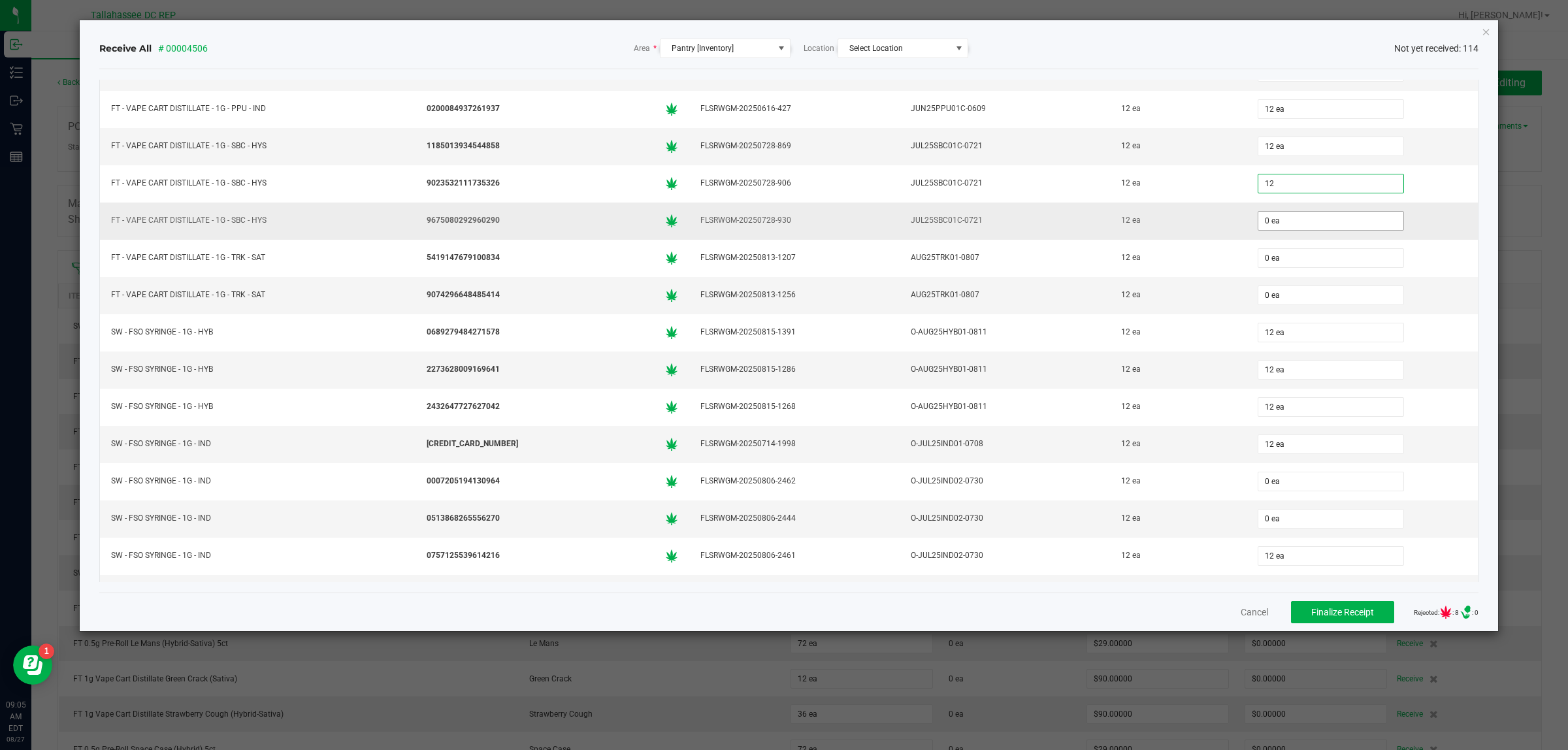
type input "12 ea"
drag, startPoint x: 1302, startPoint y: 260, endPoint x: 1302, endPoint y: 278, distance: 18.0
click at [1304, 230] on input "0" at bounding box center [1330, 221] width 145 height 19
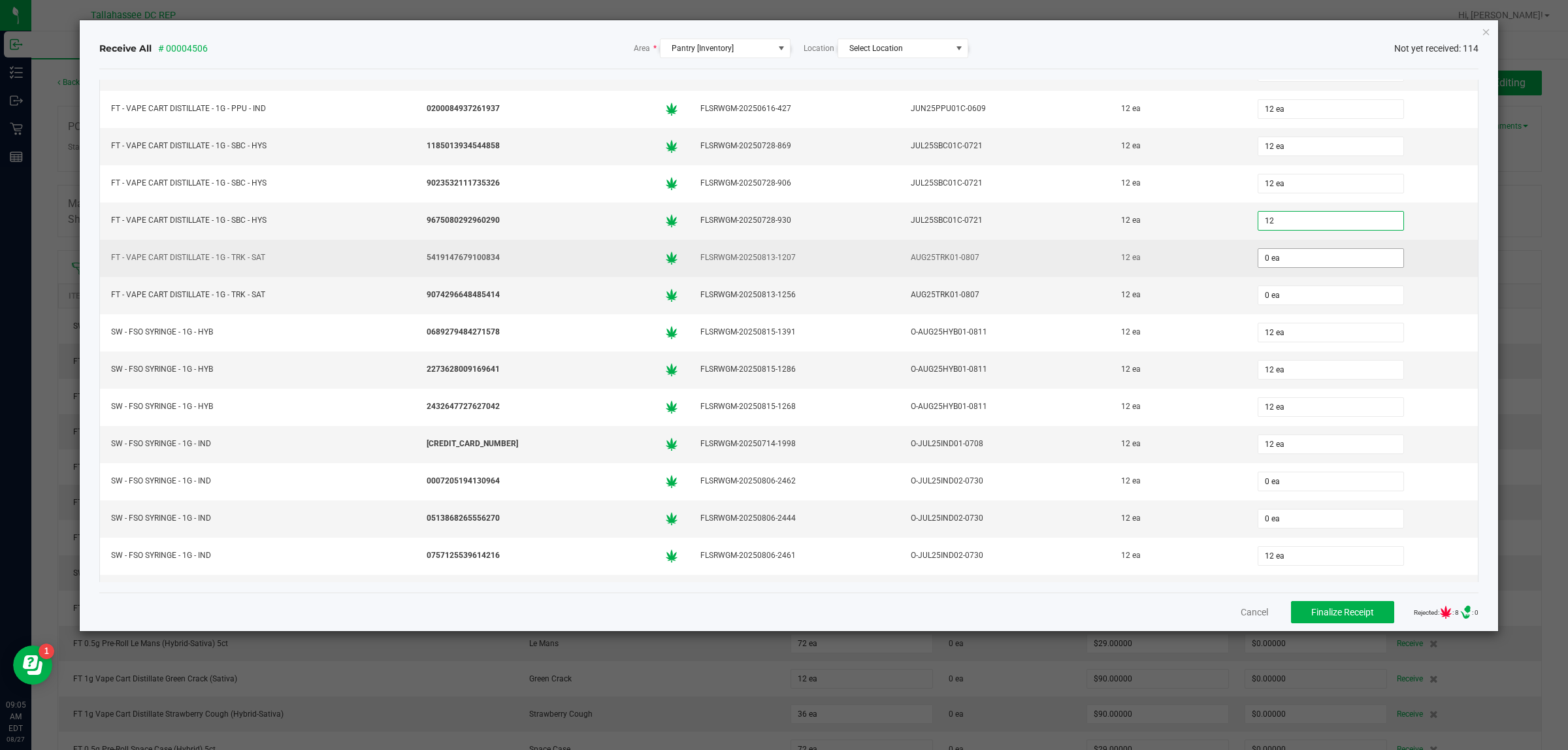
type input "12 ea"
click at [1295, 268] on input "0" at bounding box center [1330, 258] width 145 height 19
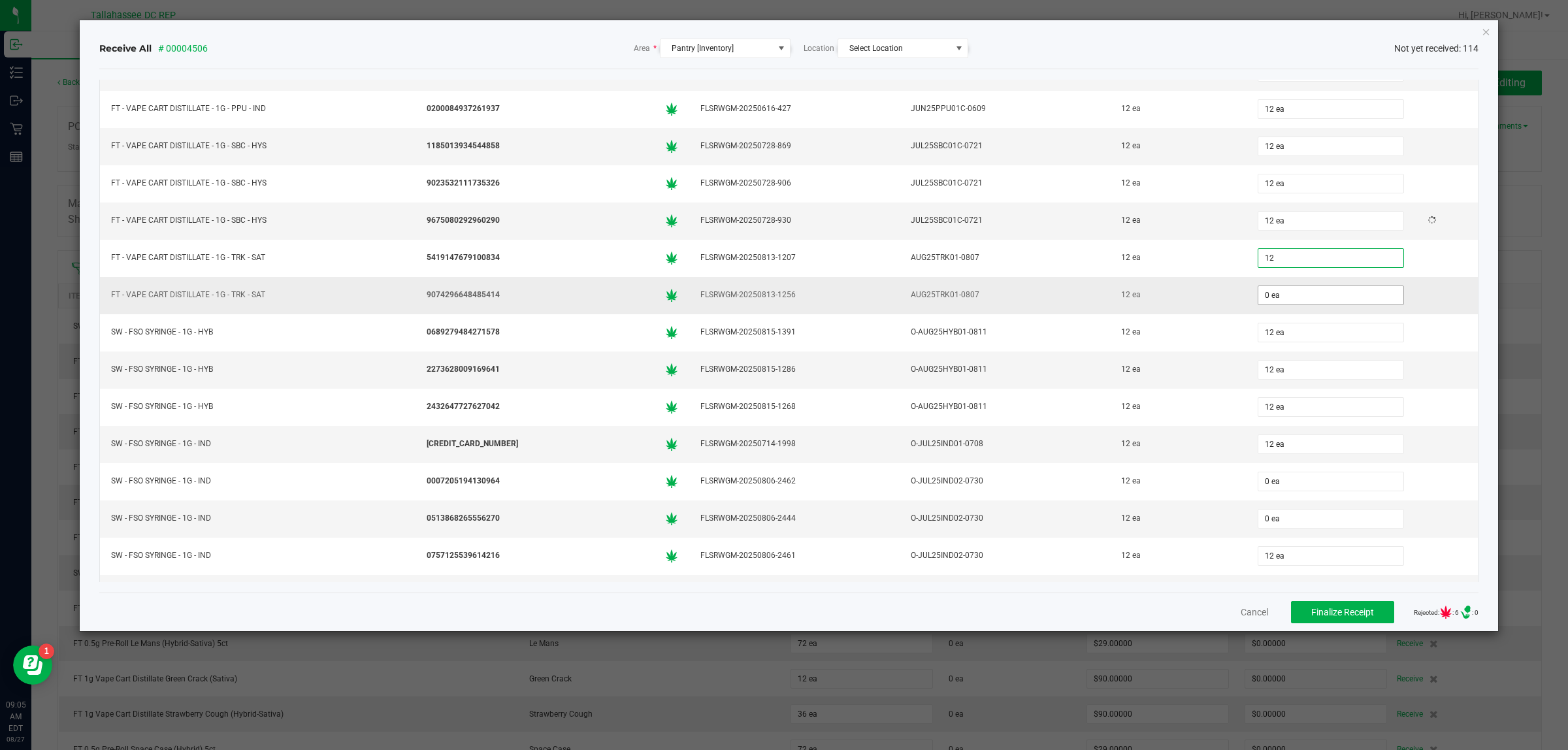
type input "12 ea"
click at [1278, 305] on input "0" at bounding box center [1330, 295] width 145 height 19
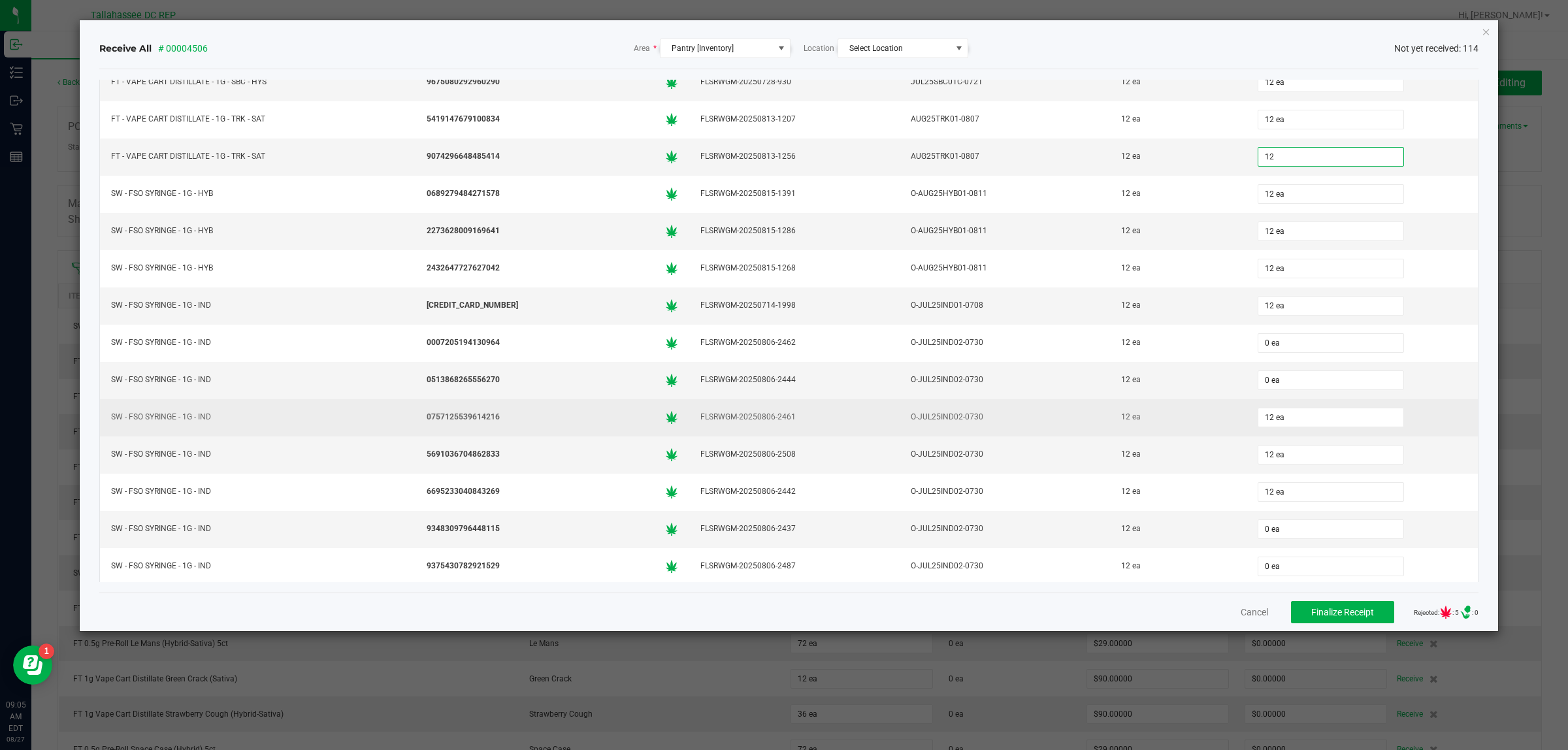
scroll to position [3826, 0]
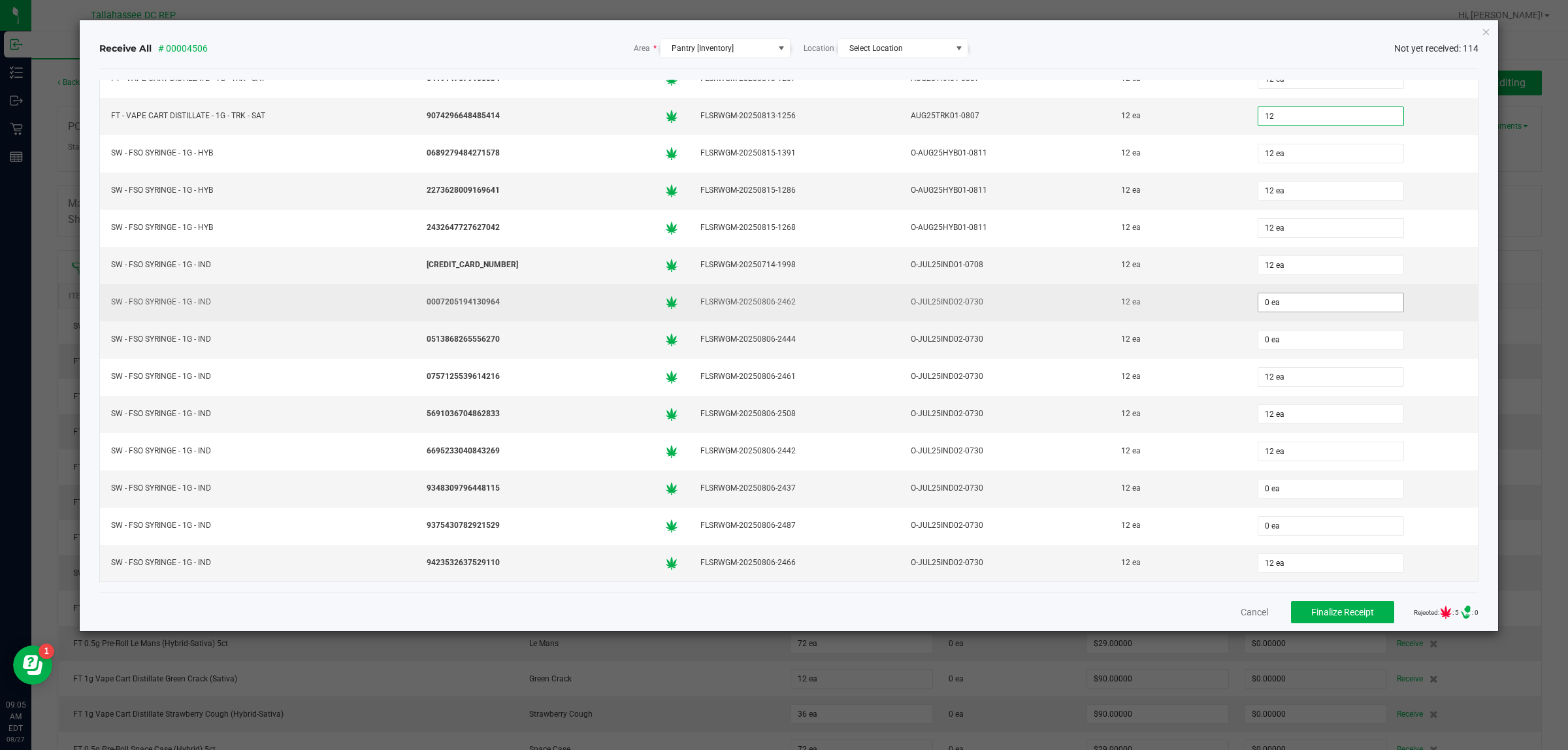
type input "12 ea"
click at [1270, 301] on input "0" at bounding box center [1330, 302] width 145 height 19
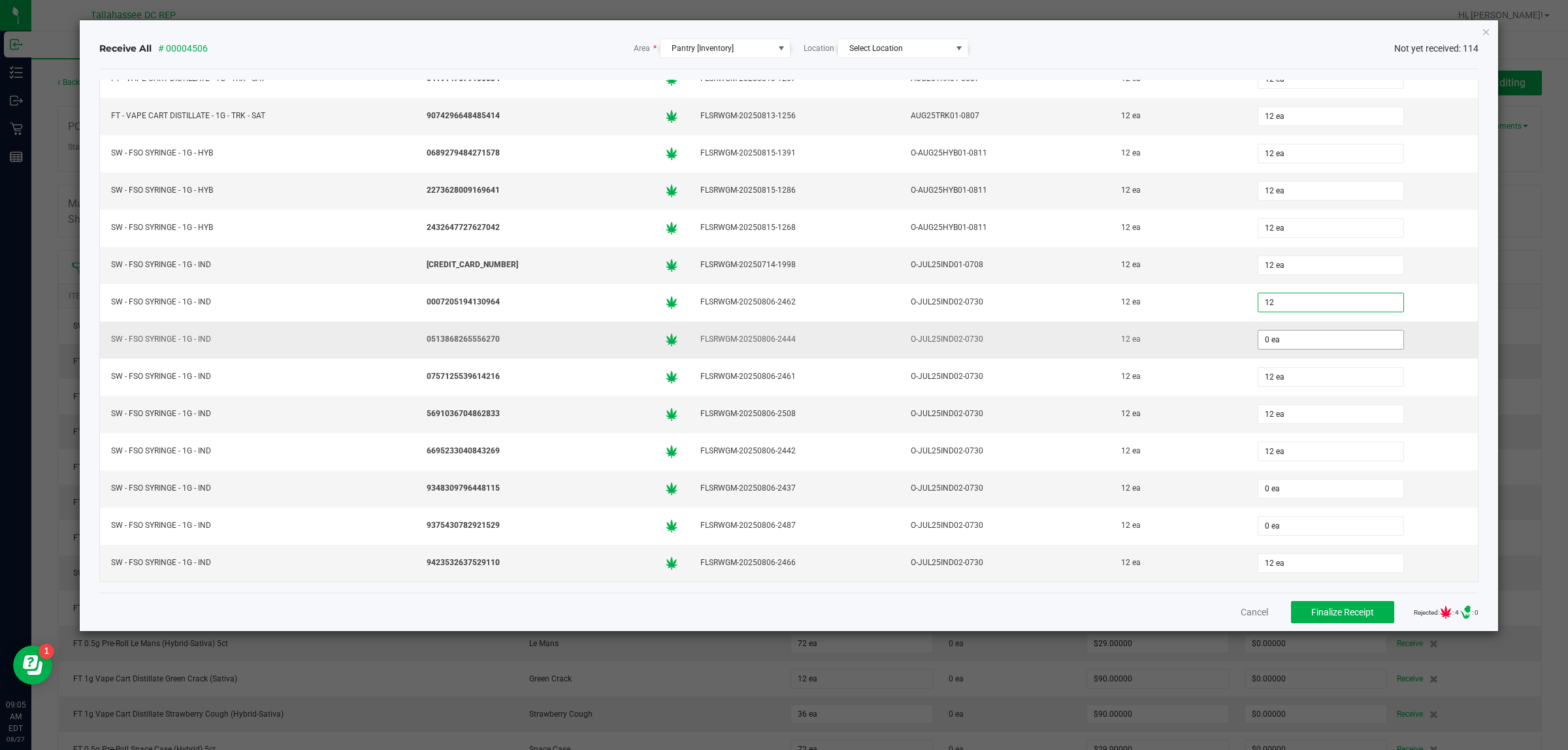
type input "12 ea"
click at [1265, 338] on input "0" at bounding box center [1330, 340] width 145 height 19
type input "12 ea"
click at [1263, 485] on input "0" at bounding box center [1330, 489] width 145 height 19
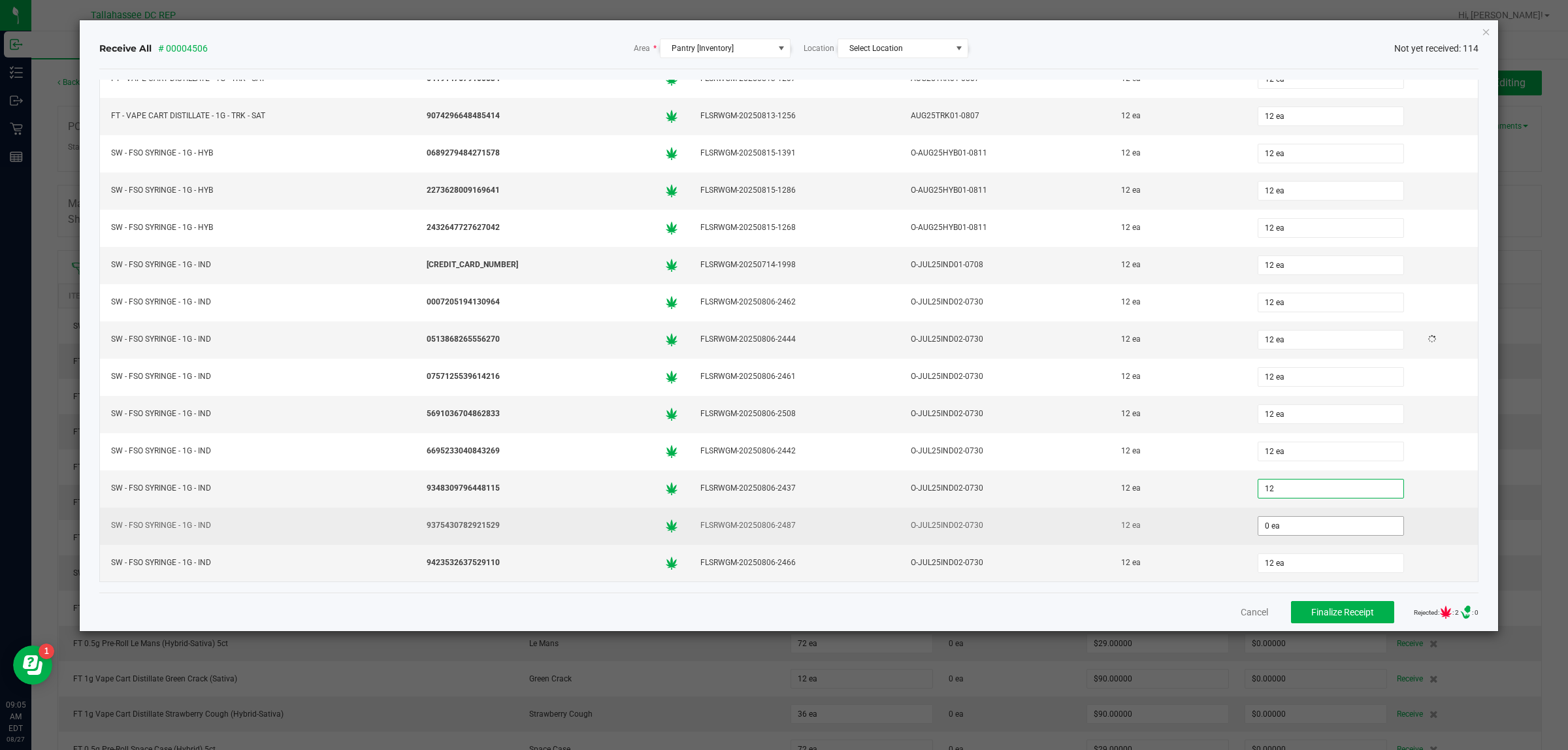
type input "12 ea"
click at [1258, 521] on input "0" at bounding box center [1330, 526] width 145 height 19
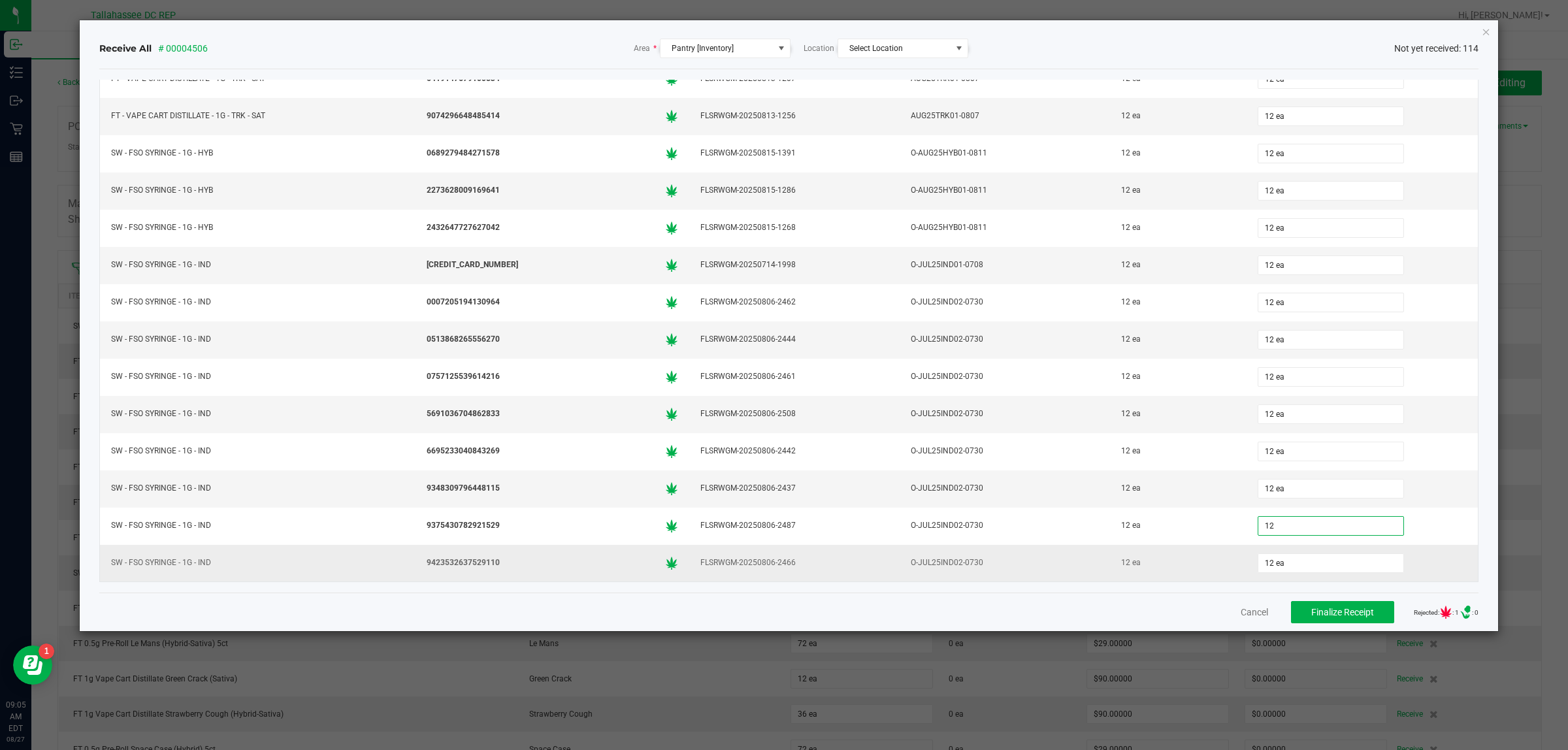
type input "12 ea"
click at [1173, 567] on div "12 ea" at bounding box center [1178, 563] width 121 height 19
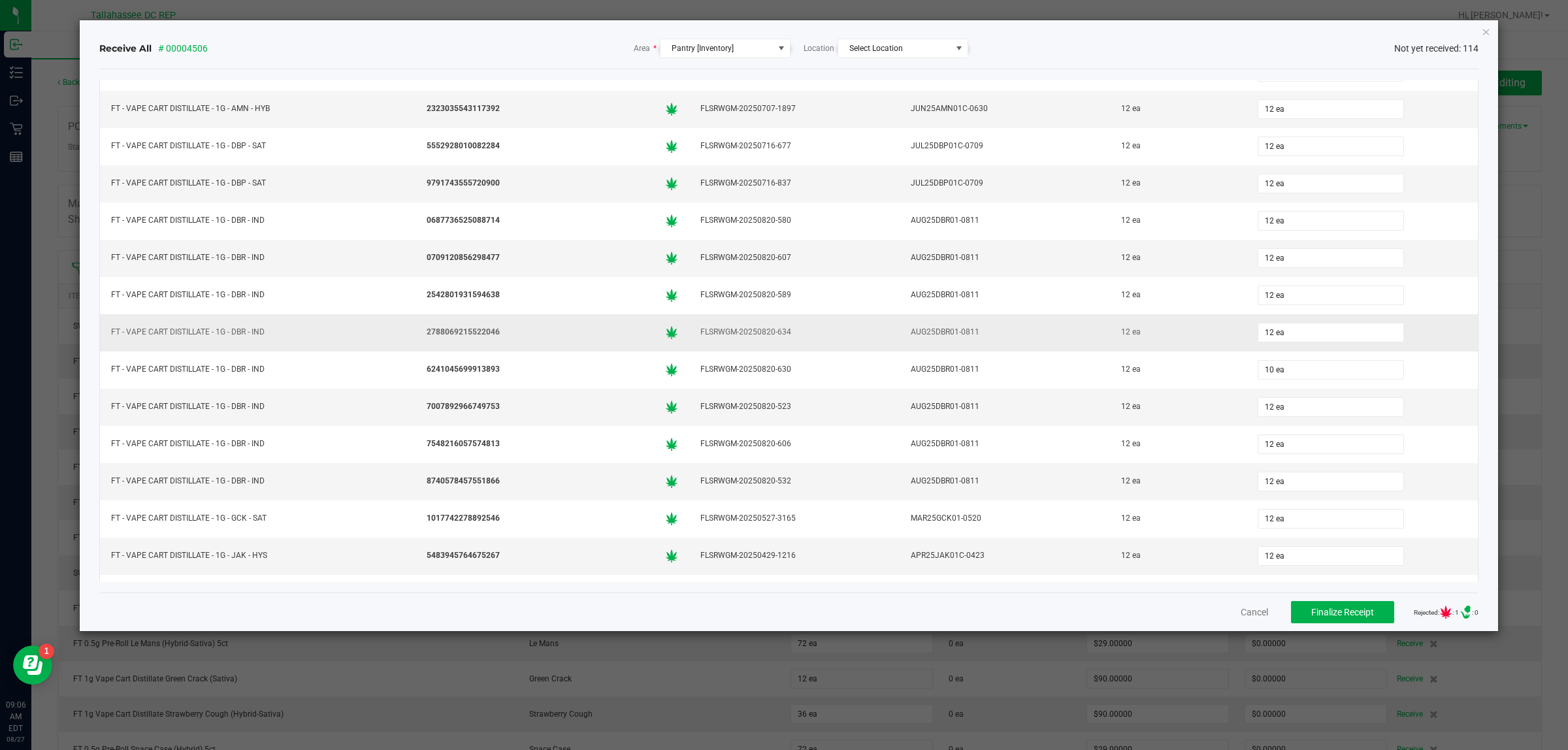
scroll to position [2764, 0]
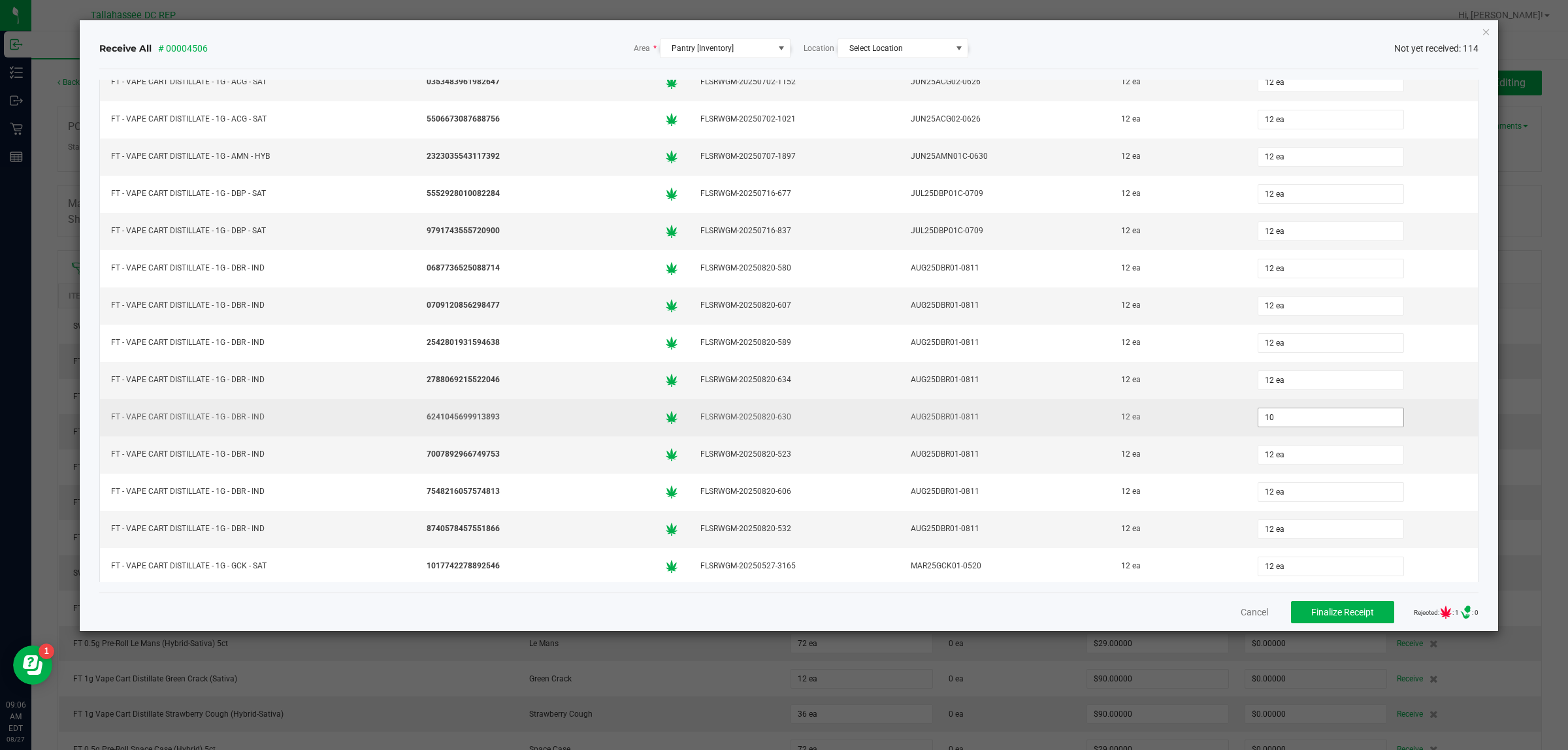
click at [1258, 426] on input "10" at bounding box center [1330, 418] width 145 height 19
type input "12 ea"
click at [1193, 426] on div "12 ea" at bounding box center [1178, 417] width 121 height 19
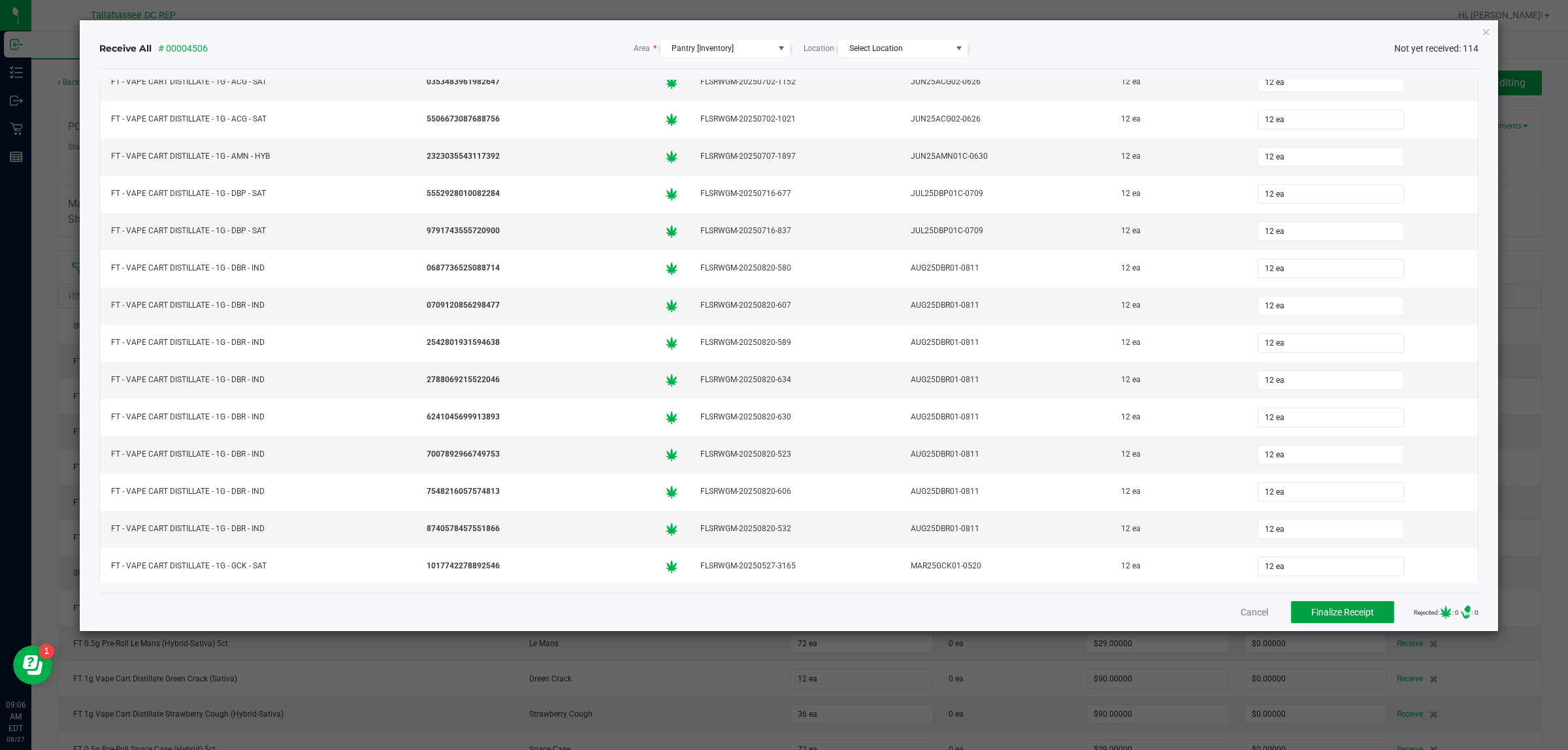
click at [1340, 608] on span "Finalize Receipt" at bounding box center [1343, 612] width 62 height 11
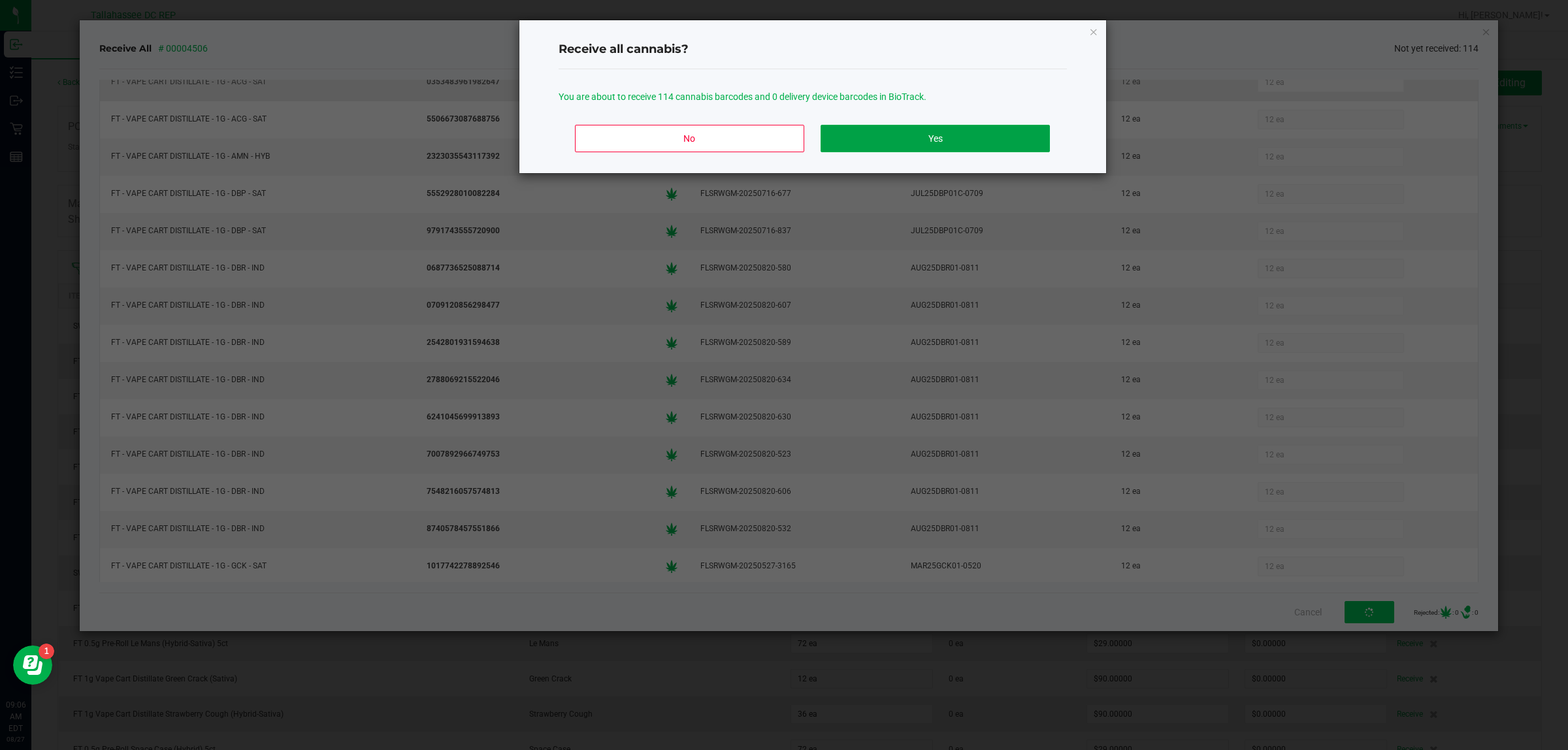
click at [902, 135] on button "Yes" at bounding box center [935, 139] width 229 height 28
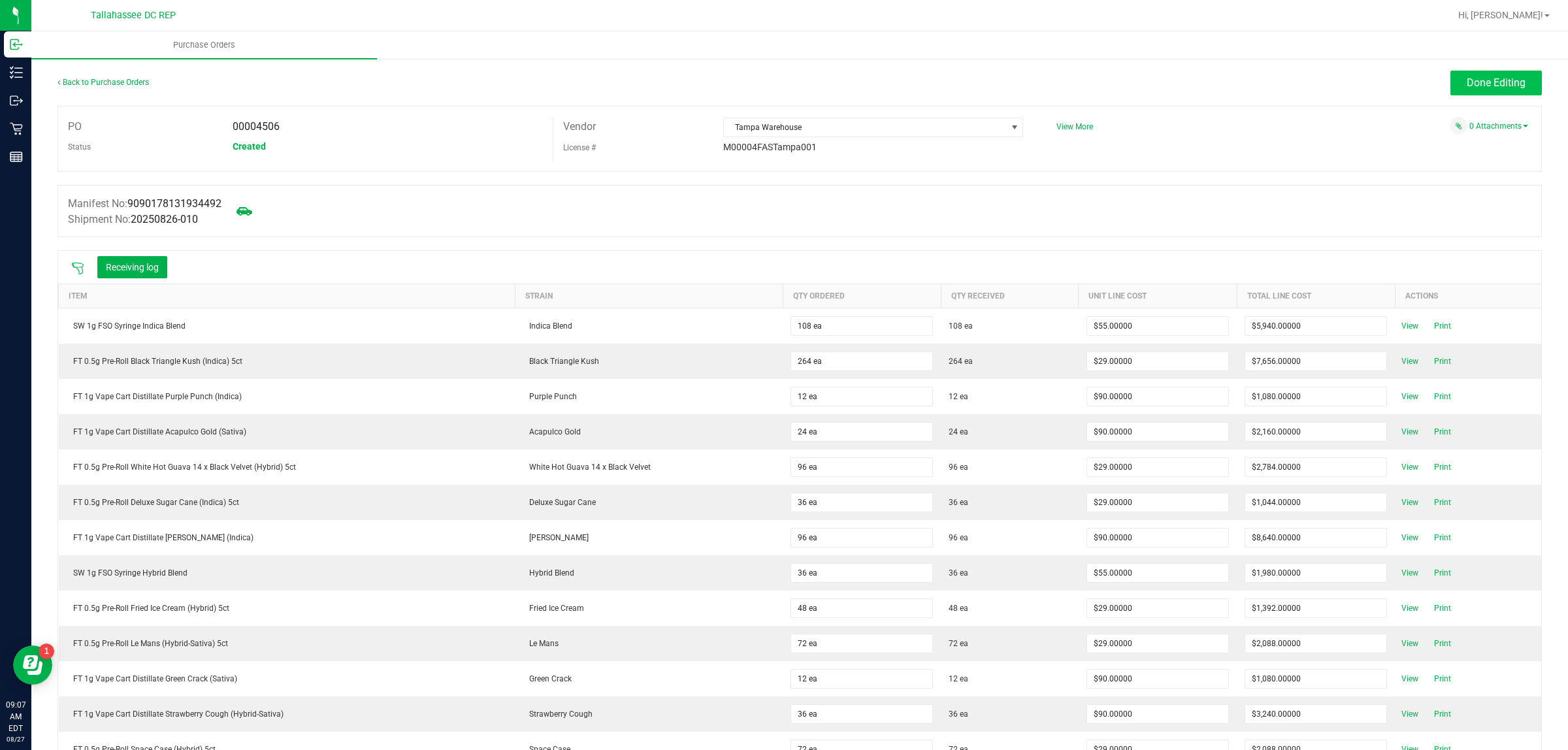
click at [1497, 86] on span "Done Editing" at bounding box center [1496, 82] width 59 height 12
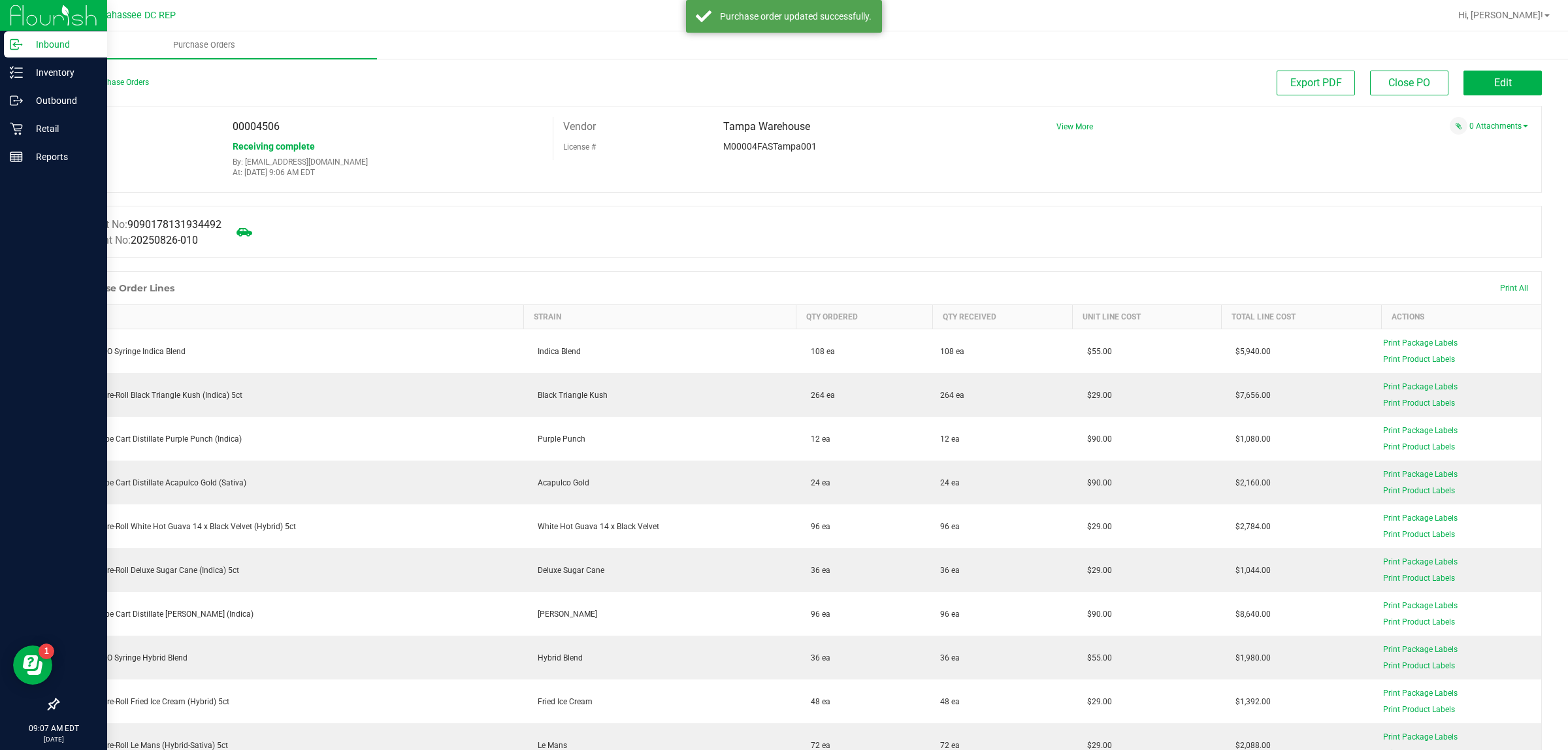
click at [2, 504] on div at bounding box center [54, 432] width 107 height 521
click at [50, 709] on icon at bounding box center [54, 705] width 13 height 13
click at [47, 705] on input "checkbox" at bounding box center [47, 705] width 0 height 0
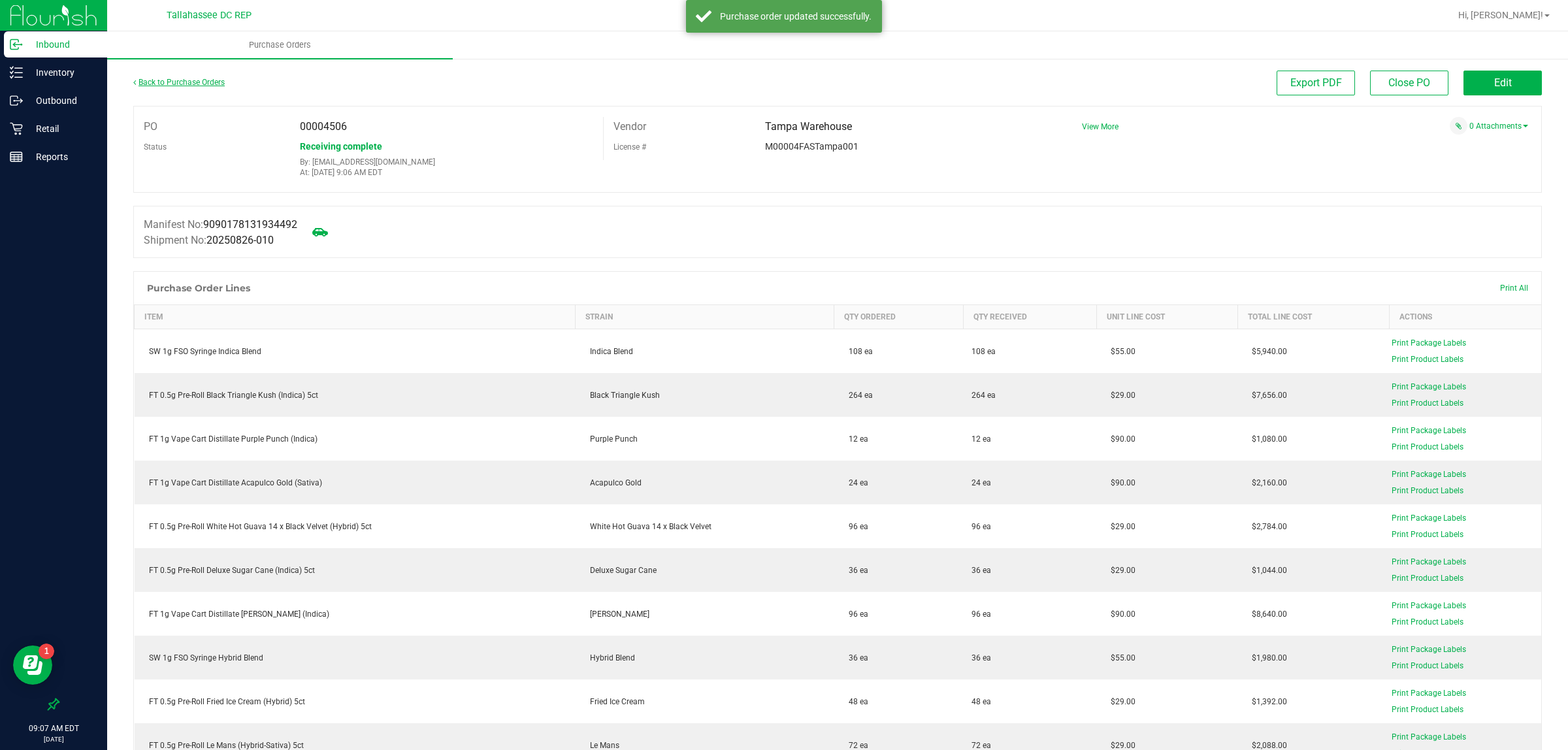
click at [165, 80] on link "Back to Purchase Orders" at bounding box center [178, 82] width 92 height 9
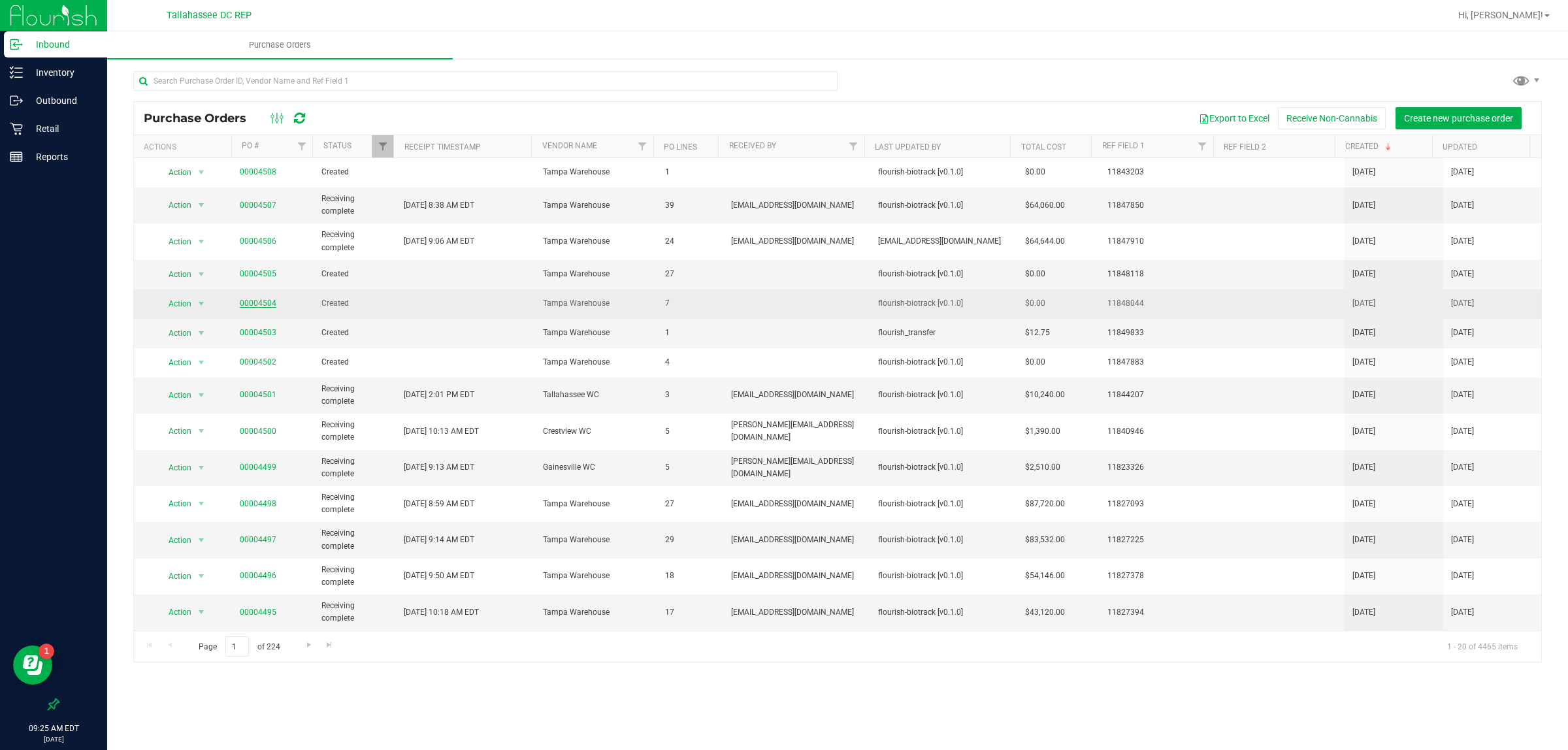
click at [257, 302] on link "00004504" at bounding box center [258, 302] width 36 height 9
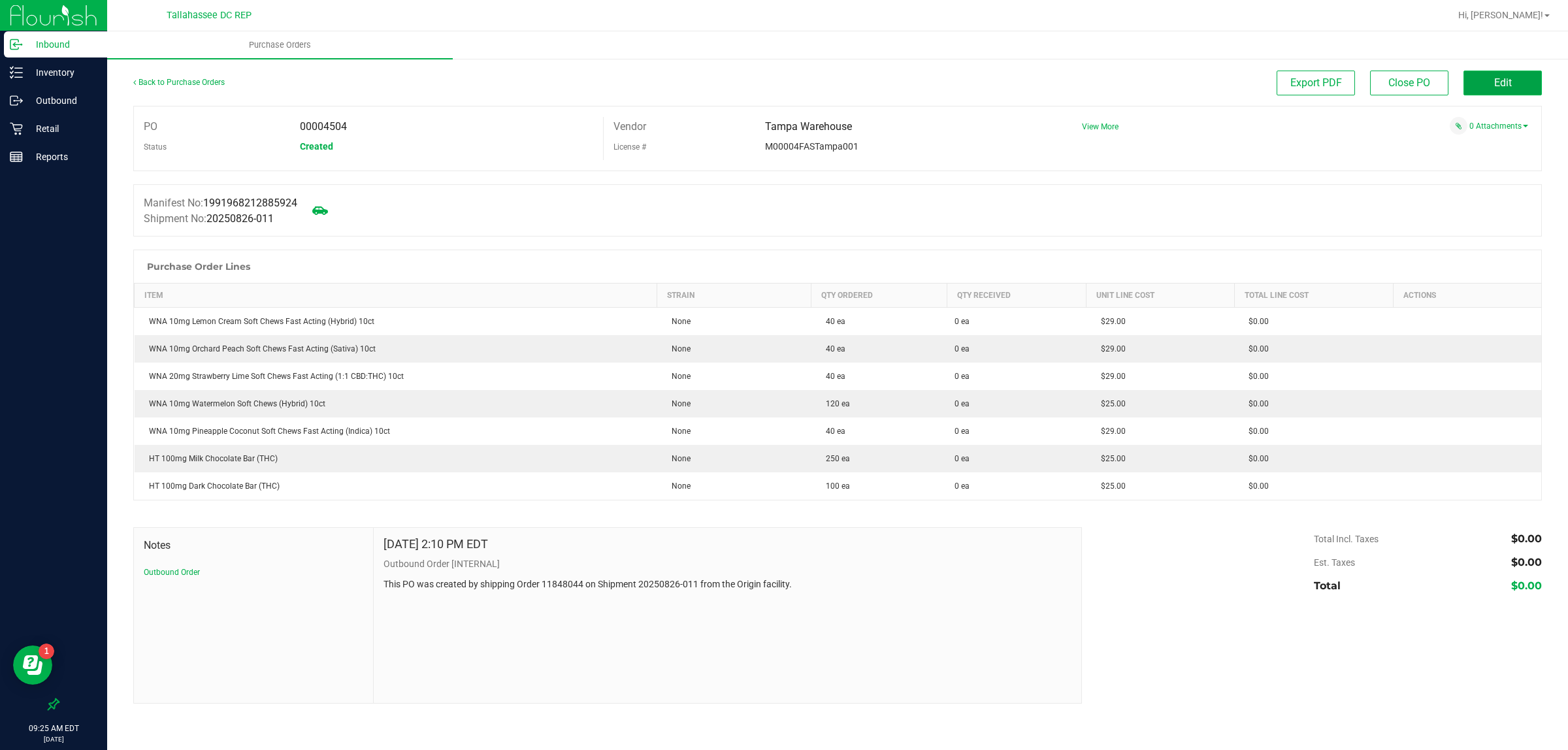
click at [1494, 86] on span "Edit" at bounding box center [1503, 82] width 18 height 12
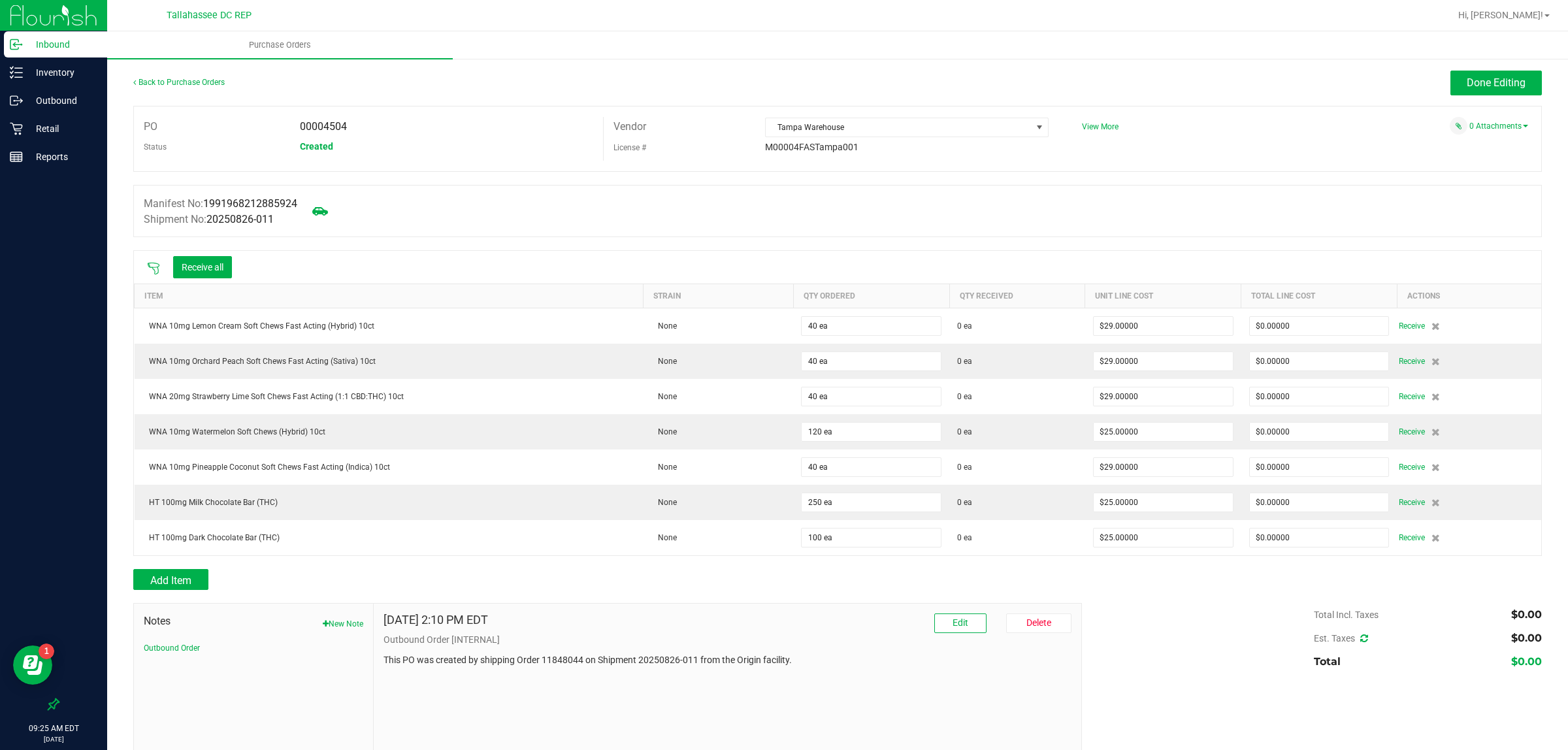
click at [152, 266] on icon at bounding box center [153, 268] width 13 height 13
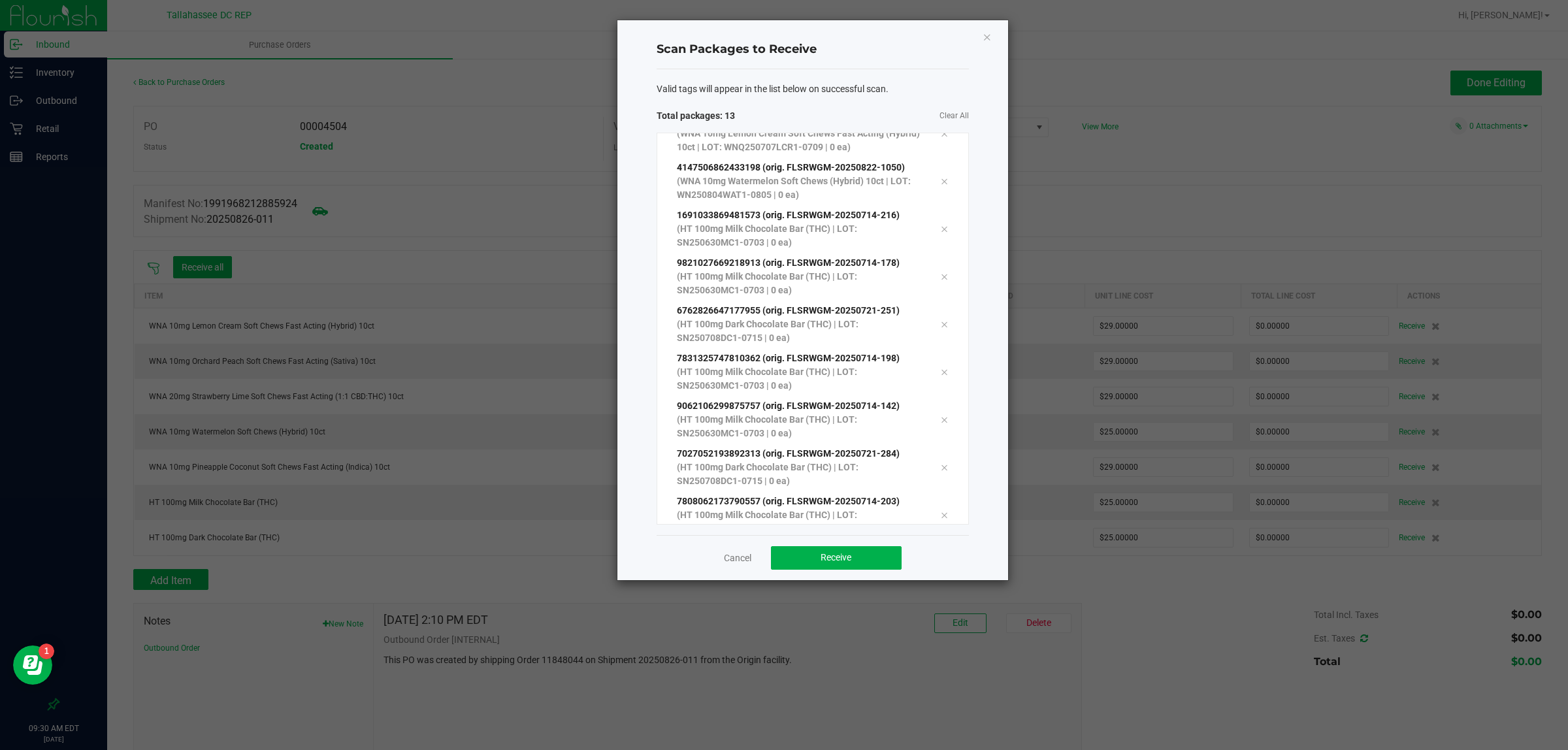
scroll to position [262, 0]
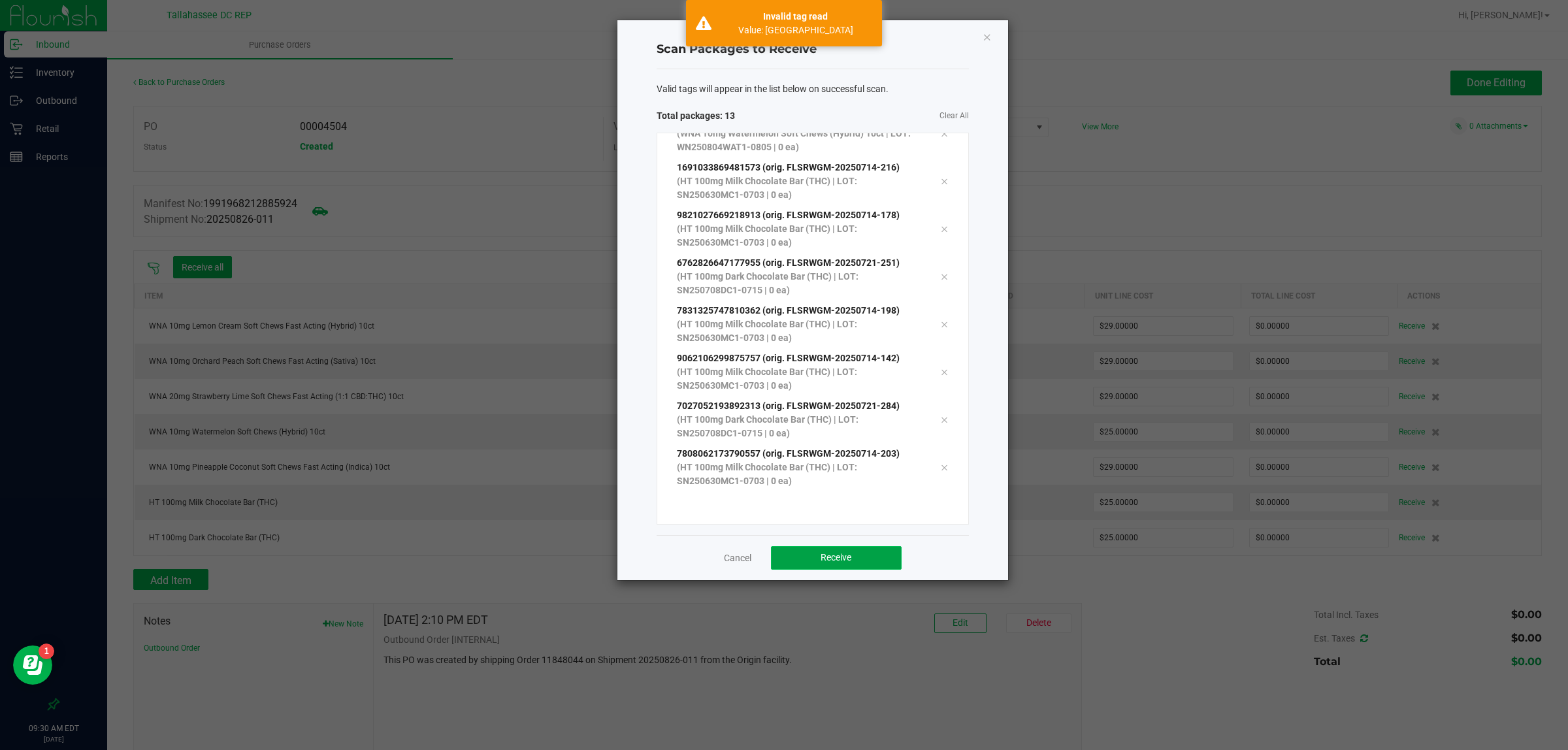
click at [882, 553] on button "Receive" at bounding box center [836, 558] width 131 height 24
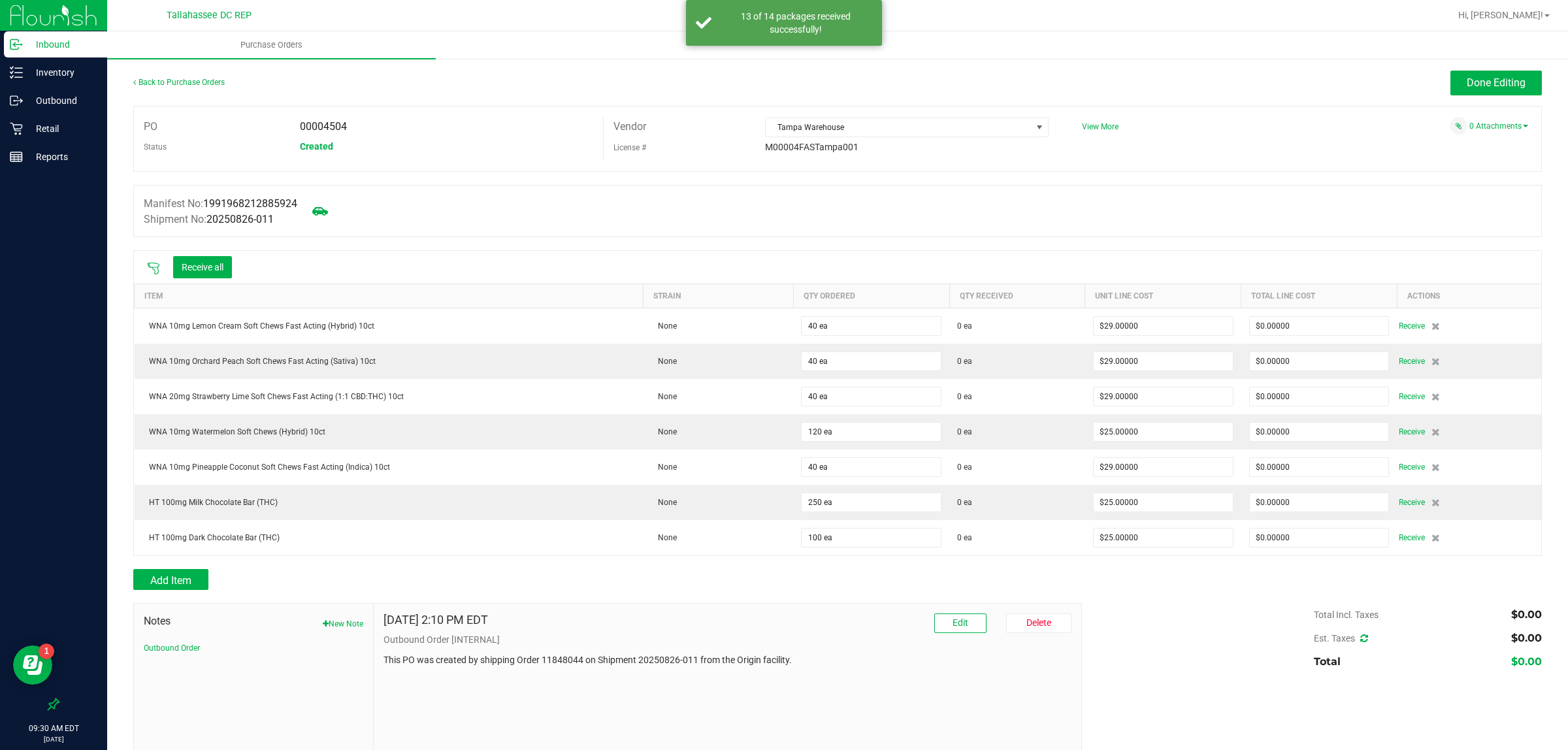
drag, startPoint x: 882, startPoint y: 553, endPoint x: 824, endPoint y: 256, distance: 302.6
click at [824, 256] on div "Receive all" at bounding box center [838, 267] width 1407 height 32
click at [203, 275] on button "Receive all" at bounding box center [203, 267] width 59 height 22
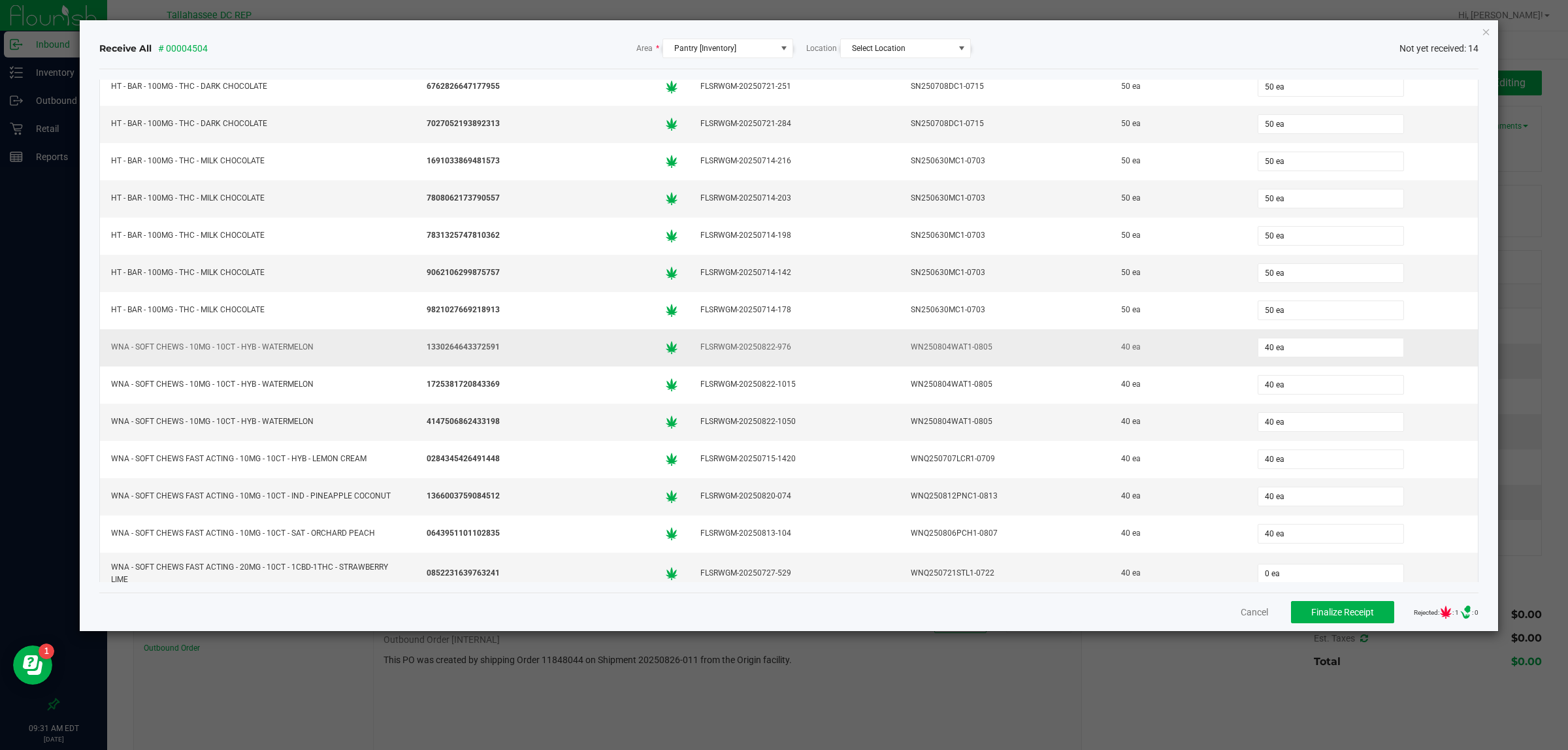
scroll to position [59, 0]
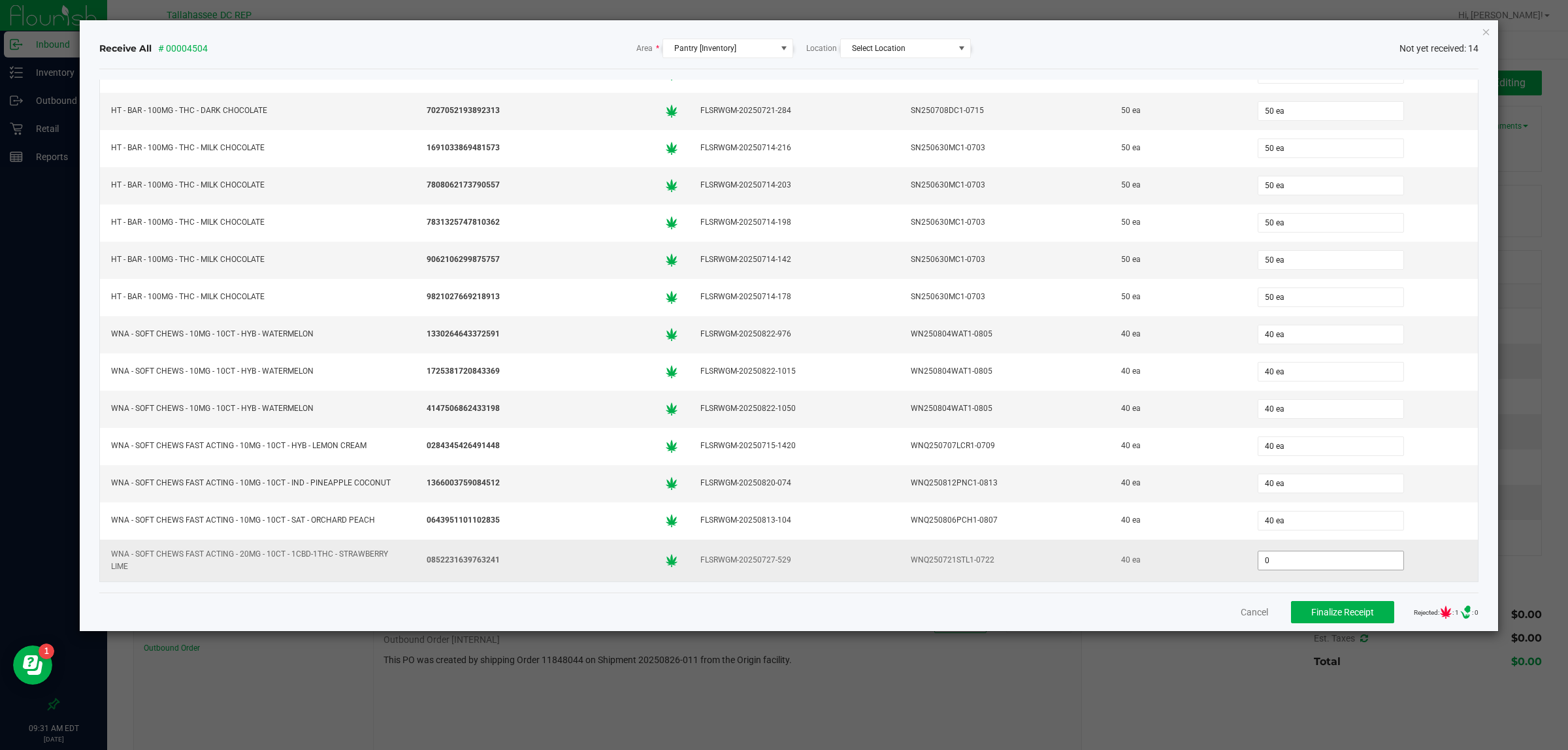
click at [1318, 562] on input "0" at bounding box center [1330, 560] width 145 height 19
type input "40 ea"
drag, startPoint x: 1396, startPoint y: 498, endPoint x: 1413, endPoint y: 492, distance: 18.0
click at [1412, 494] on td "40 ea" at bounding box center [1362, 484] width 231 height 37
click at [1312, 618] on span "Finalize Receipt" at bounding box center [1343, 612] width 62 height 11
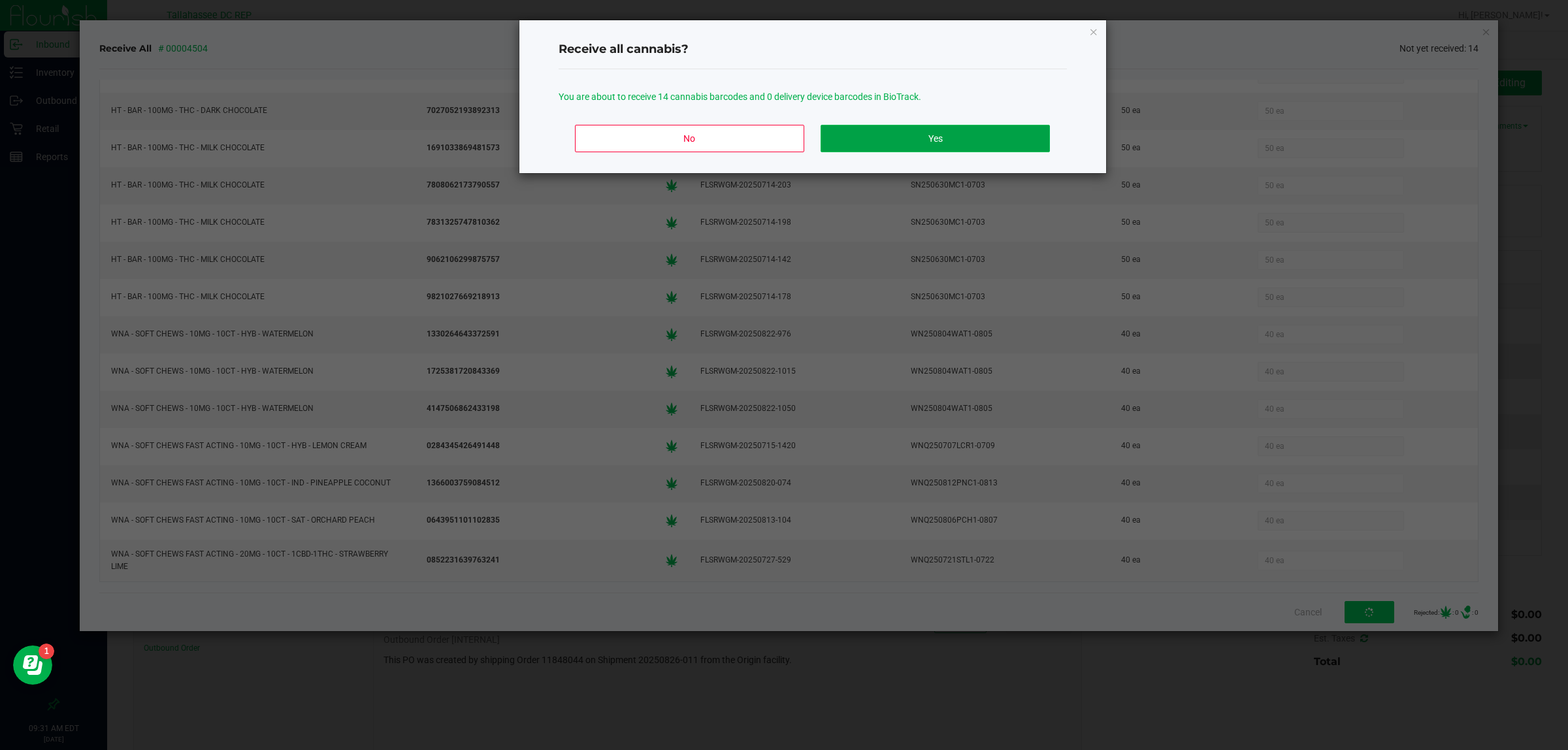
click at [985, 143] on button "Yes" at bounding box center [935, 139] width 229 height 28
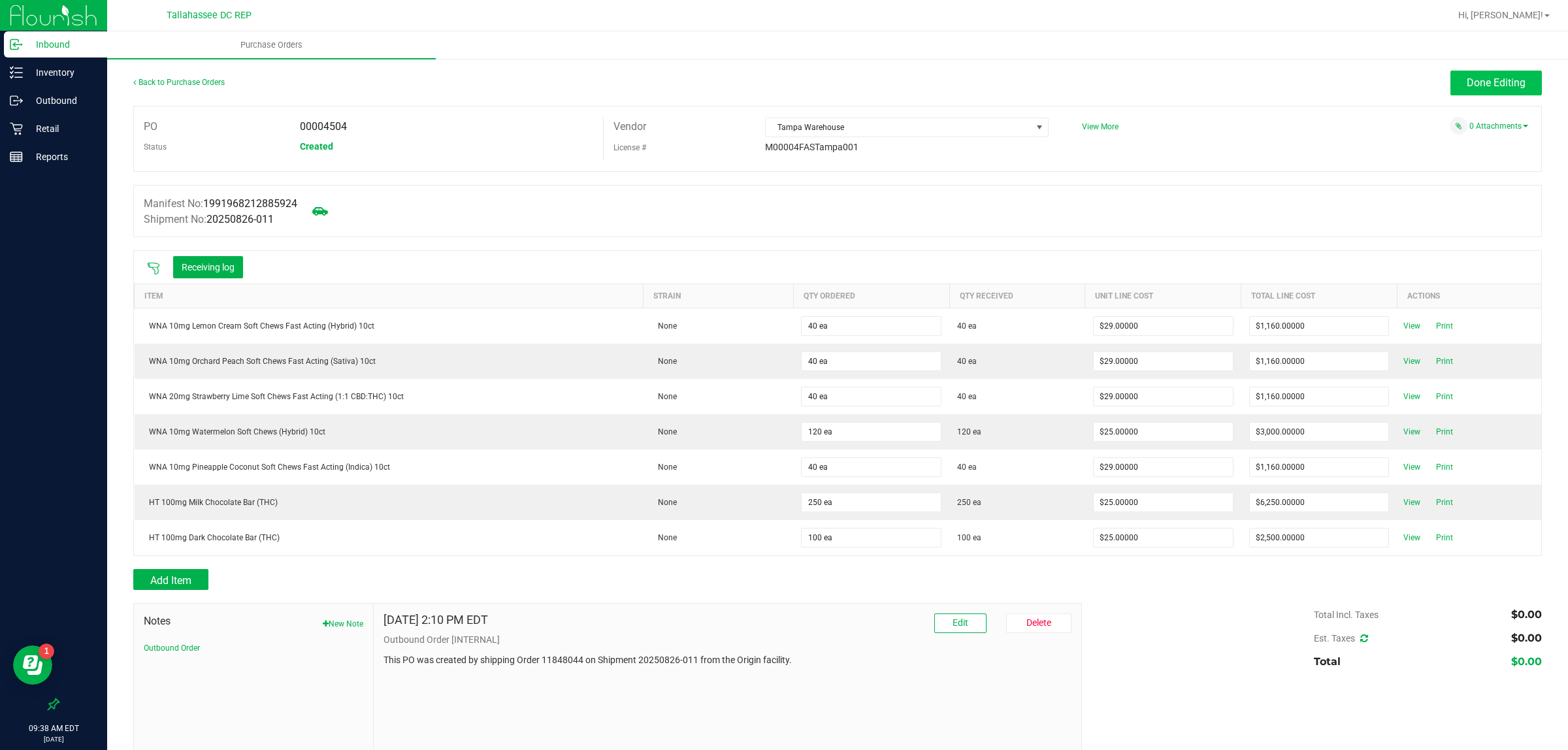
click at [1477, 86] on span "Done Editing" at bounding box center [1496, 82] width 59 height 12
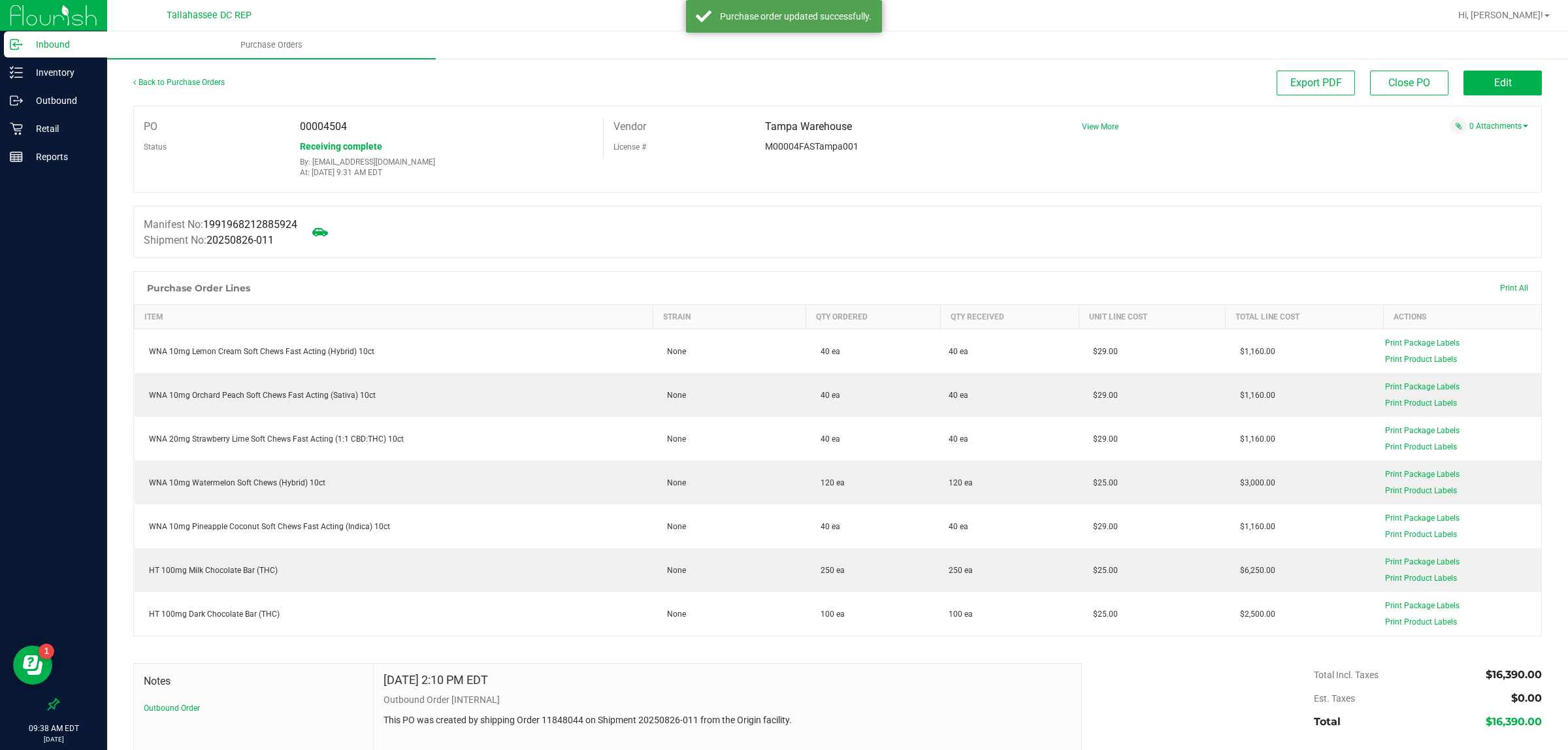
click at [66, 45] on p "Inbound" at bounding box center [62, 44] width 79 height 15
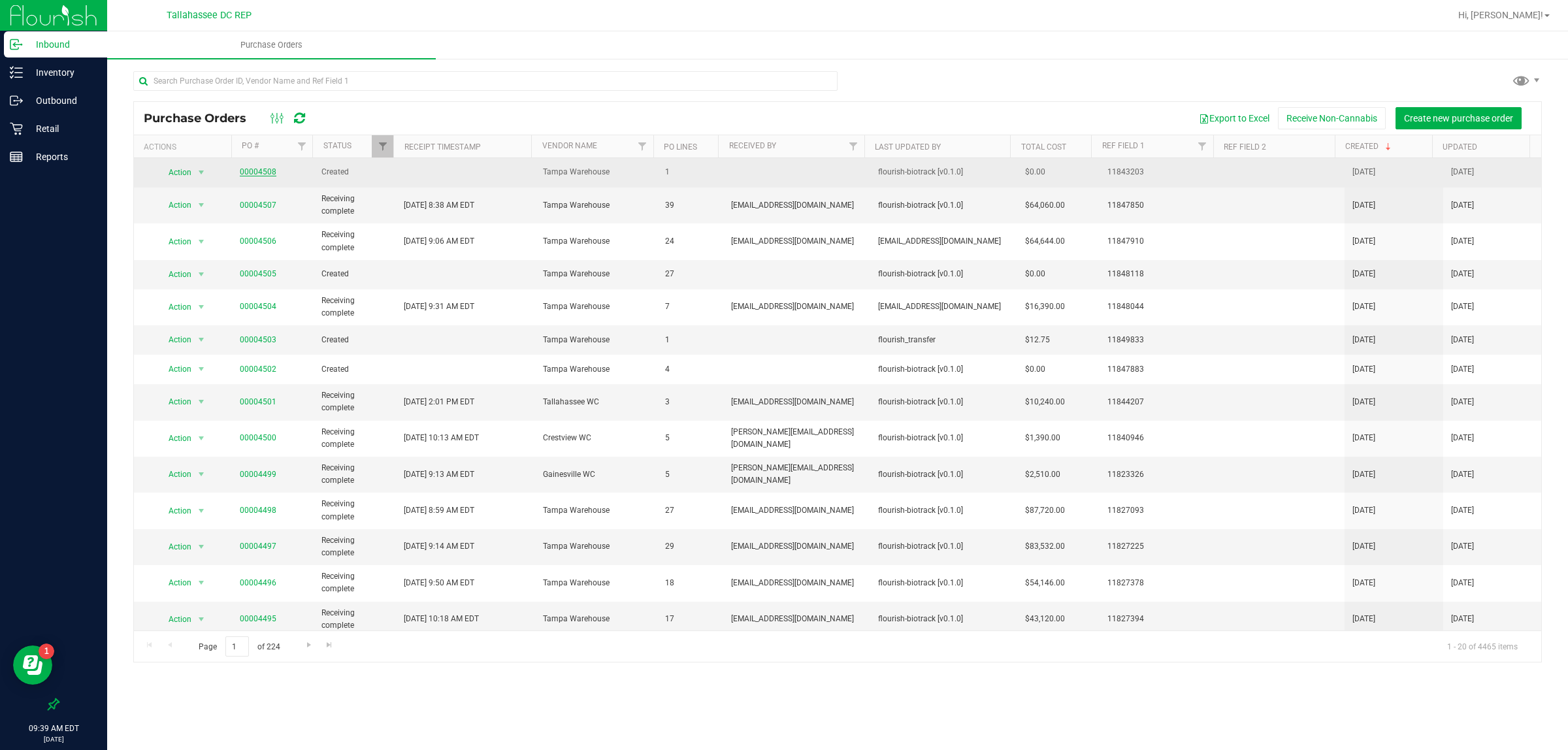
click at [259, 175] on link "00004508" at bounding box center [258, 171] width 36 height 9
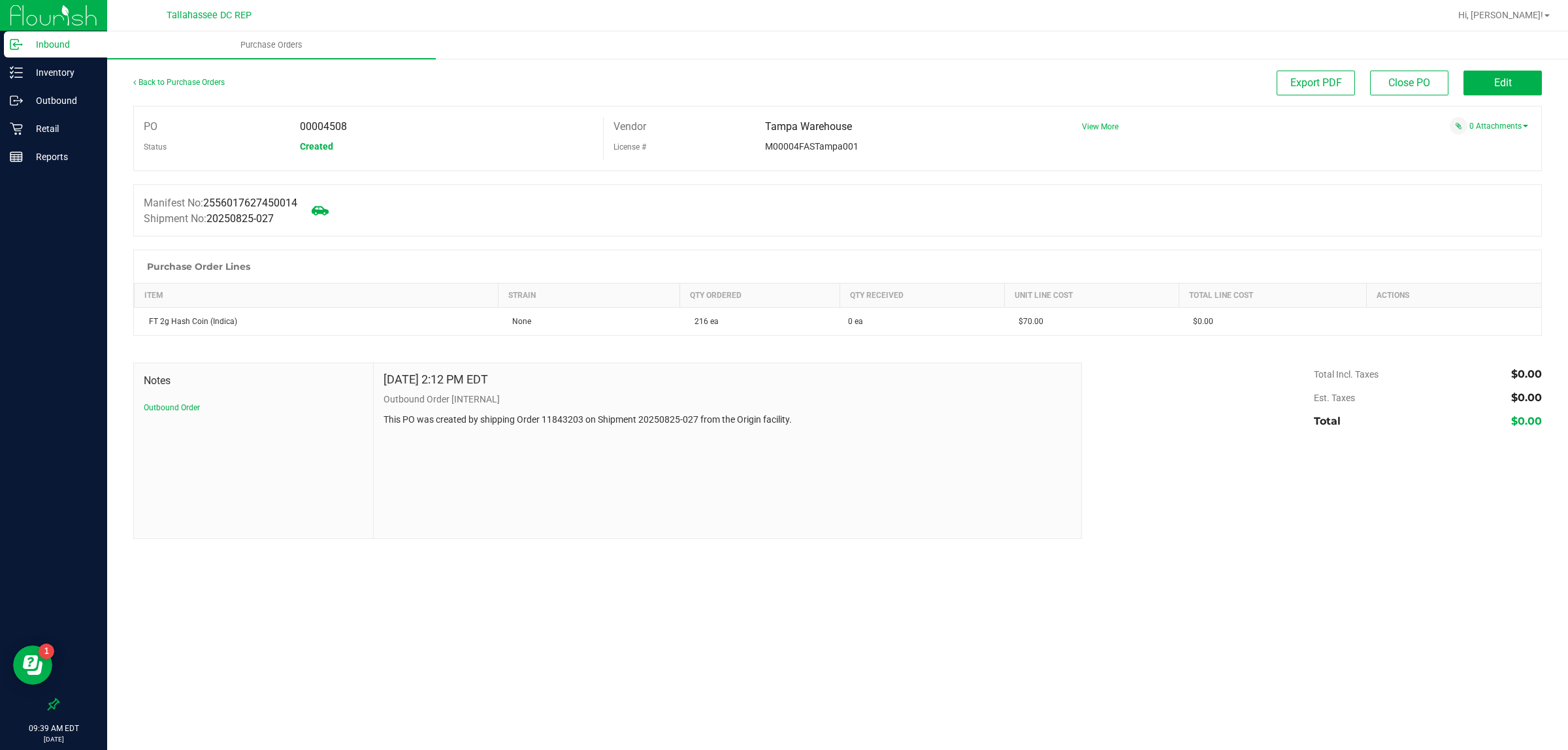
click at [327, 212] on icon at bounding box center [319, 210] width 17 height 9
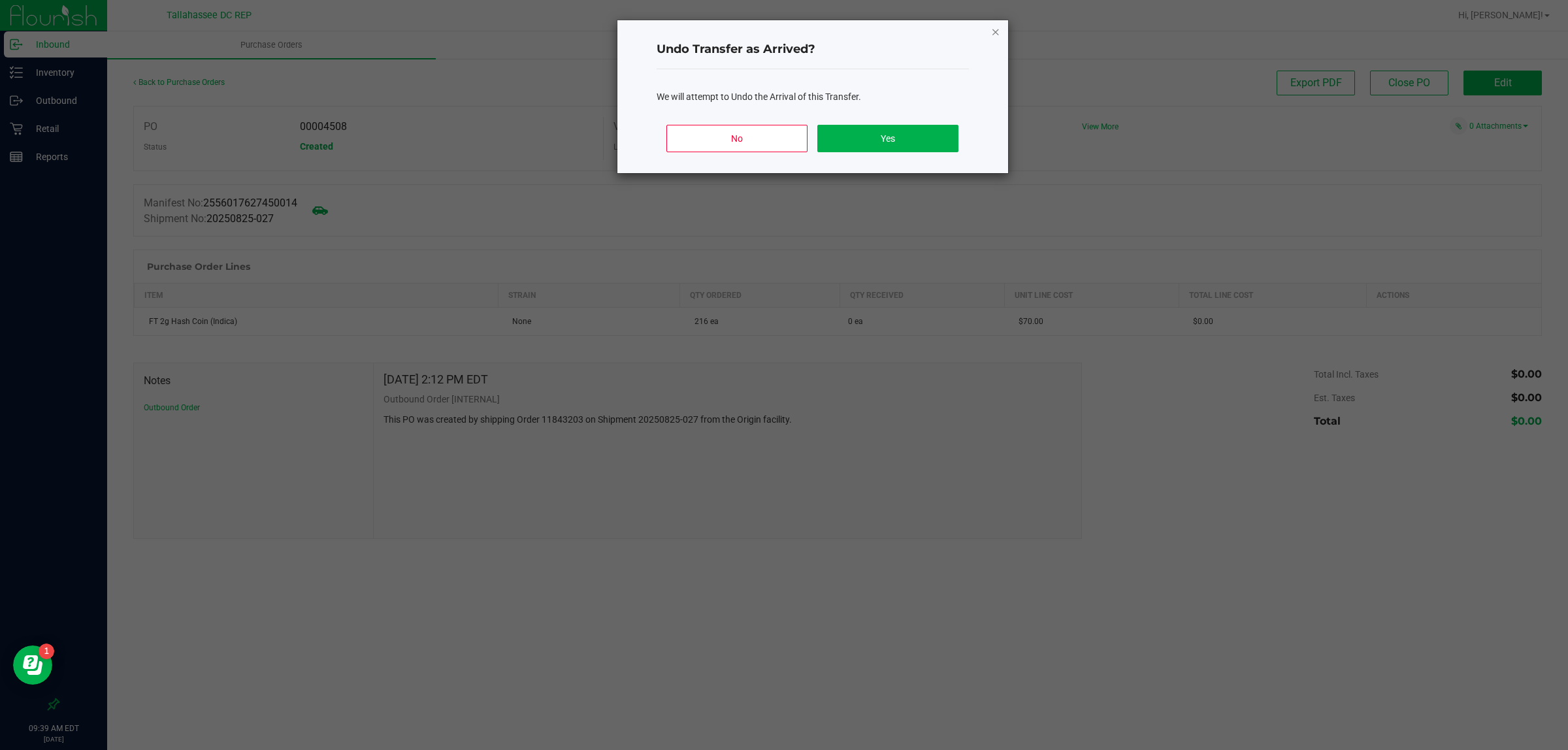
click at [994, 31] on icon "Close" at bounding box center [996, 31] width 9 height 15
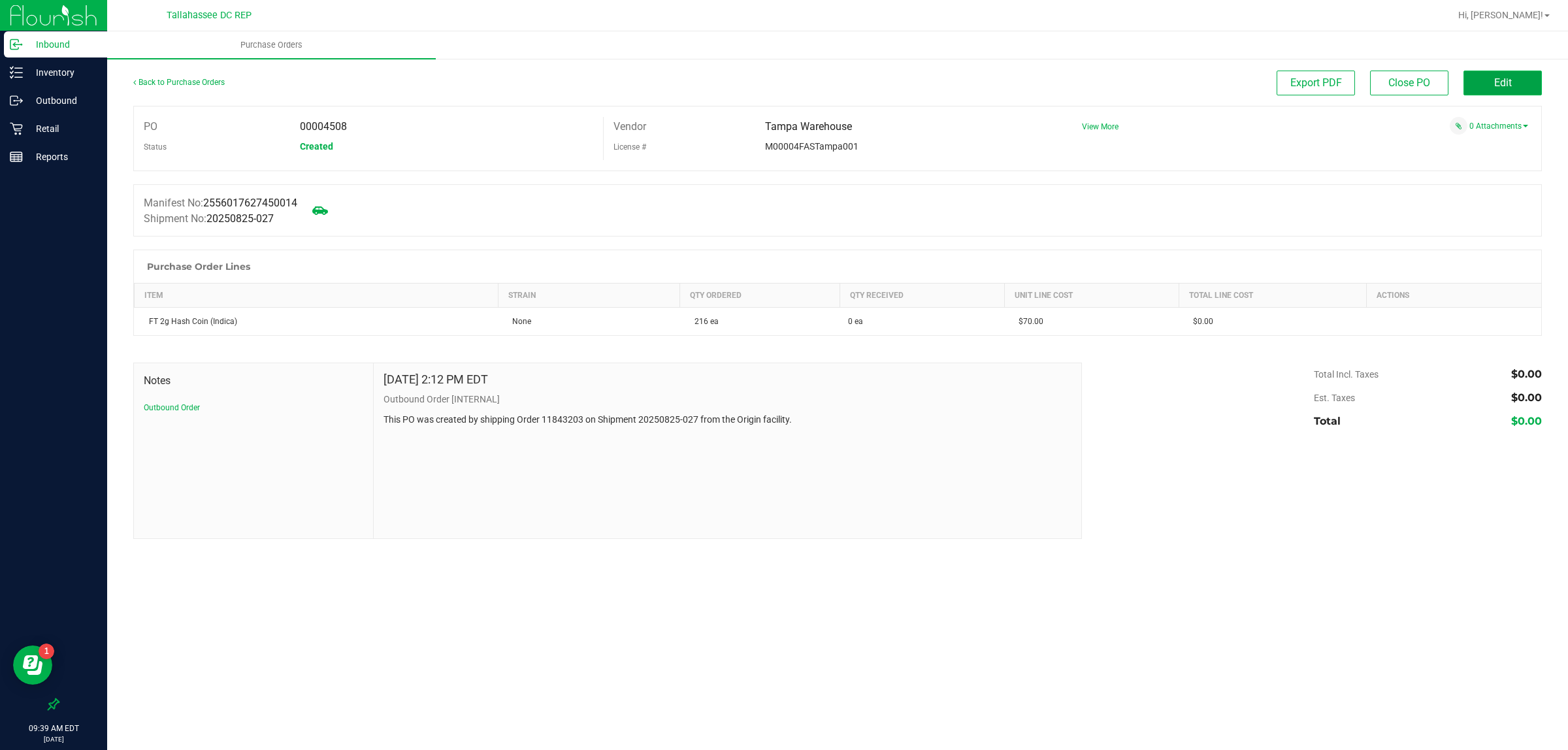
click at [1477, 82] on button "Edit" at bounding box center [1502, 83] width 79 height 25
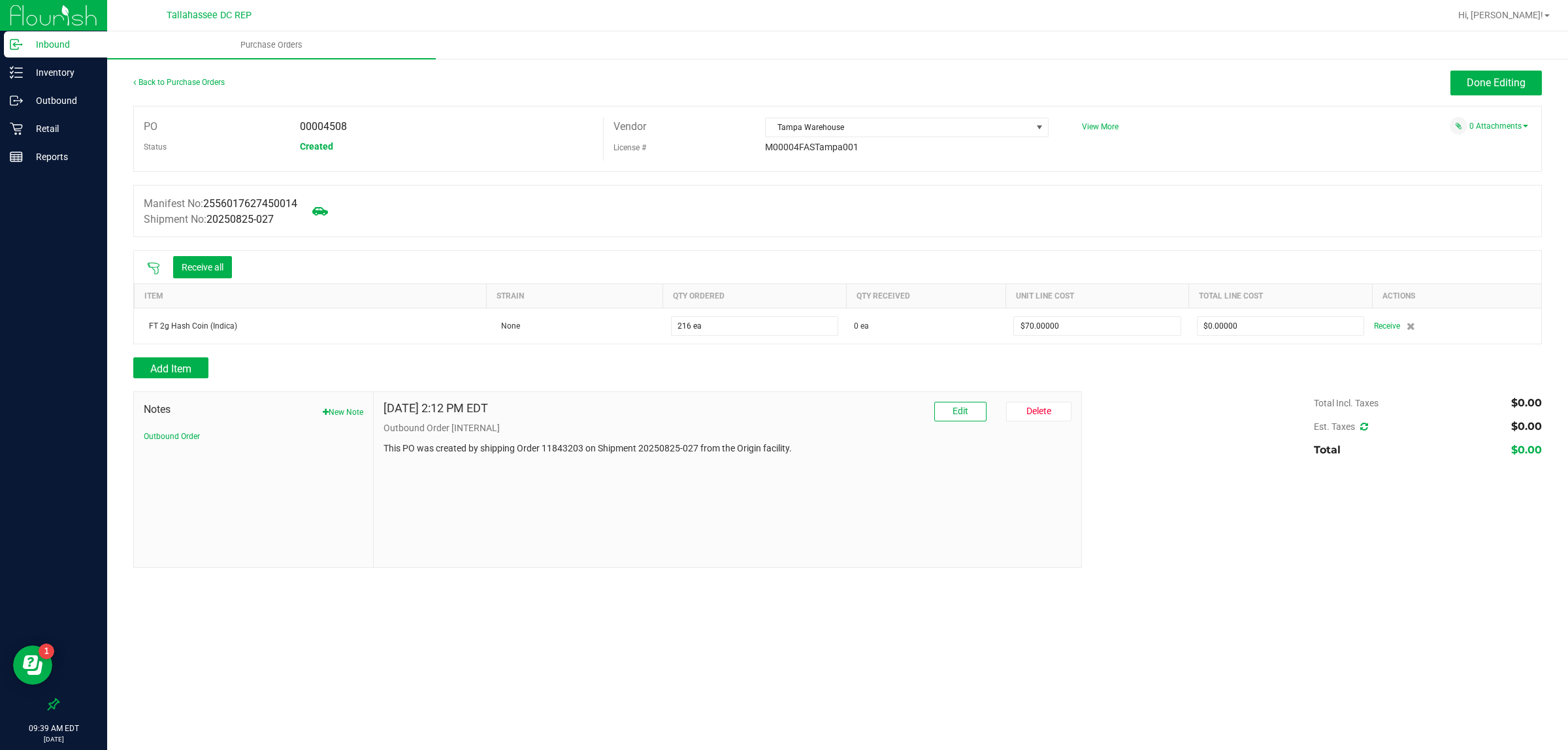
click at [150, 269] on icon at bounding box center [153, 268] width 13 height 13
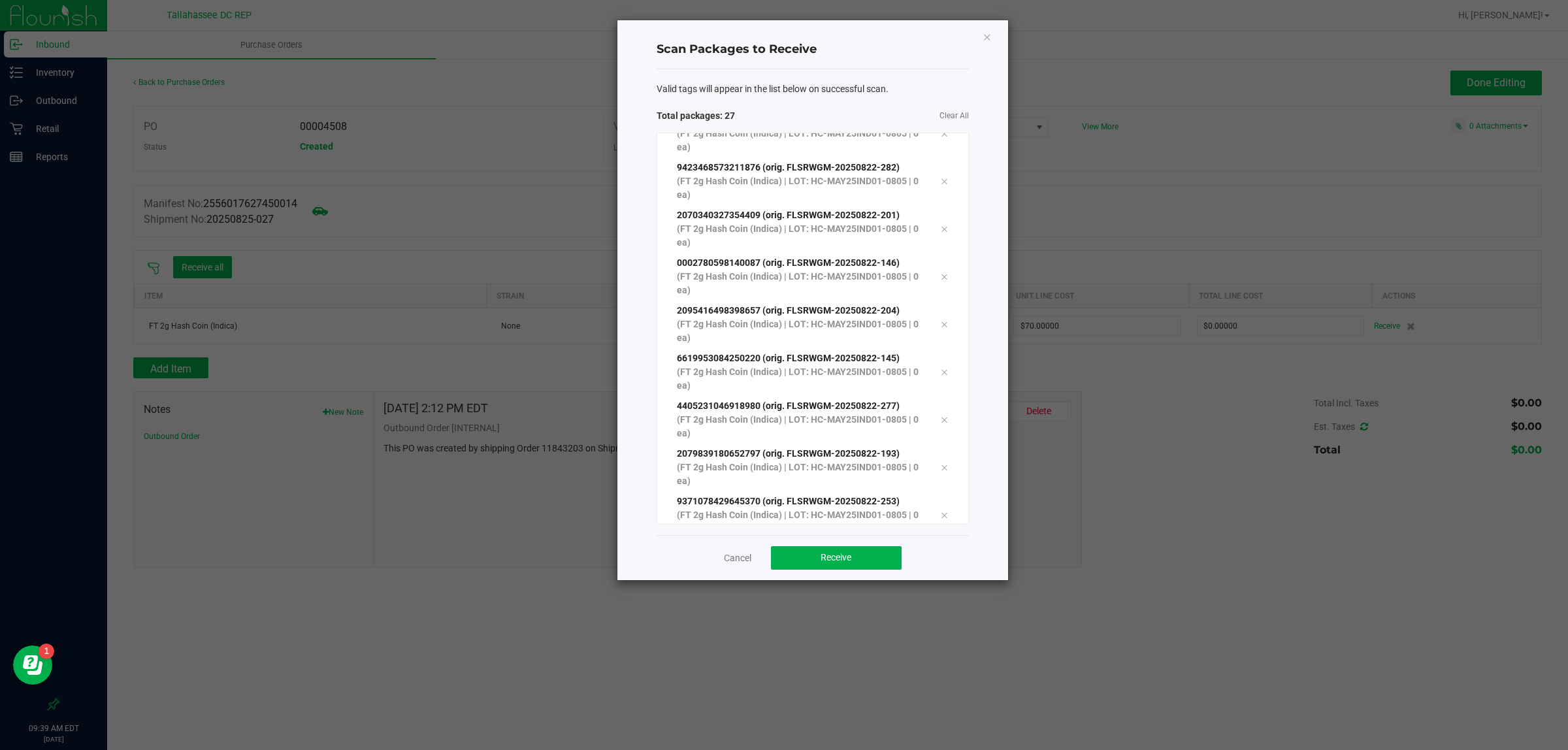
scroll to position [882, 0]
click at [830, 554] on span "Receive" at bounding box center [836, 557] width 31 height 11
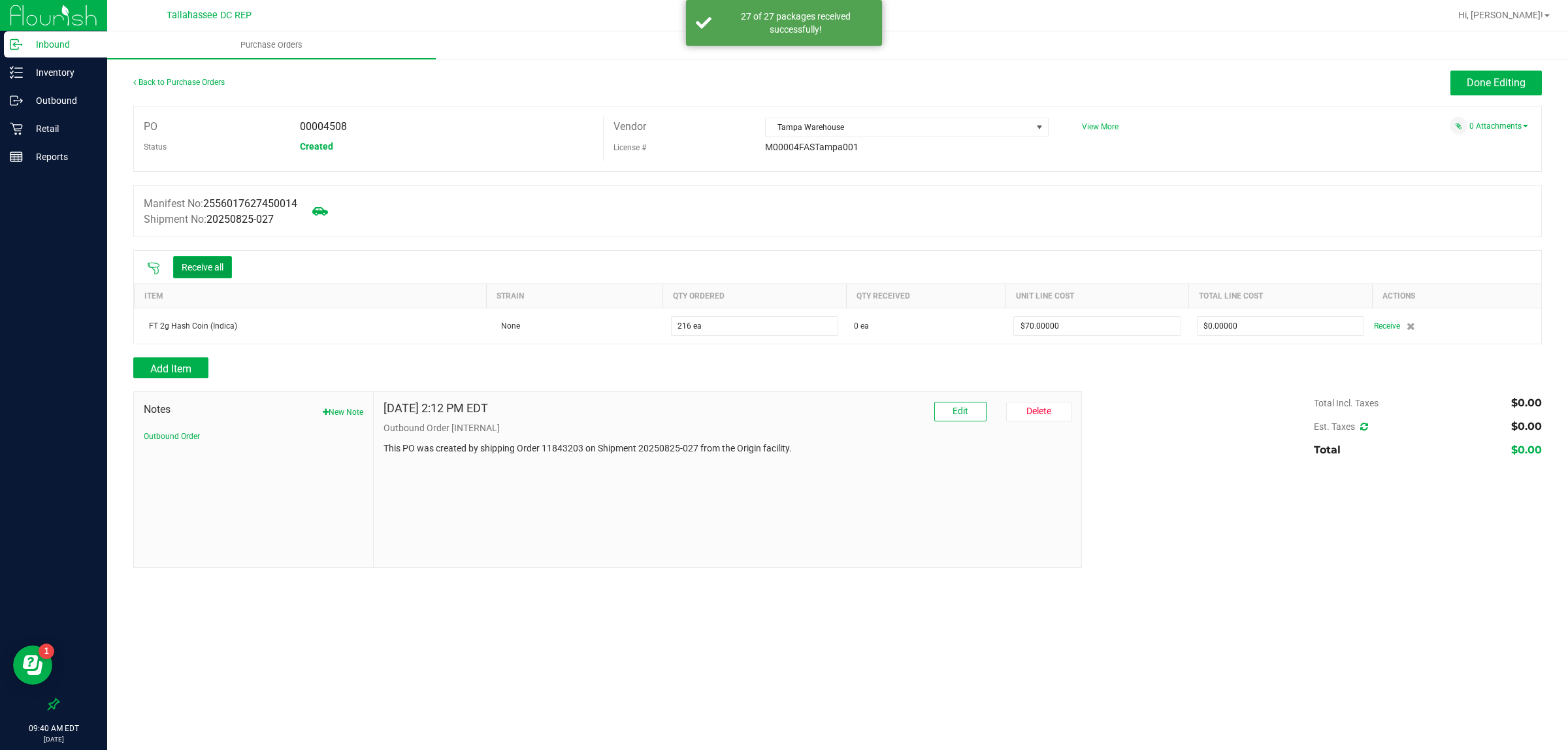
click at [198, 269] on button "Receive all" at bounding box center [203, 267] width 59 height 22
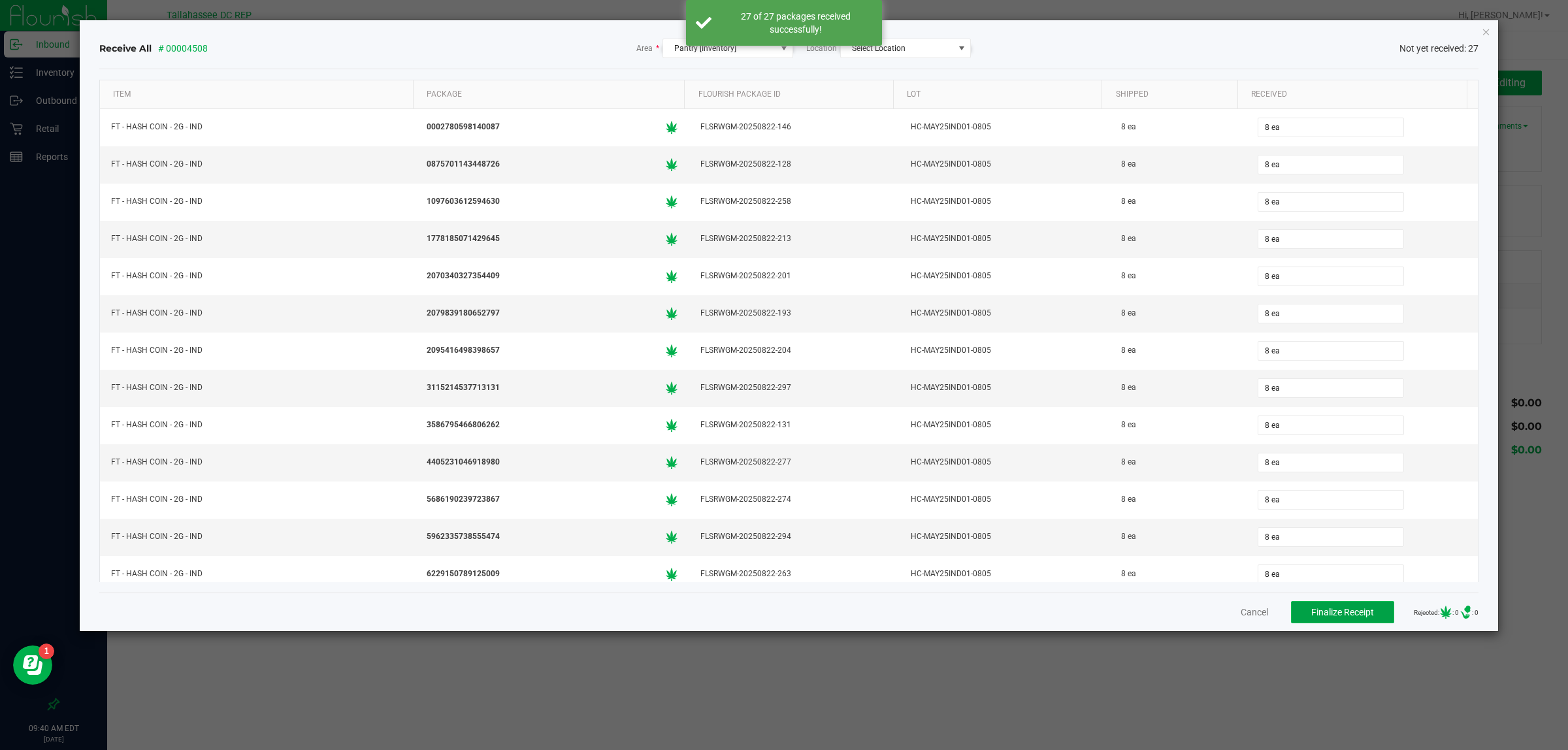
click at [1314, 615] on span "Finalize Receipt" at bounding box center [1343, 612] width 62 height 11
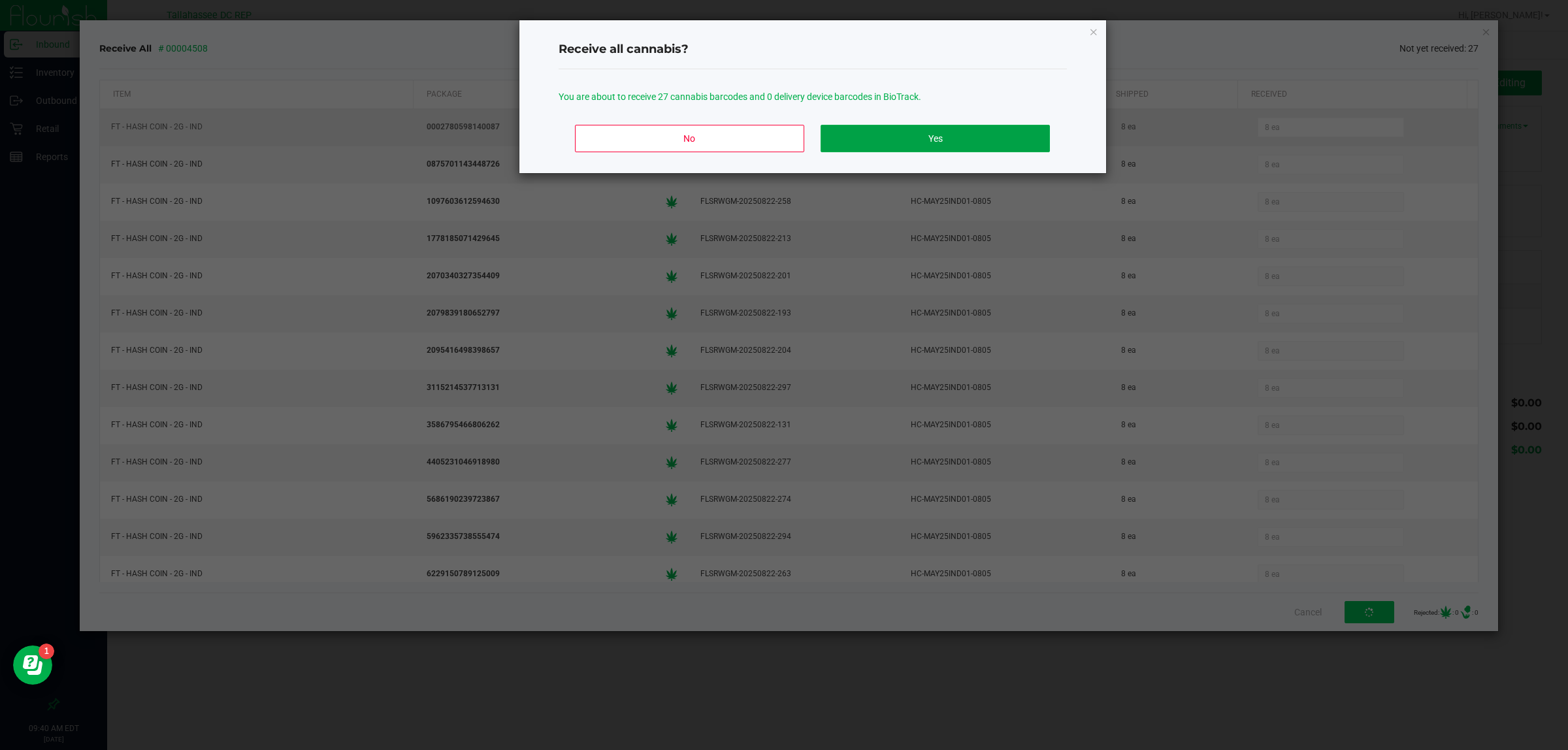
click at [942, 140] on button "Yes" at bounding box center [935, 139] width 229 height 28
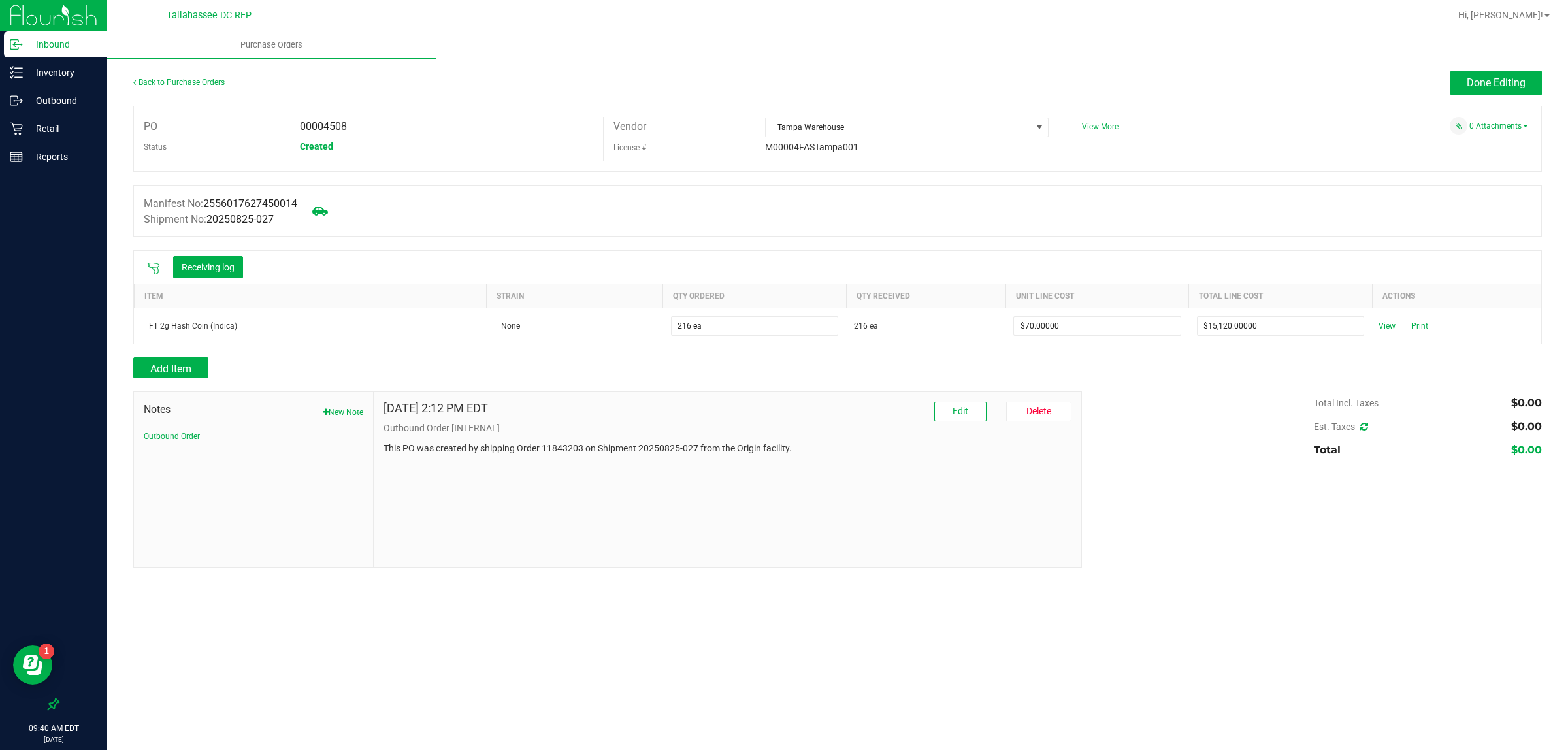
click at [191, 83] on link "Back to Purchase Orders" at bounding box center [178, 82] width 92 height 9
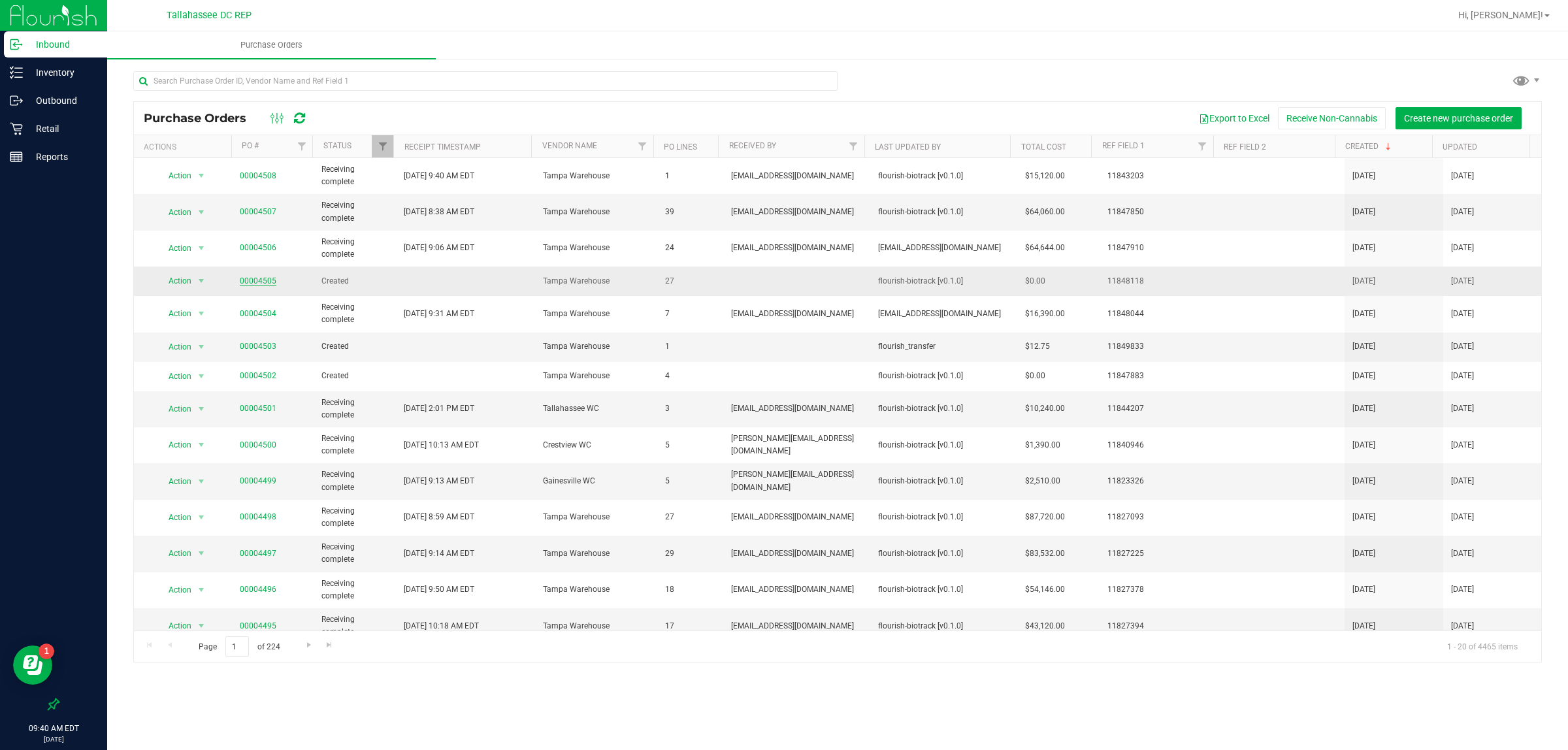
click at [250, 283] on link "00004505" at bounding box center [258, 281] width 36 height 9
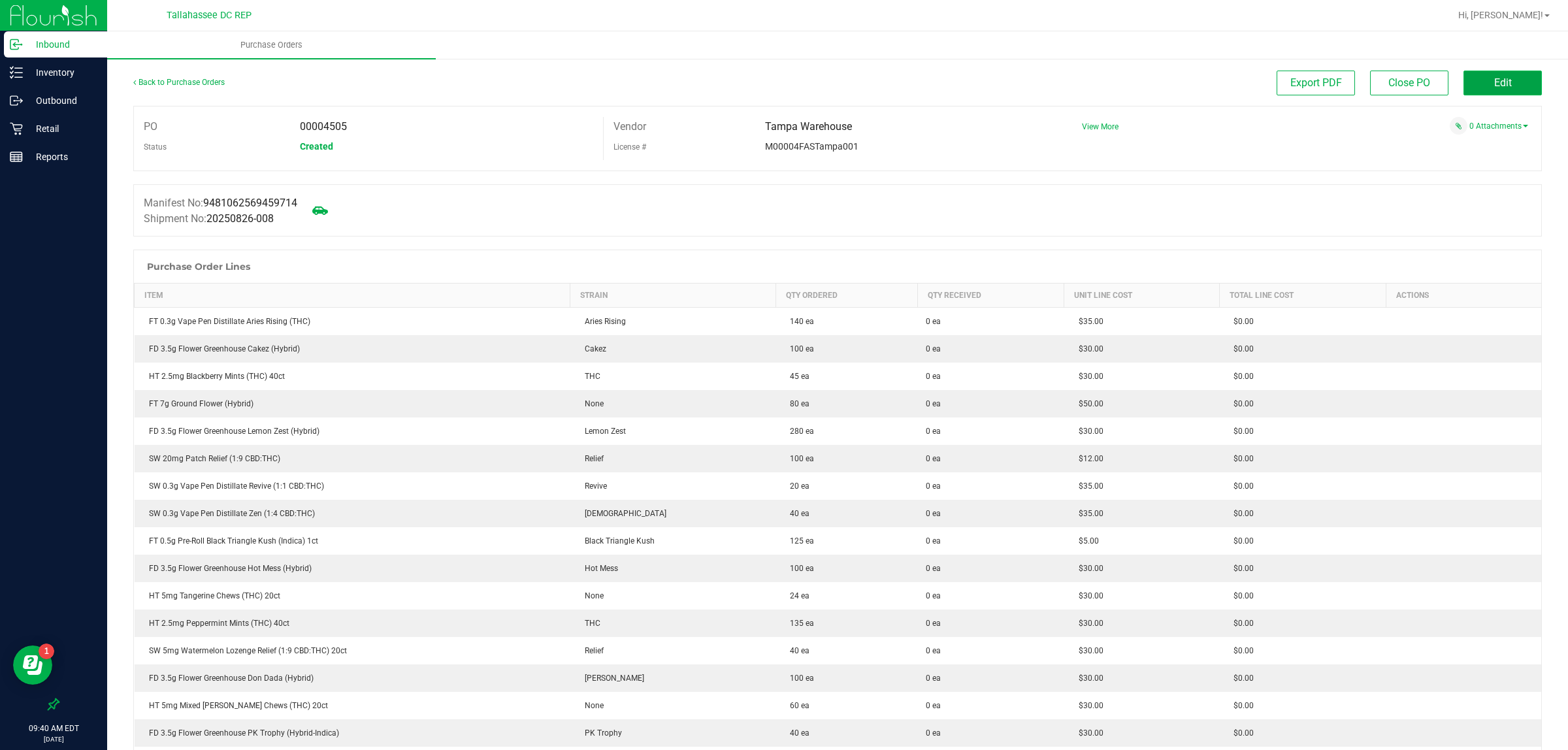
click at [1501, 86] on button "Edit" at bounding box center [1502, 83] width 79 height 25
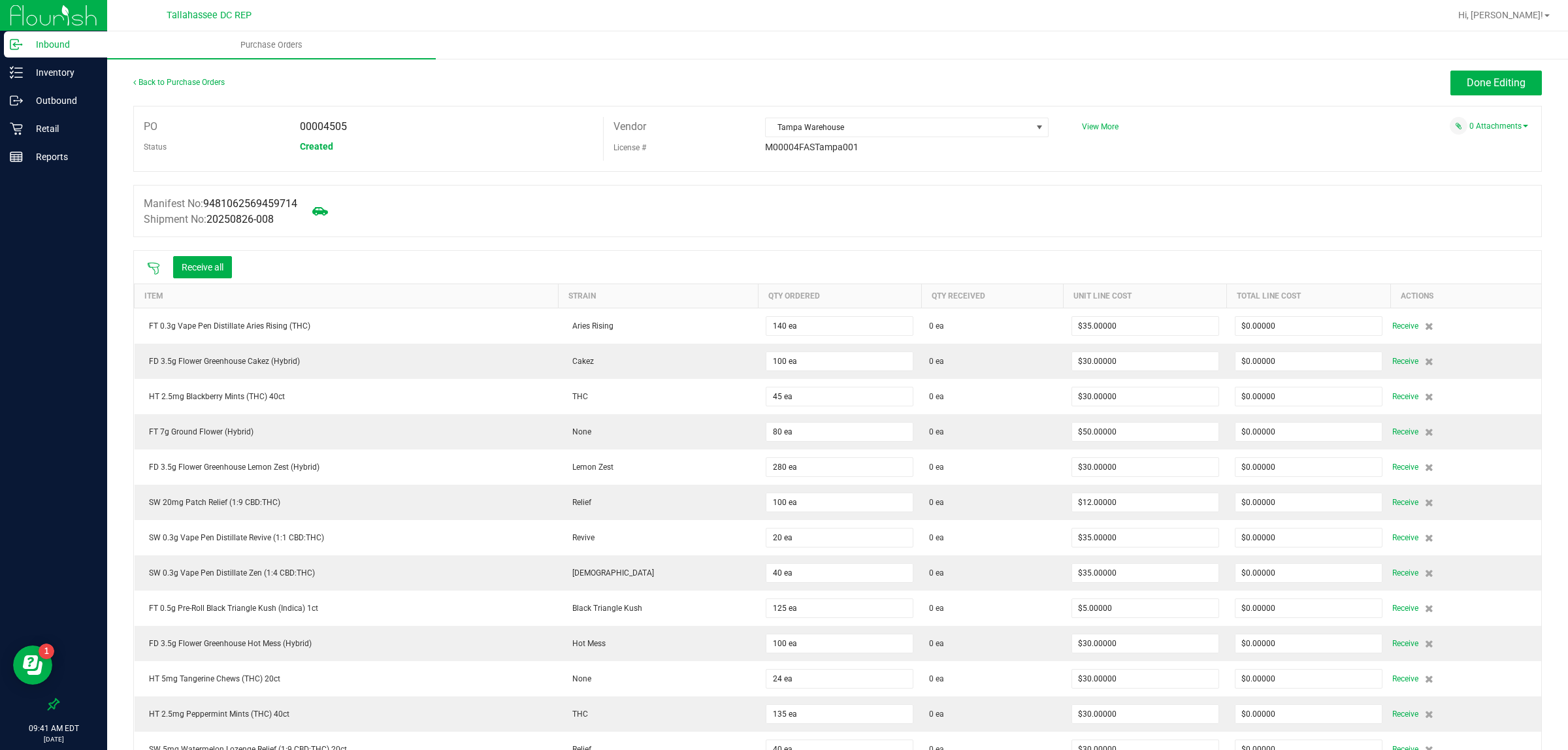
click at [152, 268] on icon at bounding box center [153, 268] width 13 height 13
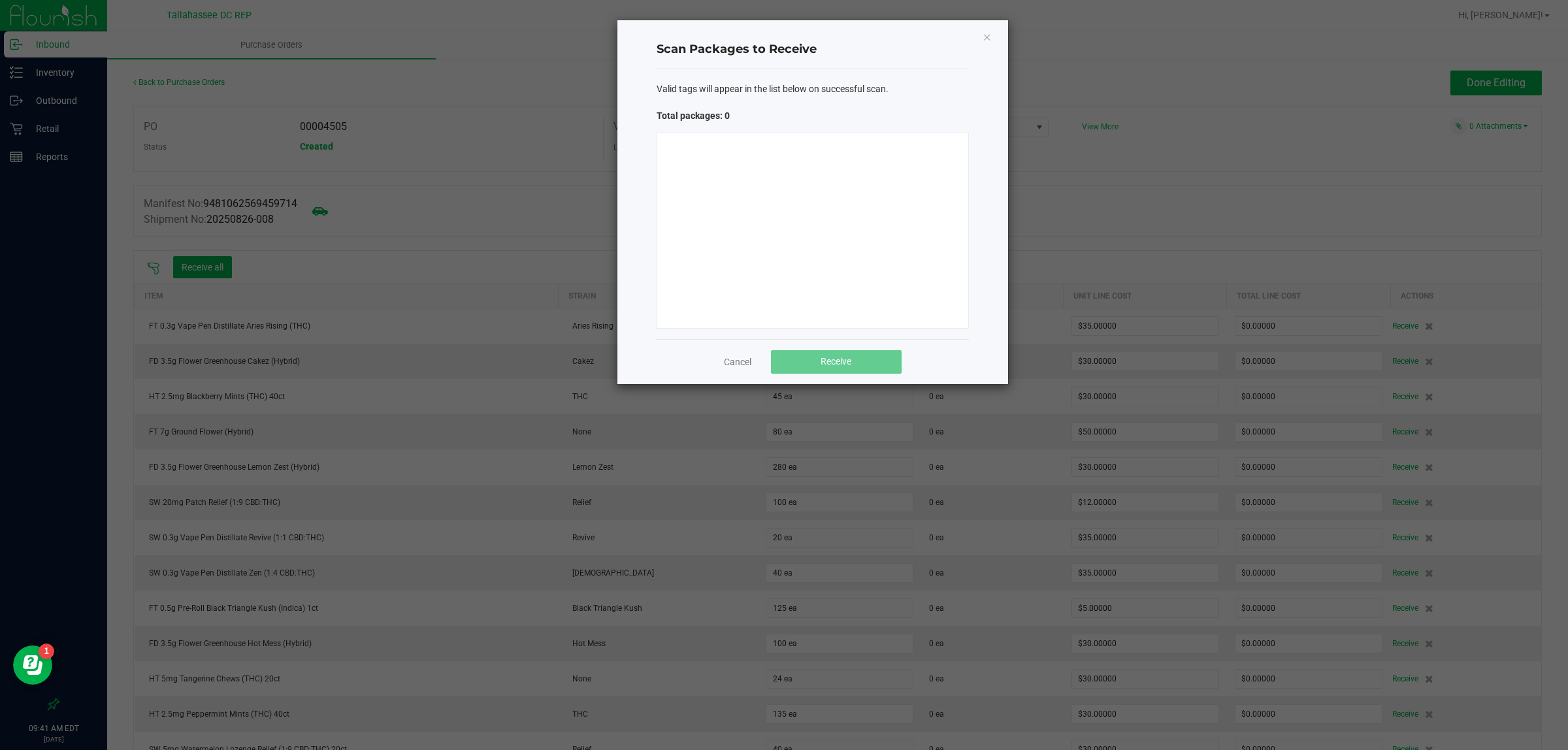
drag, startPoint x: 511, startPoint y: 139, endPoint x: 923, endPoint y: 207, distance: 417.6
click at [923, 207] on div at bounding box center [812, 231] width 312 height 196
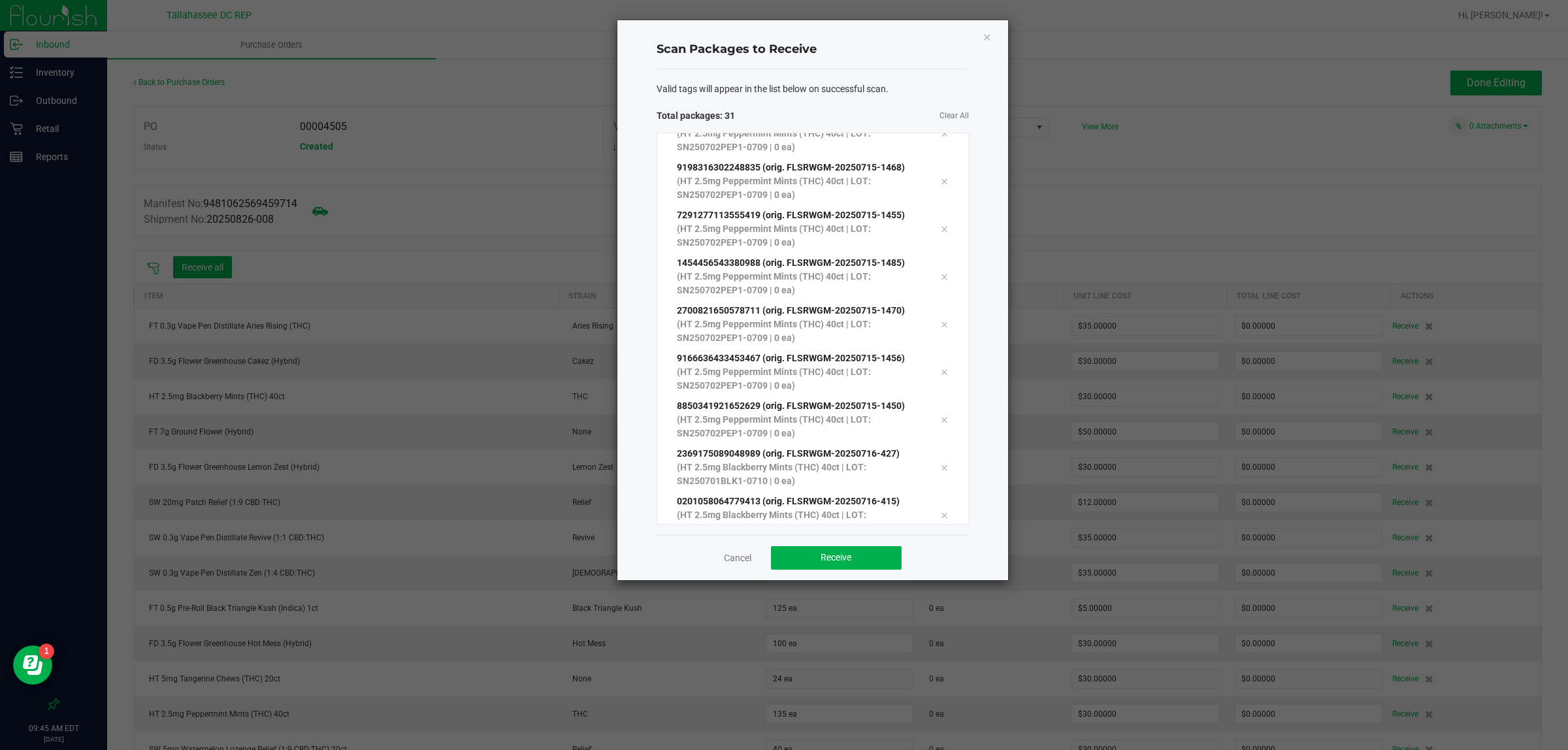
scroll to position [1121, 0]
click at [874, 555] on button "Receive" at bounding box center [836, 558] width 131 height 24
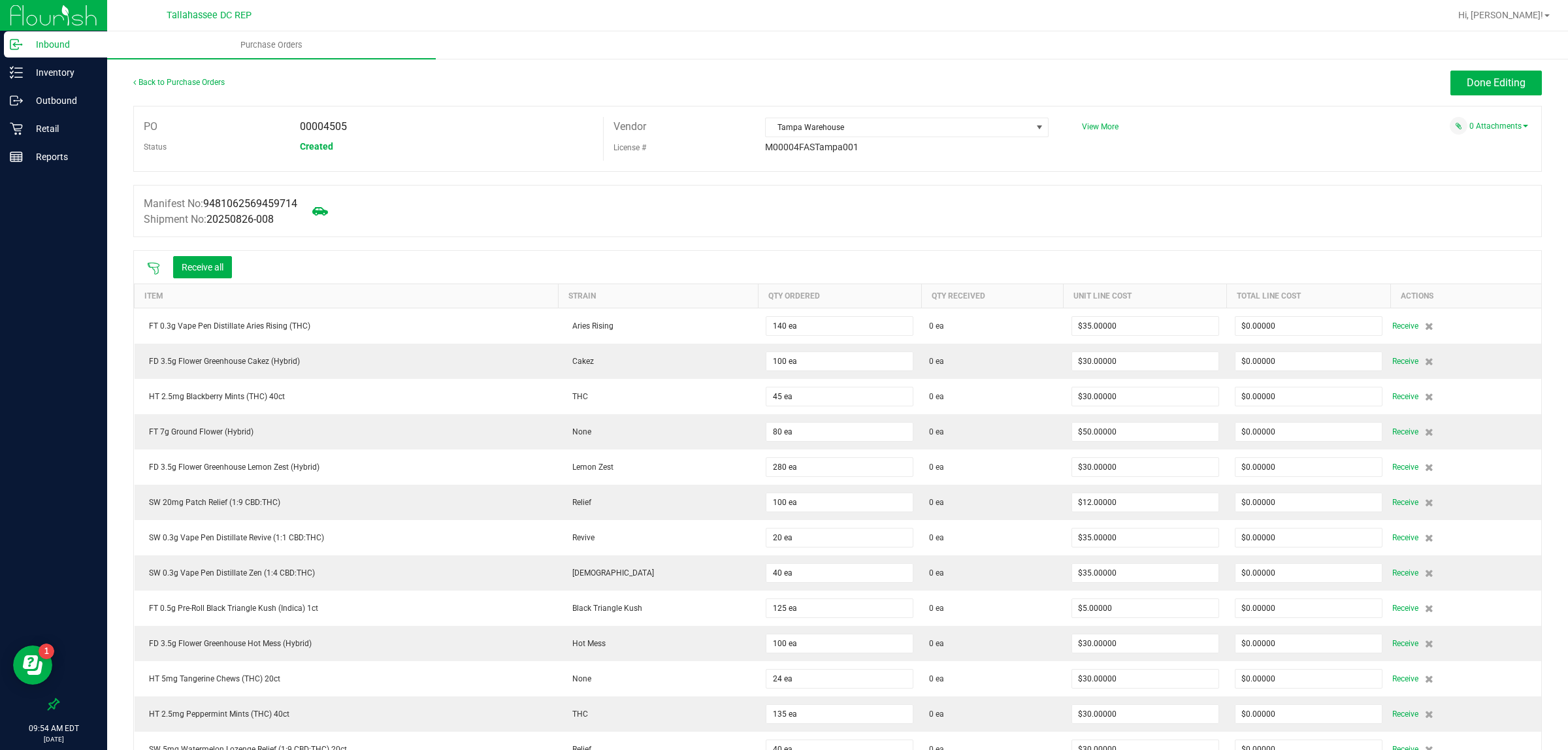
click at [150, 269] on icon at bounding box center [153, 268] width 13 height 13
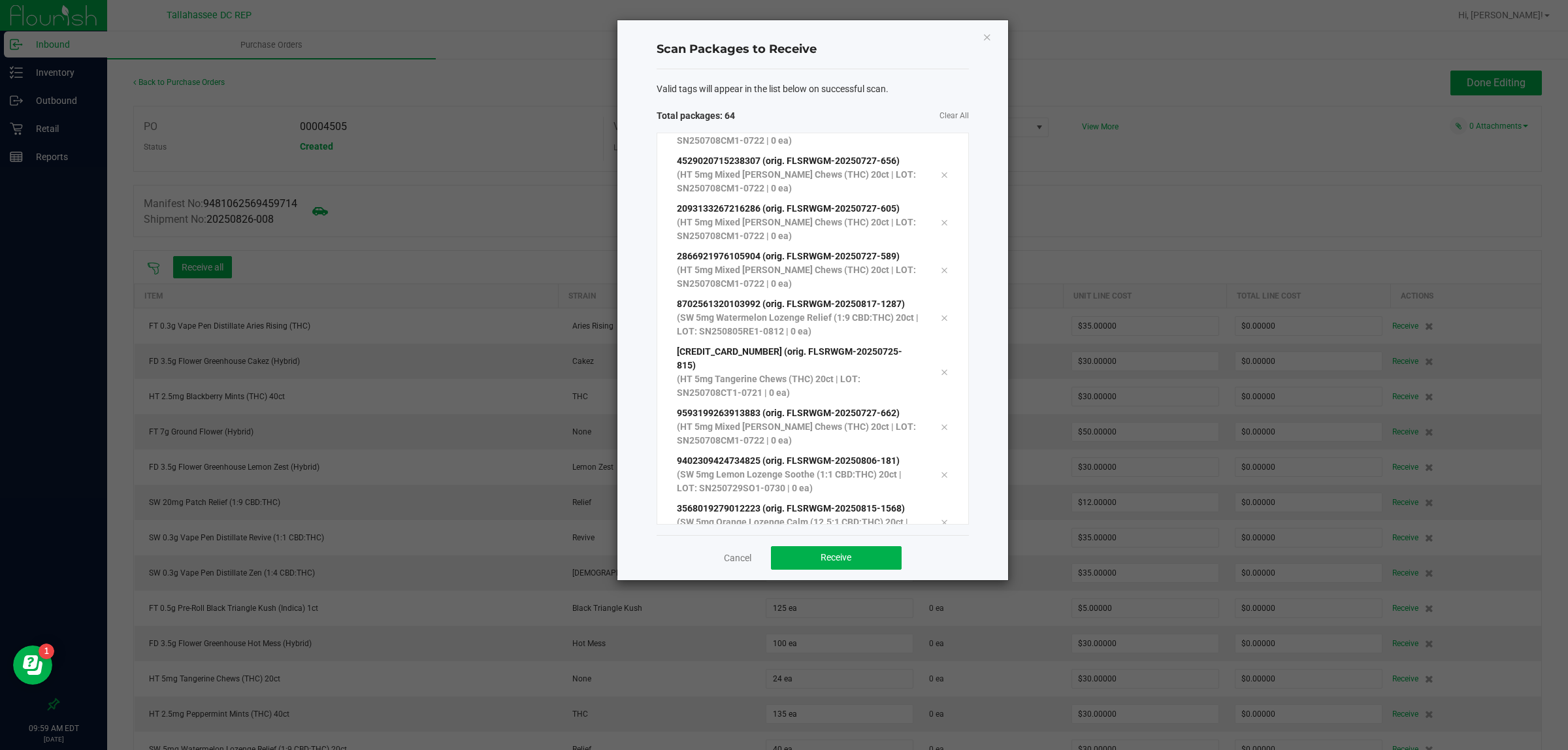
scroll to position [2694, 0]
click at [851, 557] on span "Receive" at bounding box center [836, 557] width 31 height 11
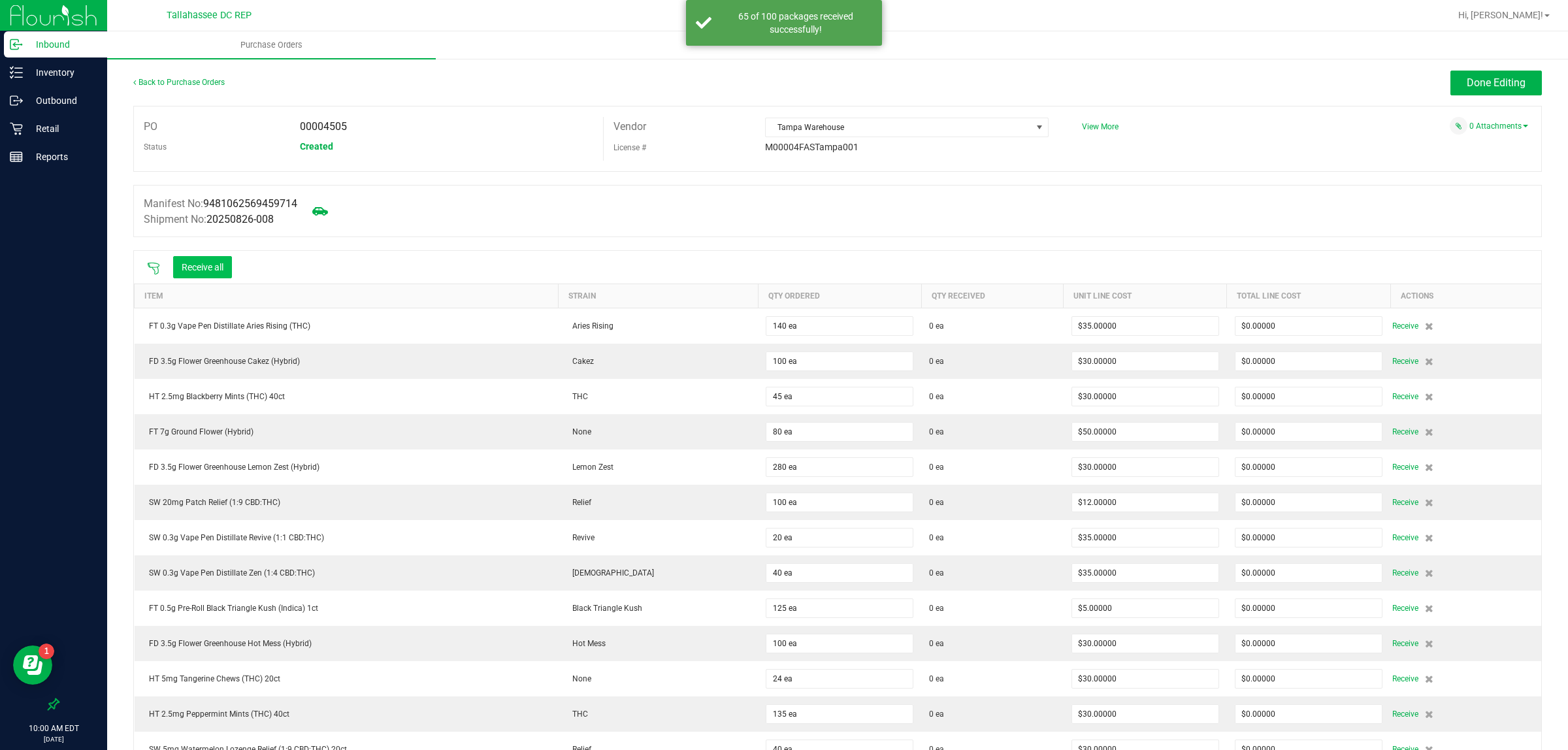
click at [207, 266] on button "Receive all" at bounding box center [203, 267] width 59 height 22
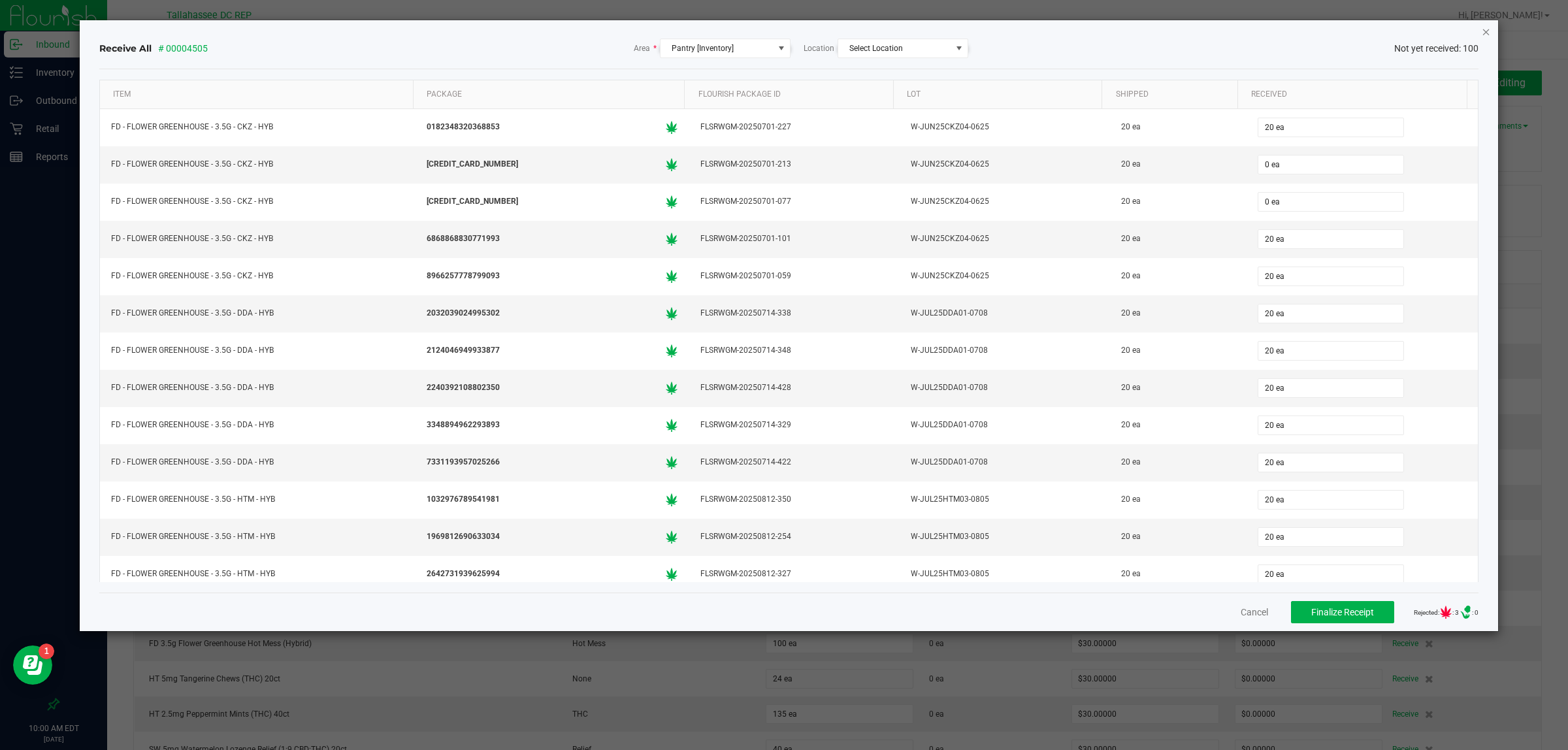
click at [1484, 36] on icon "Close" at bounding box center [1486, 31] width 9 height 15
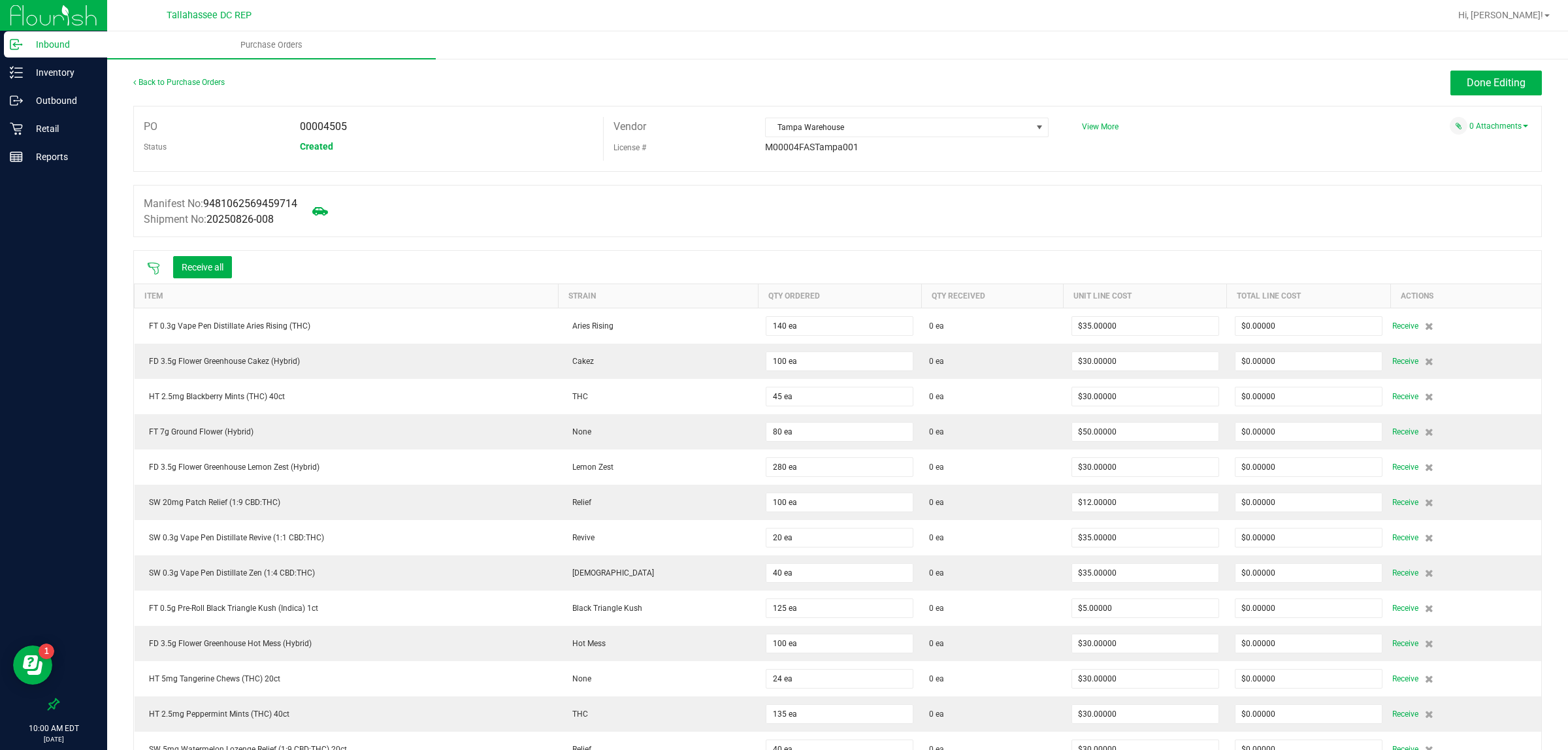
click at [154, 271] on icon at bounding box center [153, 268] width 13 height 13
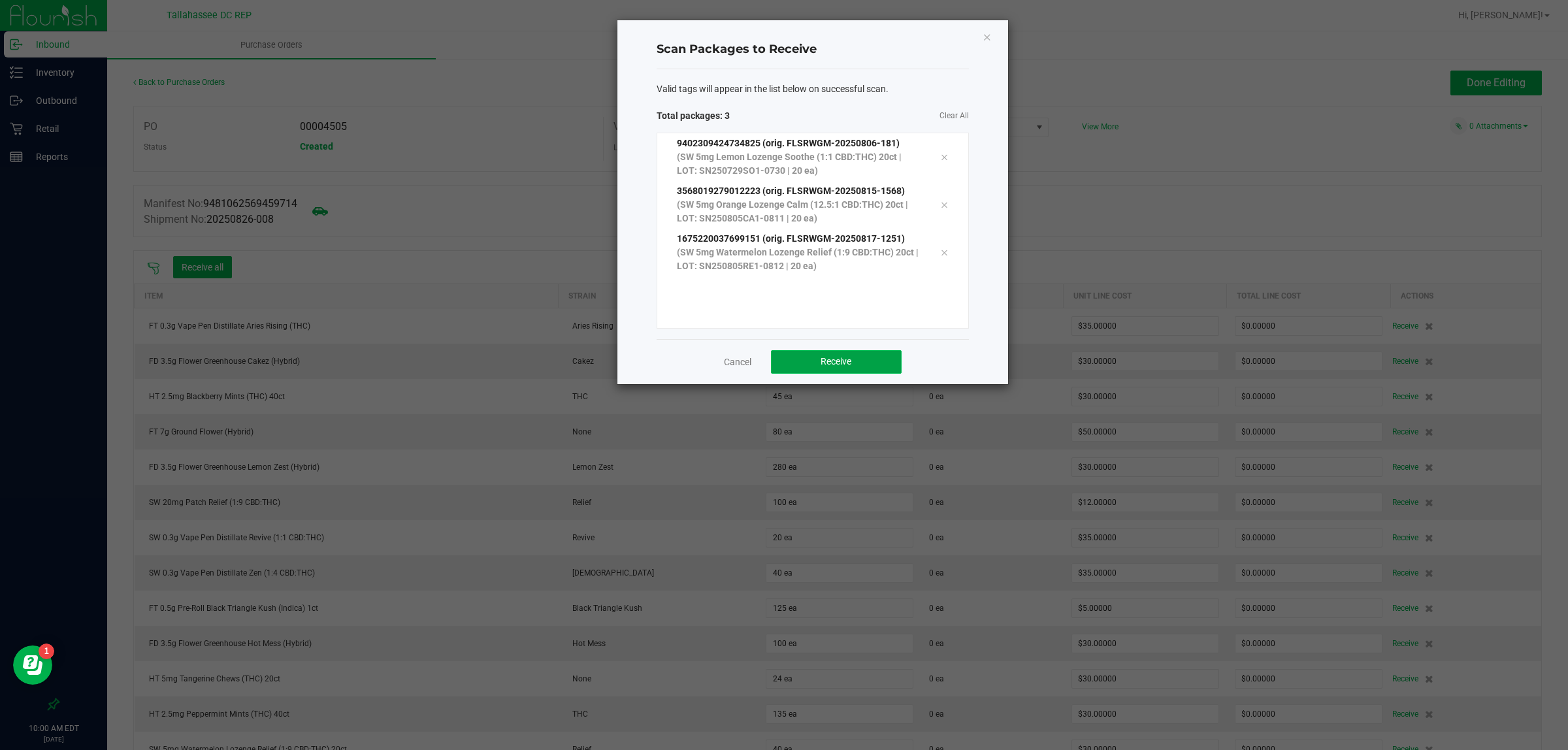
click at [835, 368] on button "Receive" at bounding box center [836, 362] width 131 height 24
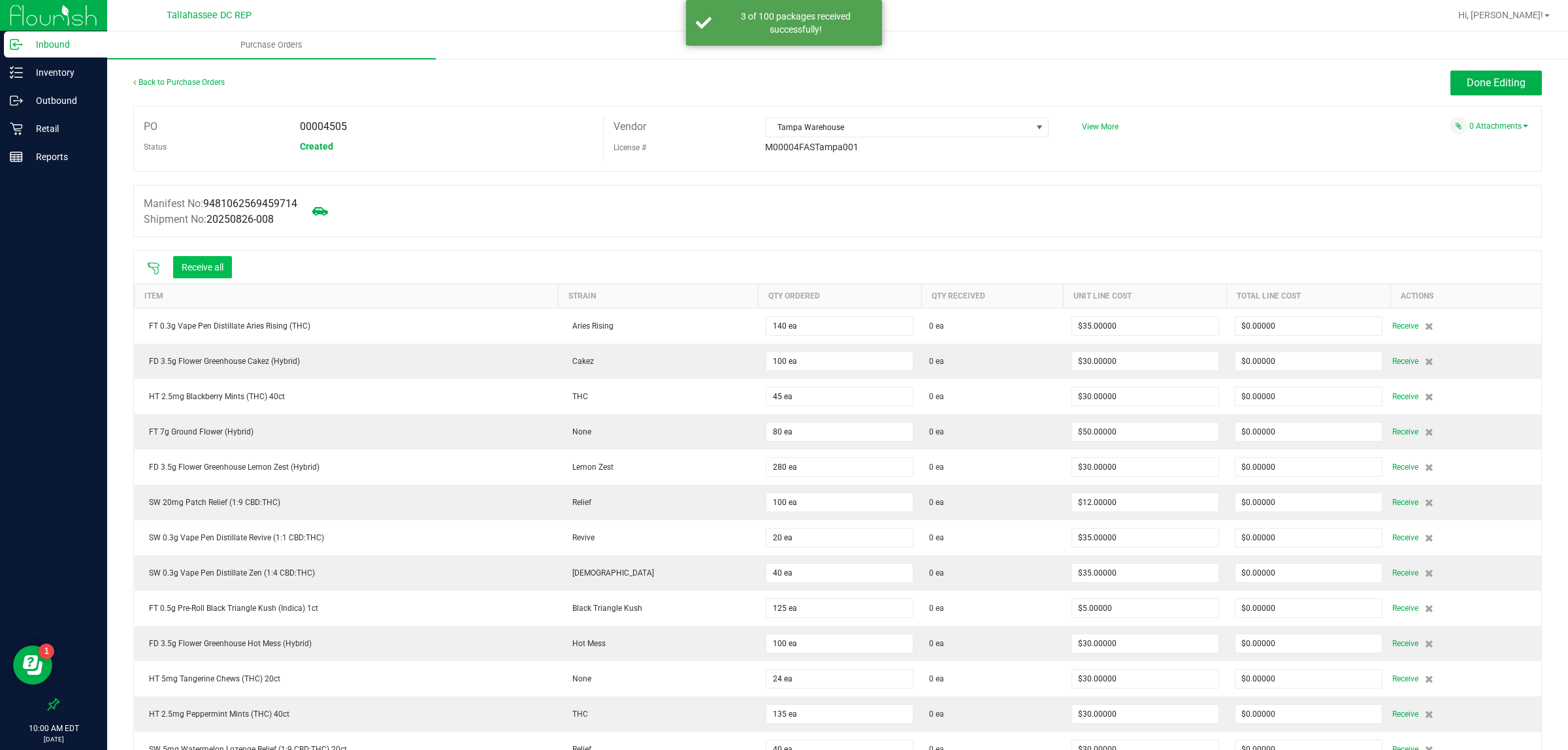
click at [216, 264] on button "Receive all" at bounding box center [203, 267] width 59 height 22
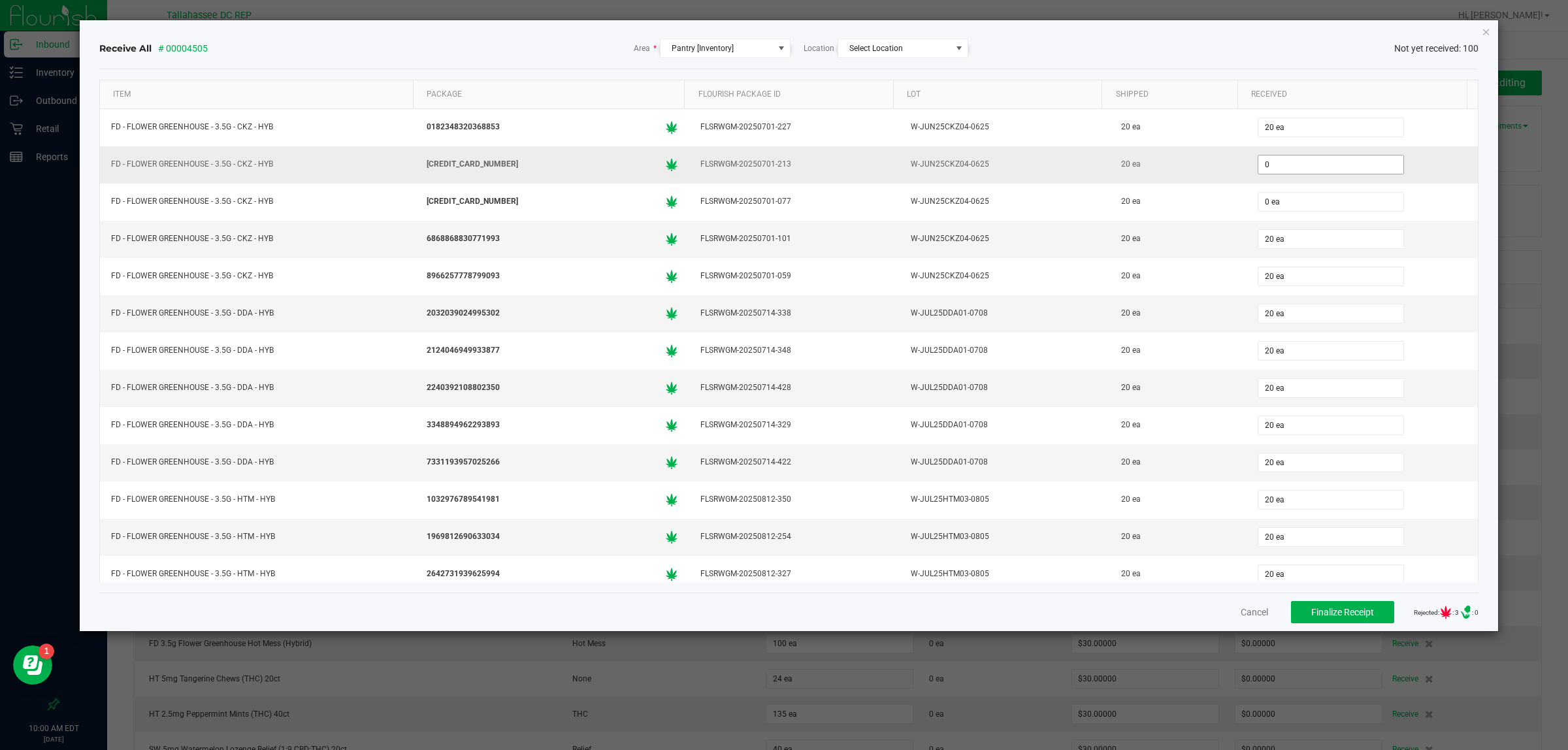
click at [1262, 171] on input "0" at bounding box center [1330, 165] width 145 height 19
click at [1271, 167] on input "0" at bounding box center [1330, 165] width 145 height 19
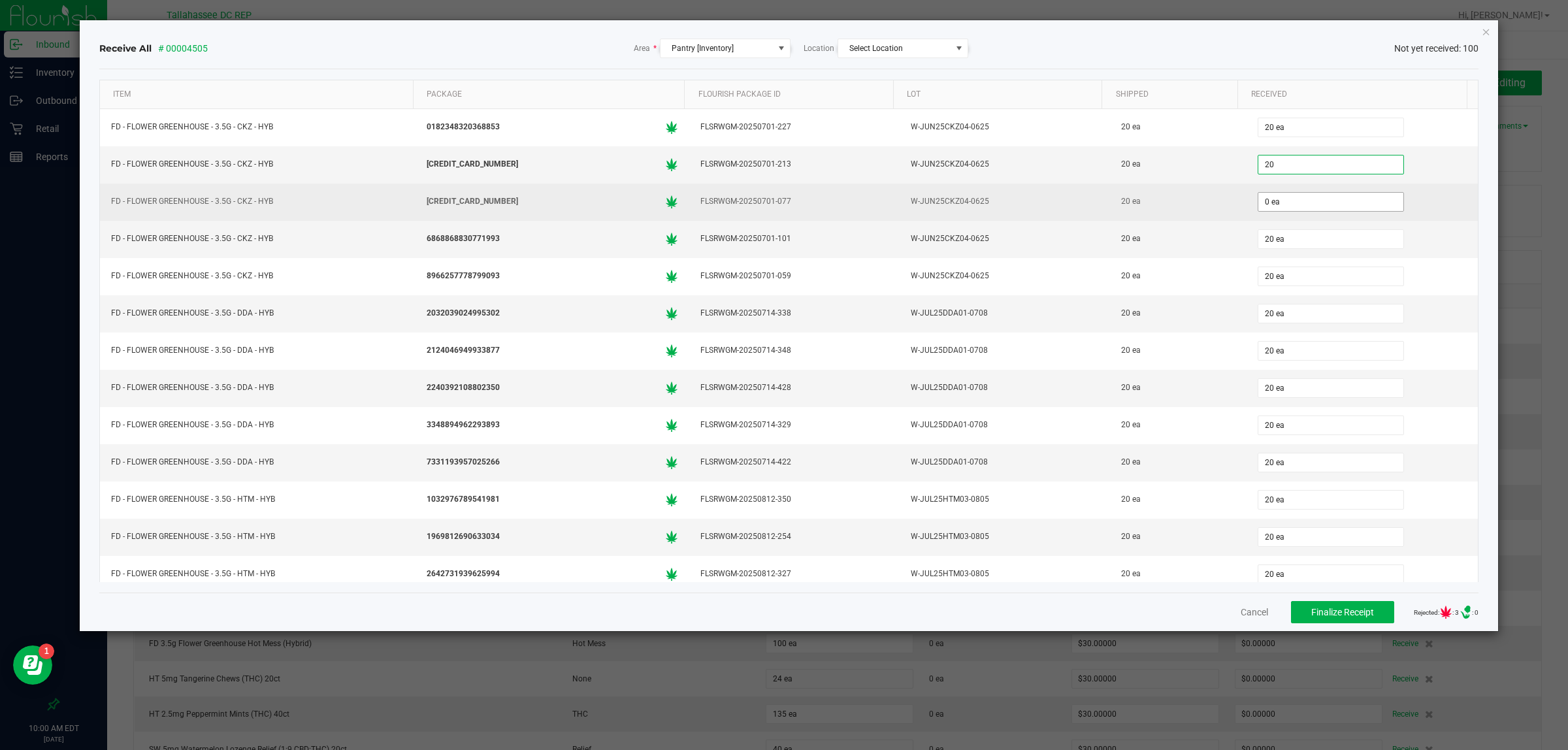
type input "20 ea"
click at [1281, 198] on input "0" at bounding box center [1330, 202] width 145 height 19
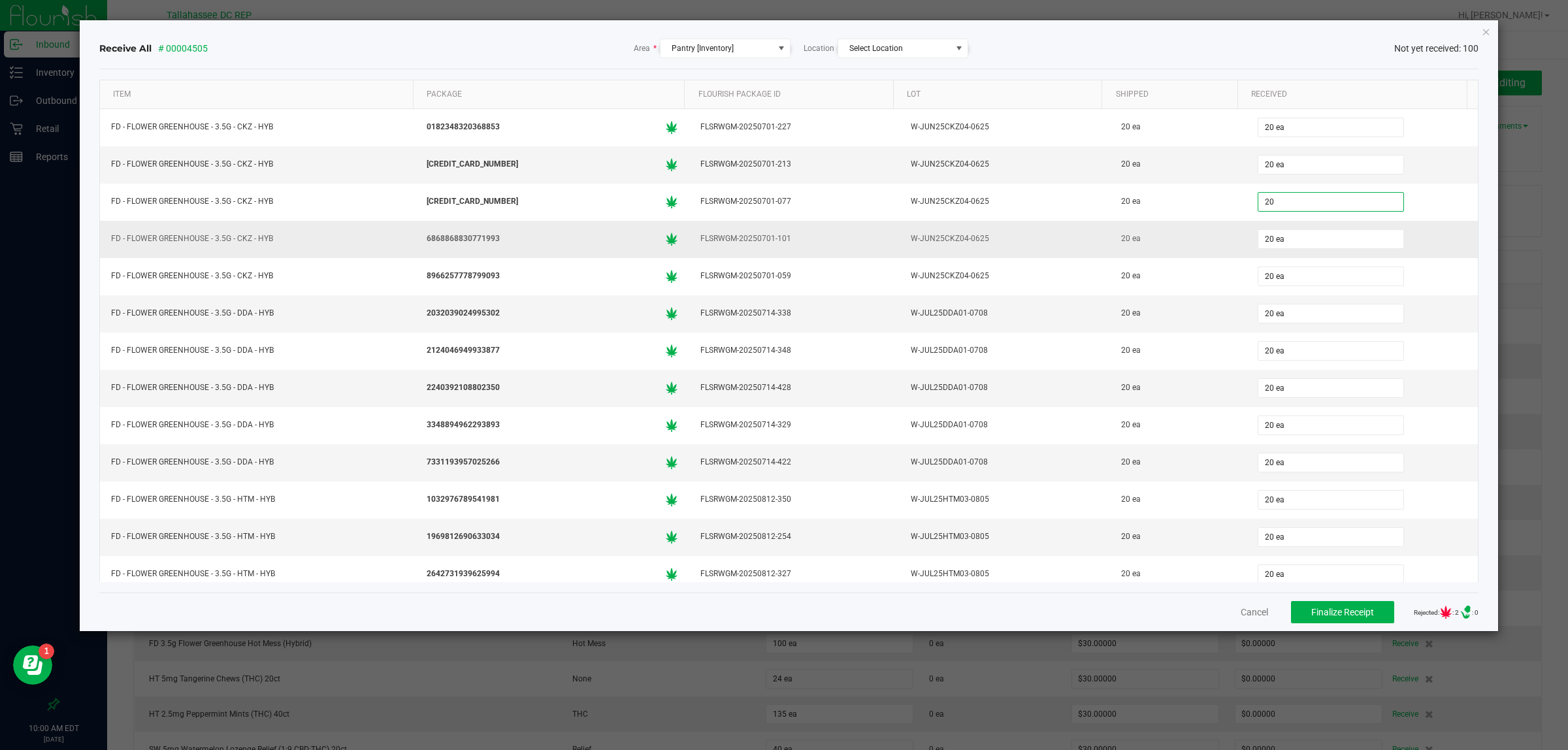
type input "20 ea"
click at [1409, 237] on div "20 ea" at bounding box center [1362, 239] width 216 height 26
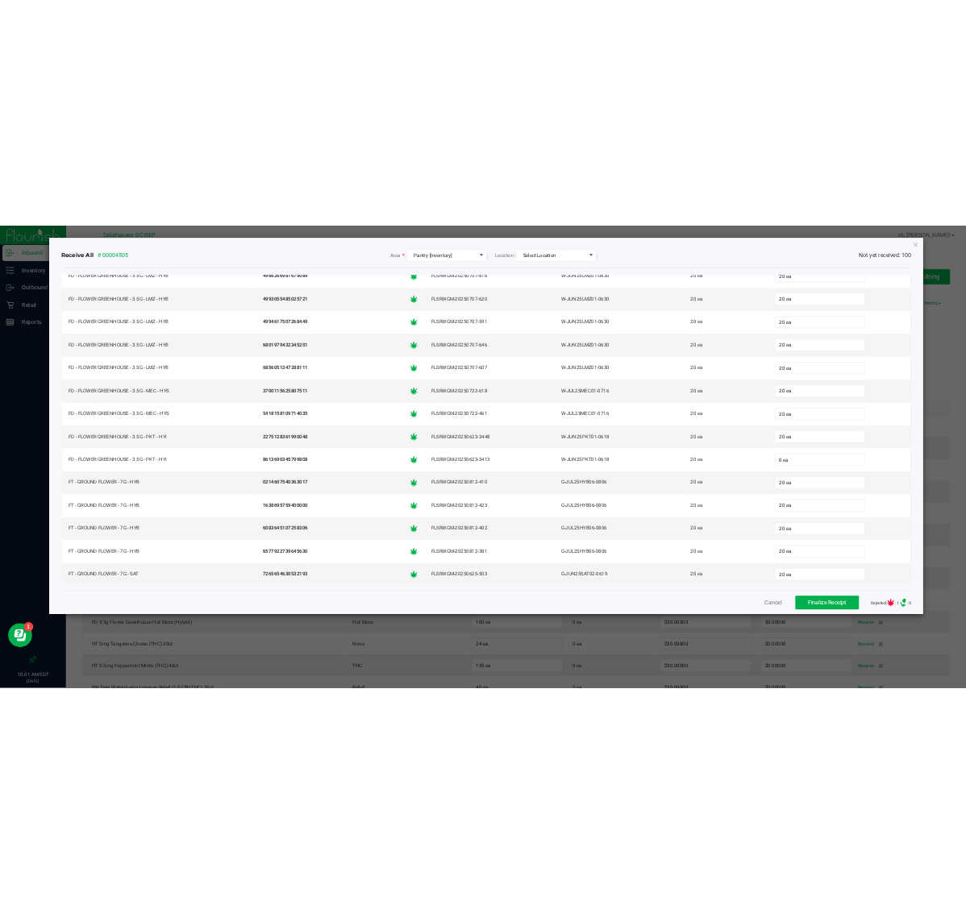
scroll to position [1209, 0]
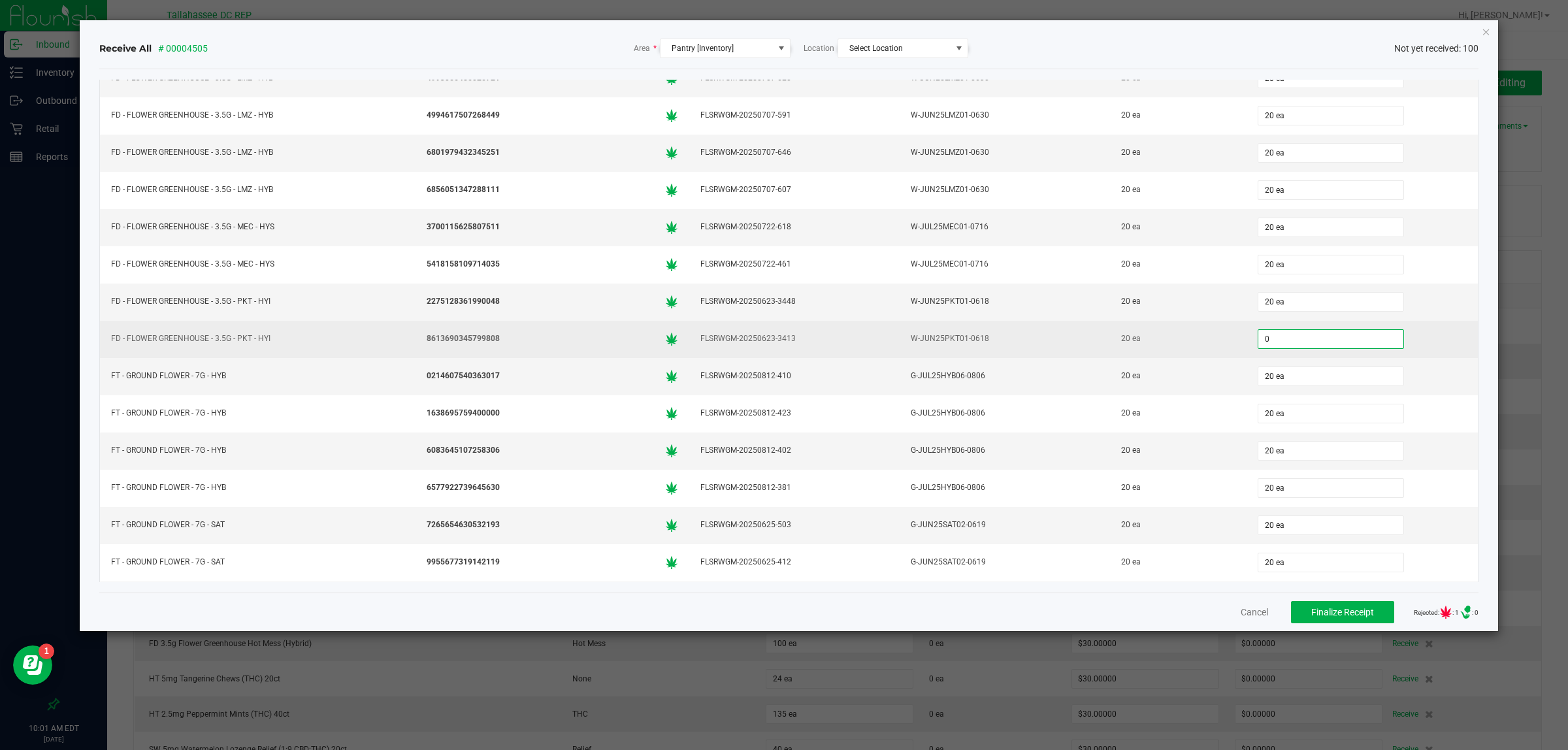
click at [1286, 349] on input "0" at bounding box center [1330, 339] width 145 height 19
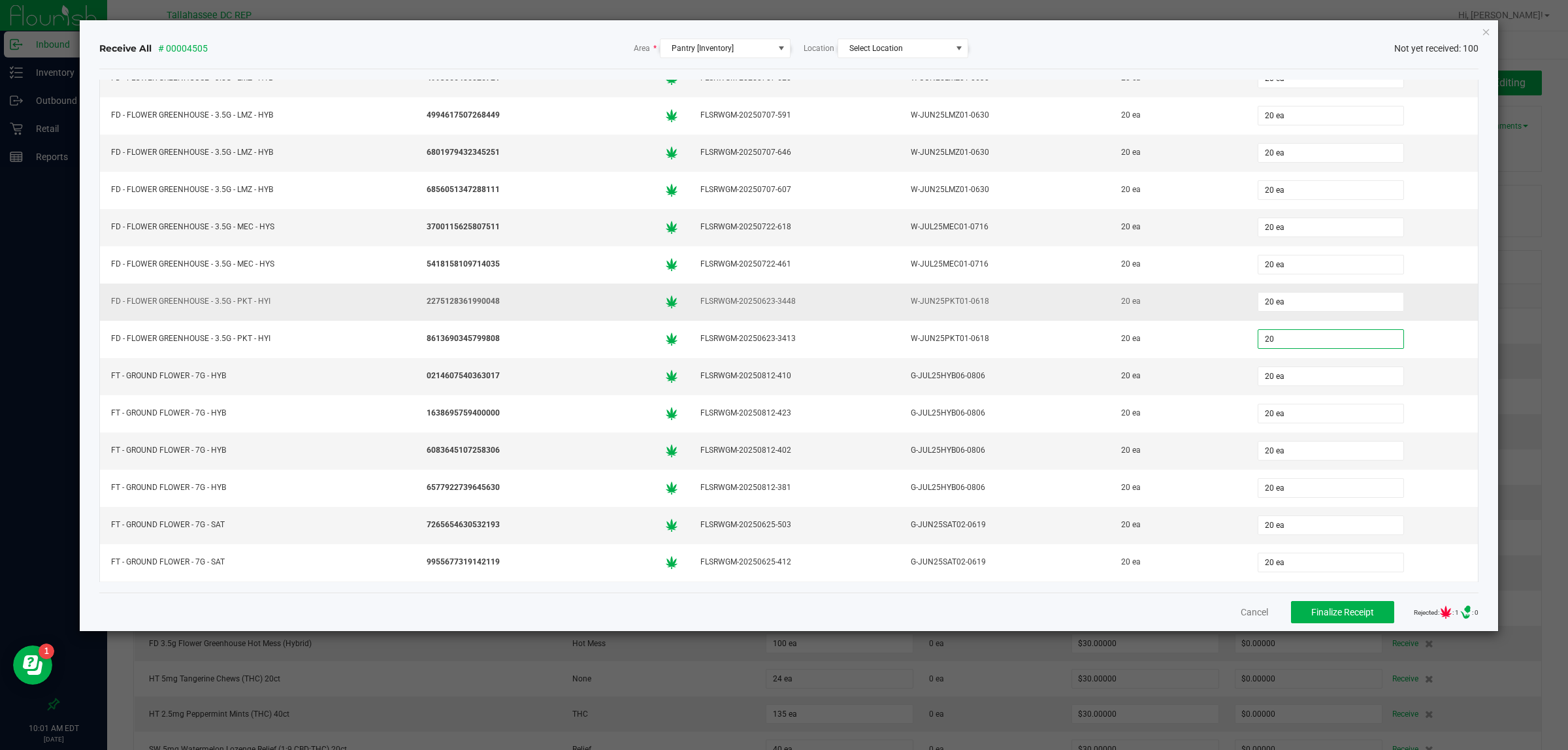
type input "20 ea"
click at [1386, 306] on div "20 ea" at bounding box center [1362, 302] width 216 height 26
click at [1312, 613] on span "Finalize Receipt" at bounding box center [1343, 612] width 62 height 11
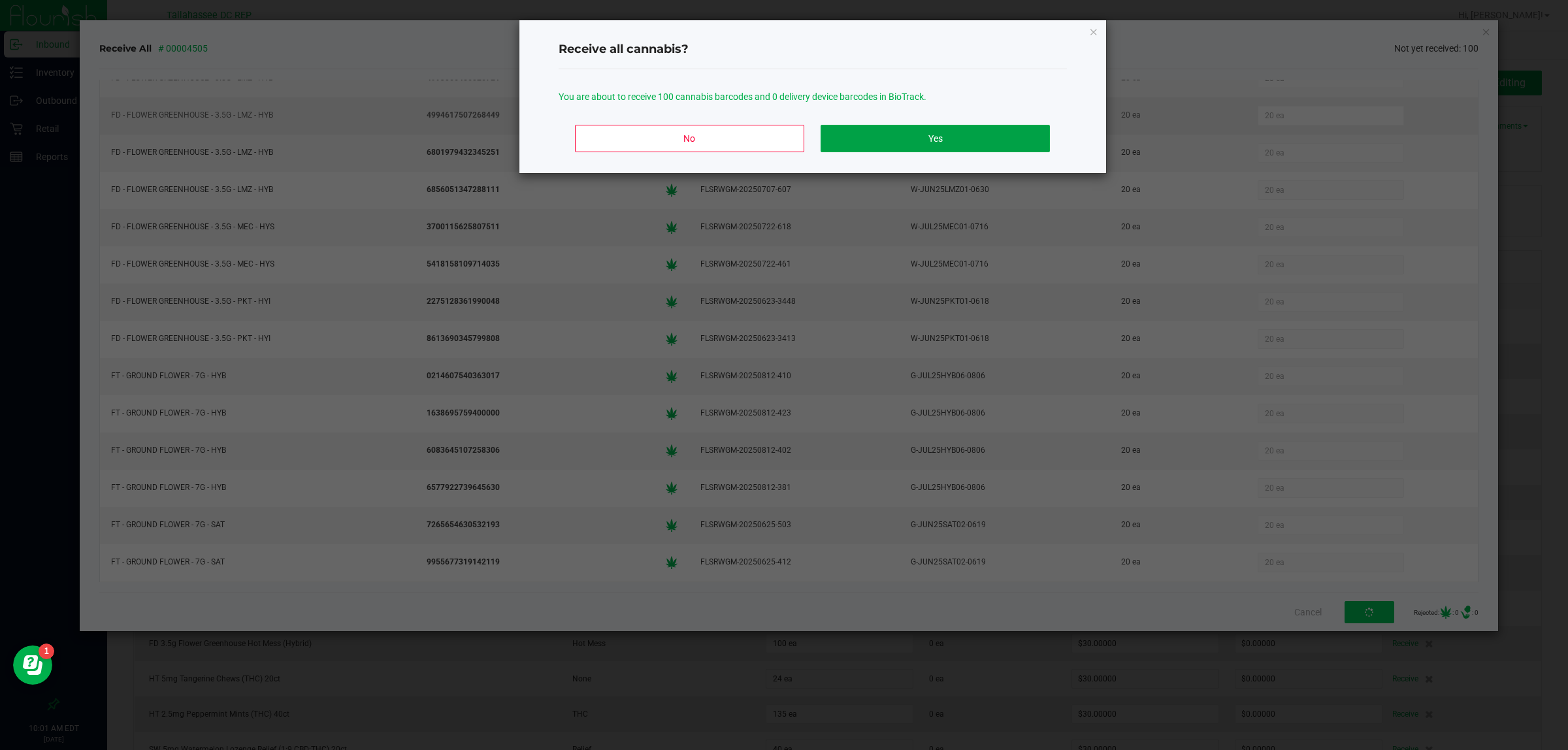
click at [1017, 143] on button "Yes" at bounding box center [935, 139] width 229 height 28
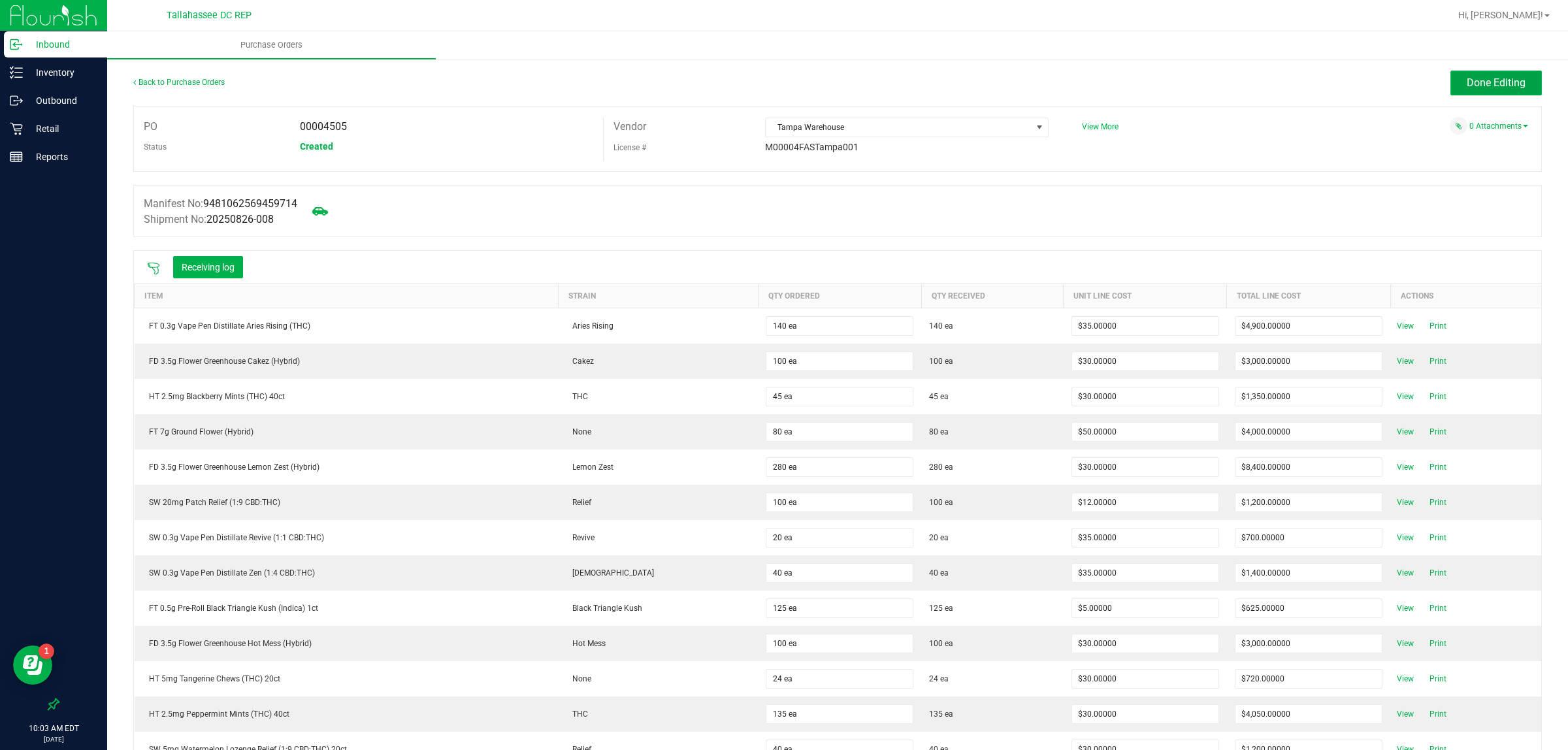
click at [1516, 90] on button "Done Editing" at bounding box center [1496, 83] width 92 height 25
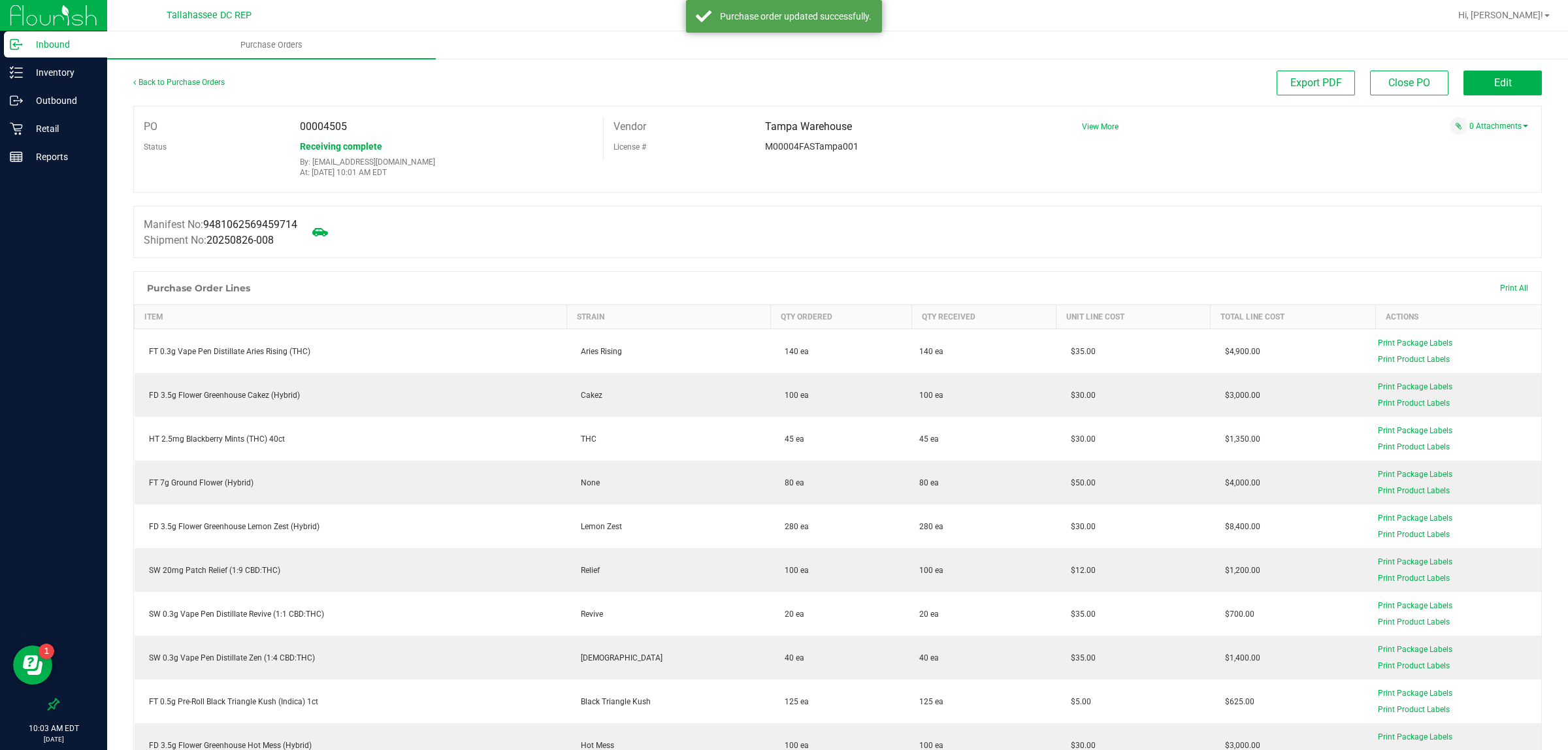
click at [71, 53] on div "Inbound" at bounding box center [55, 45] width 103 height 26
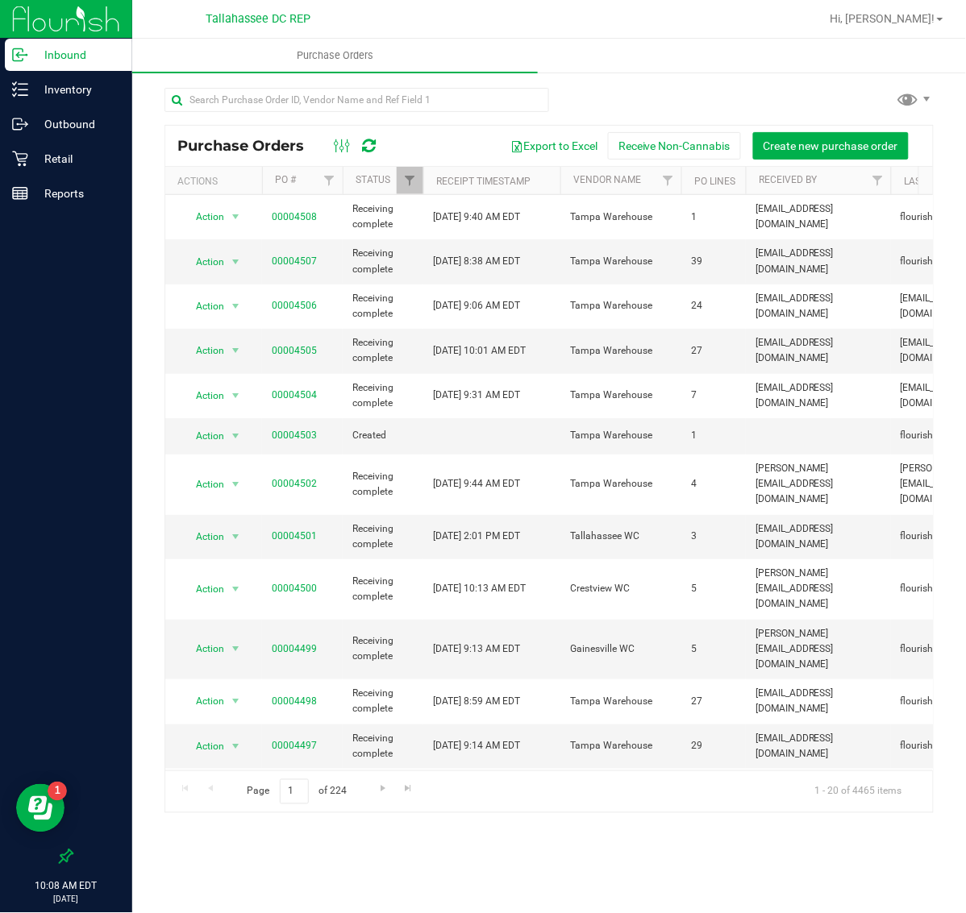
drag, startPoint x: 928, startPoint y: 546, endPoint x: 464, endPoint y: 8, distance: 709.8
click at [464, 8] on div at bounding box center [601, 18] width 438 height 31
